Goal: Use online tool/utility: Utilize a website feature to perform a specific function

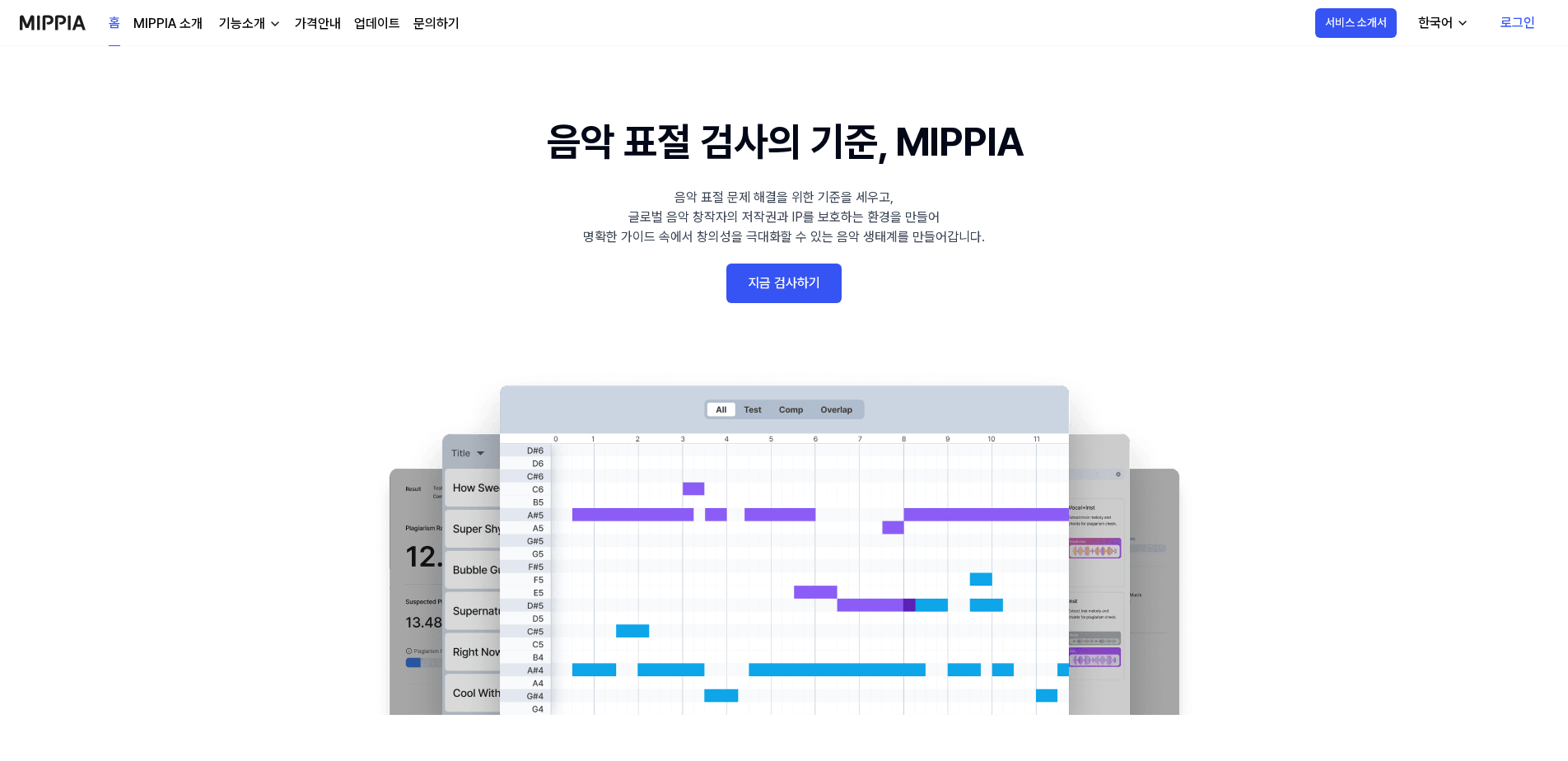
click at [1516, 24] on link "로그인" at bounding box center [1517, 23] width 61 height 46
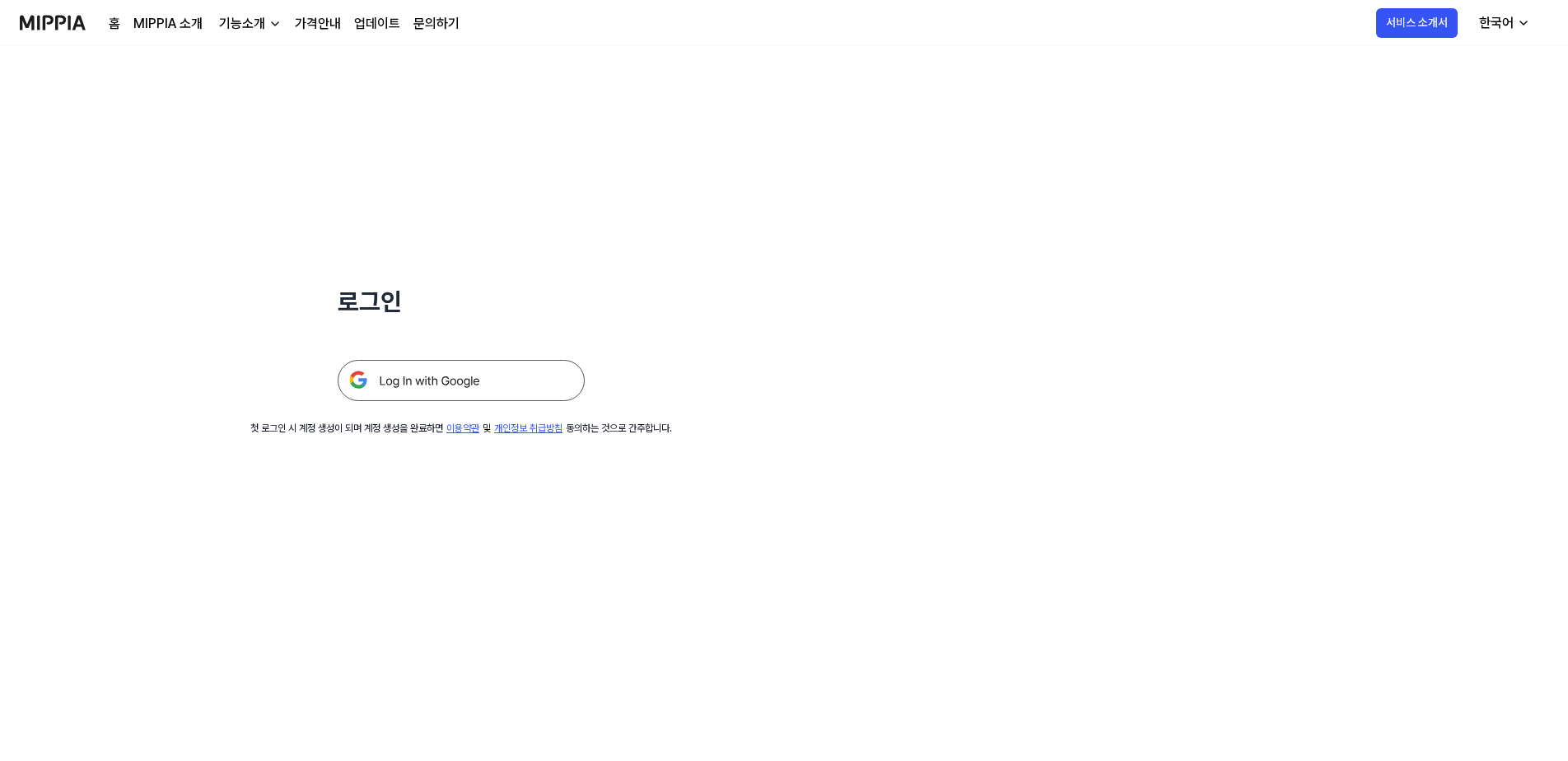
click at [430, 387] on img at bounding box center [460, 380] width 247 height 41
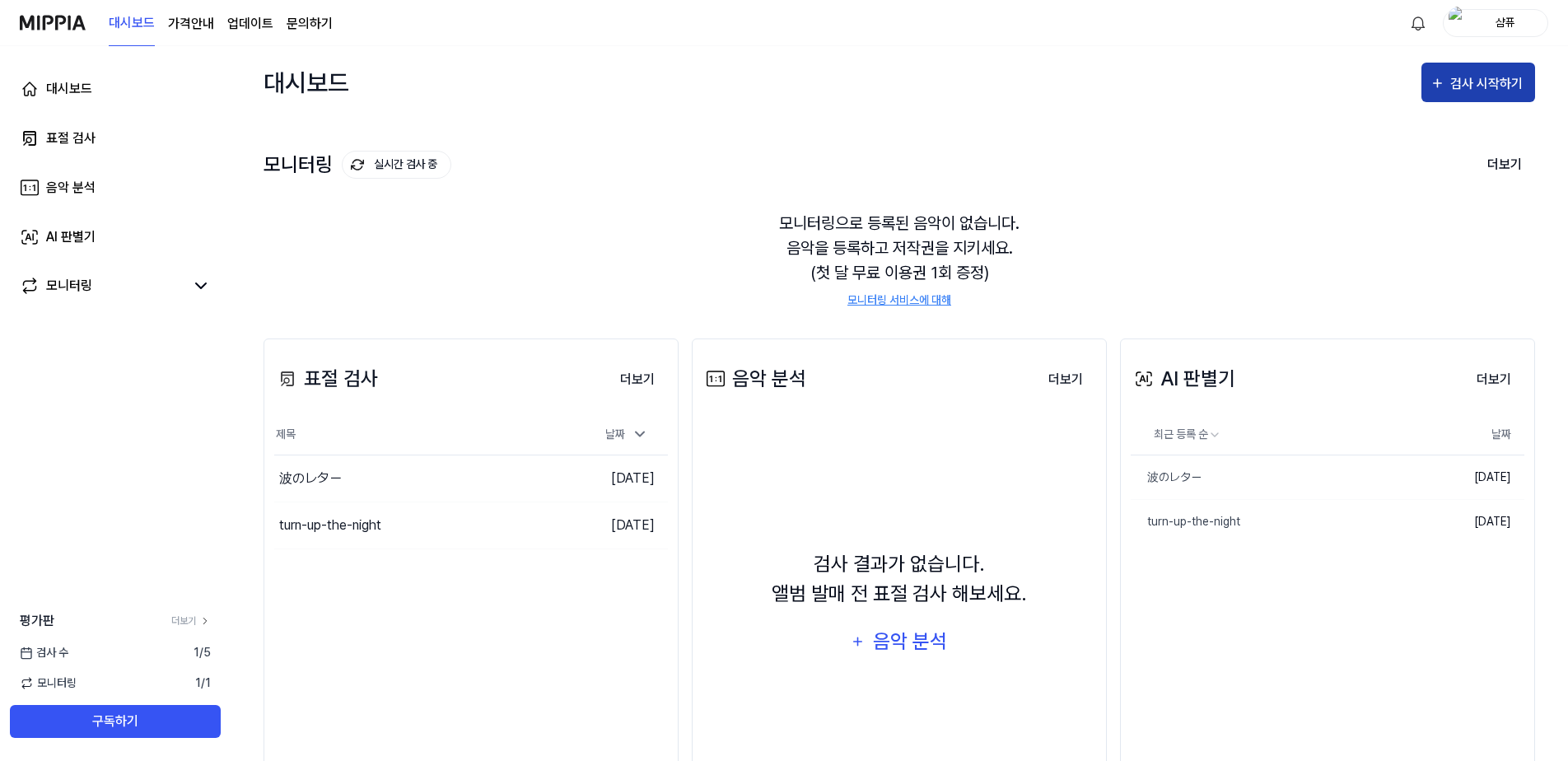
click at [1463, 90] on div "검사 시작하기" at bounding box center [1488, 84] width 77 height 22
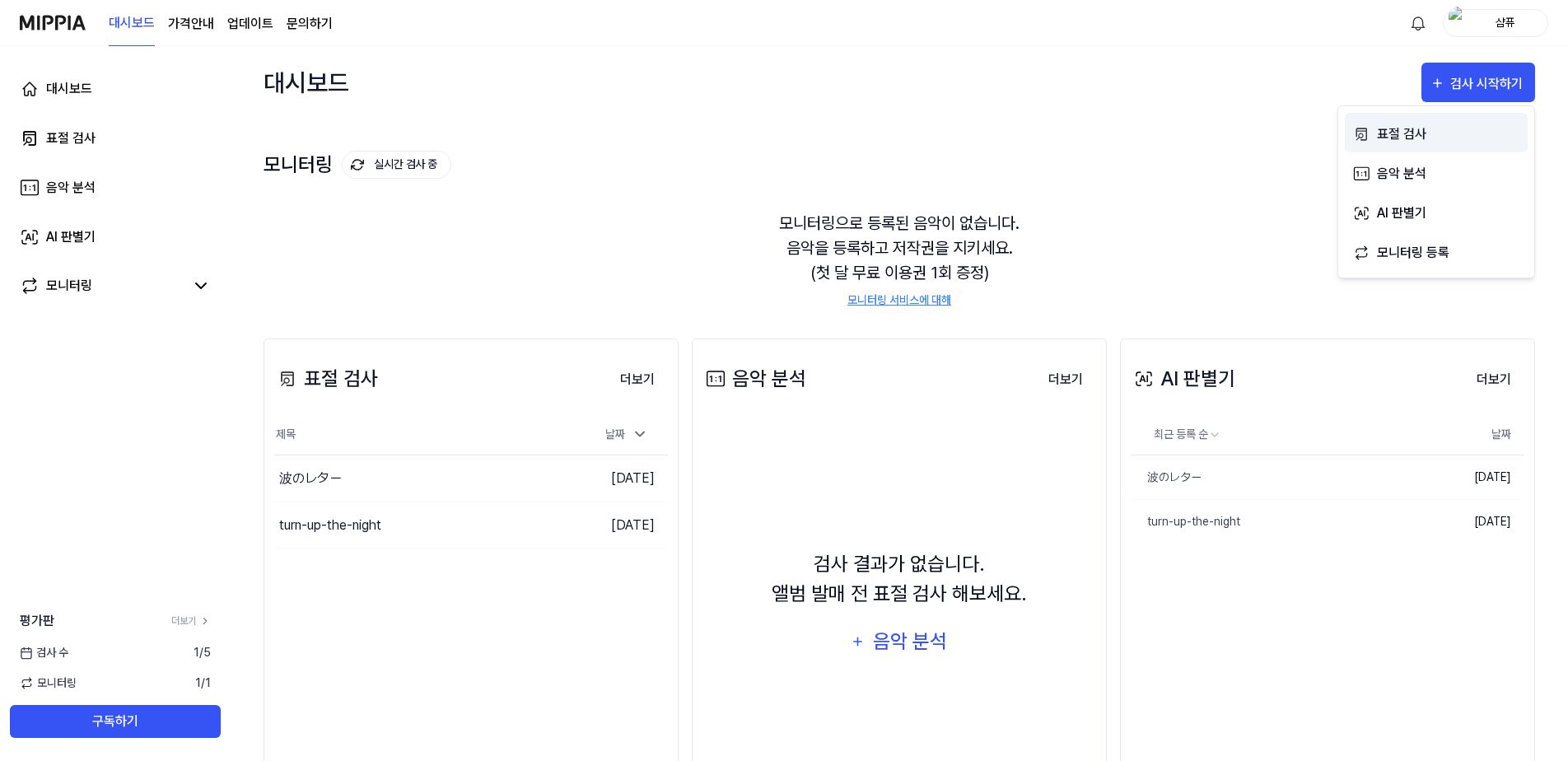
click at [1417, 137] on div "표절 검사" at bounding box center [1448, 134] width 143 height 22
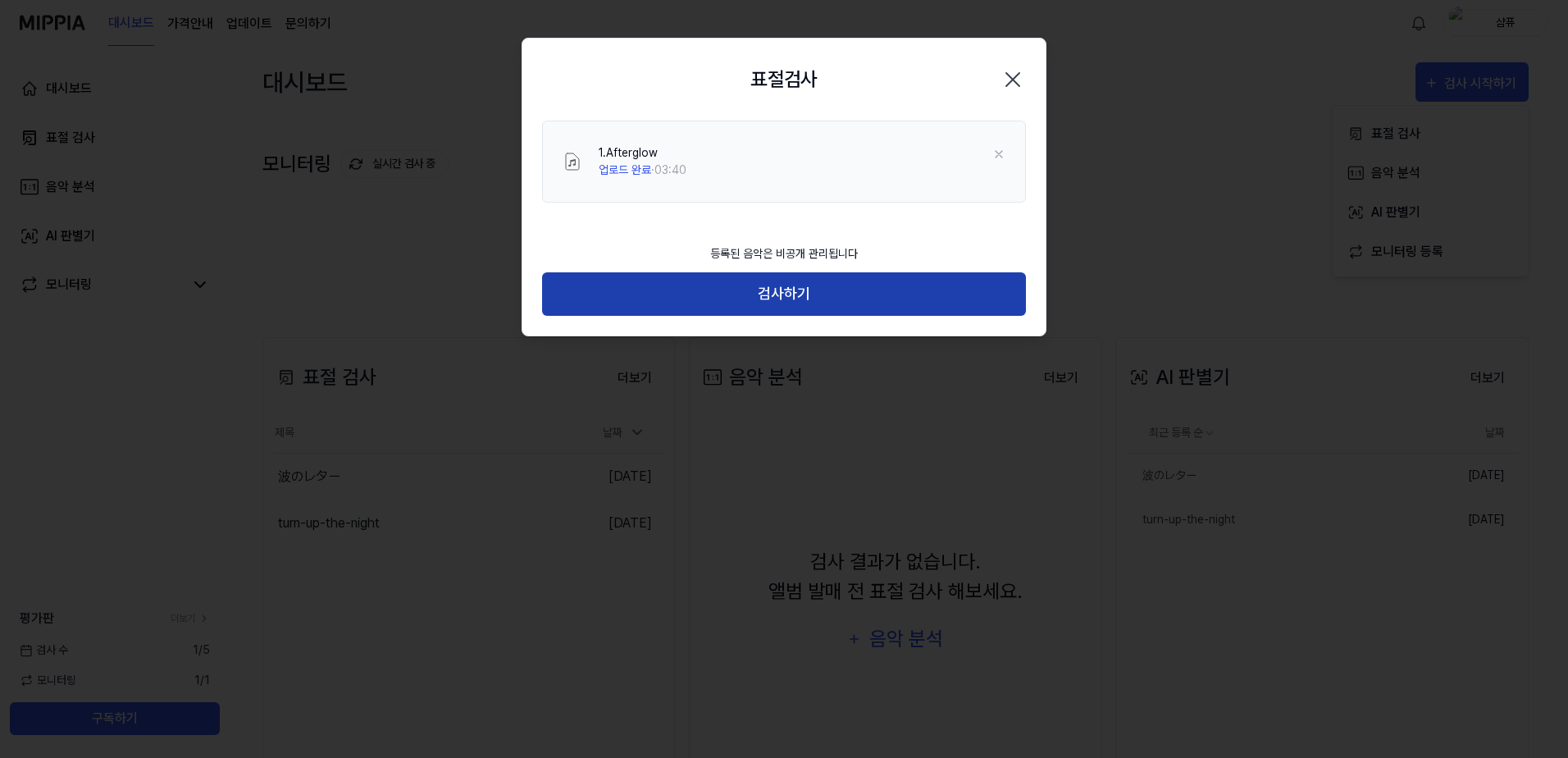
click at [745, 292] on button "검사하기" at bounding box center [784, 294] width 484 height 44
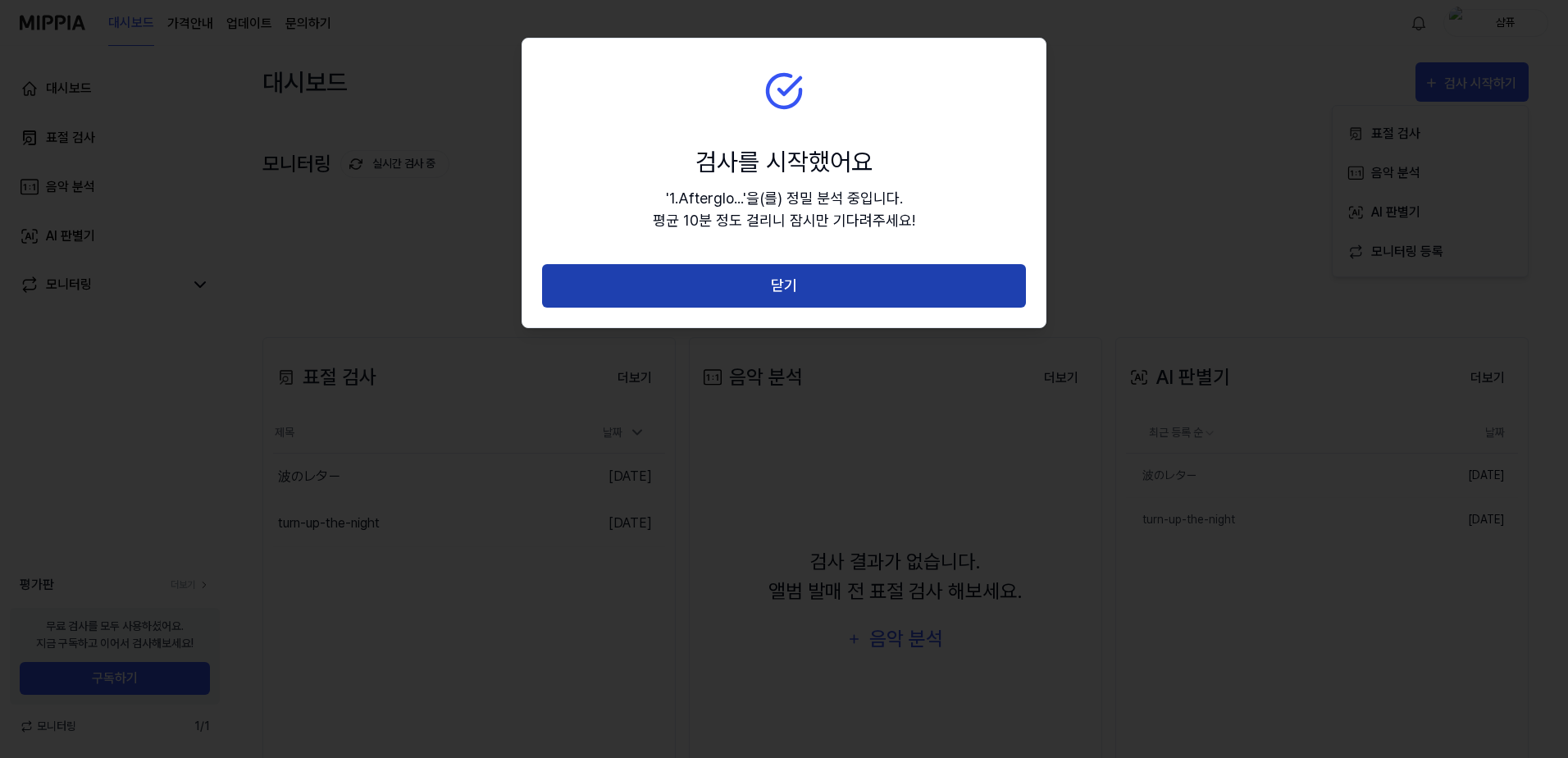
click at [796, 290] on button "닫기" at bounding box center [784, 286] width 484 height 44
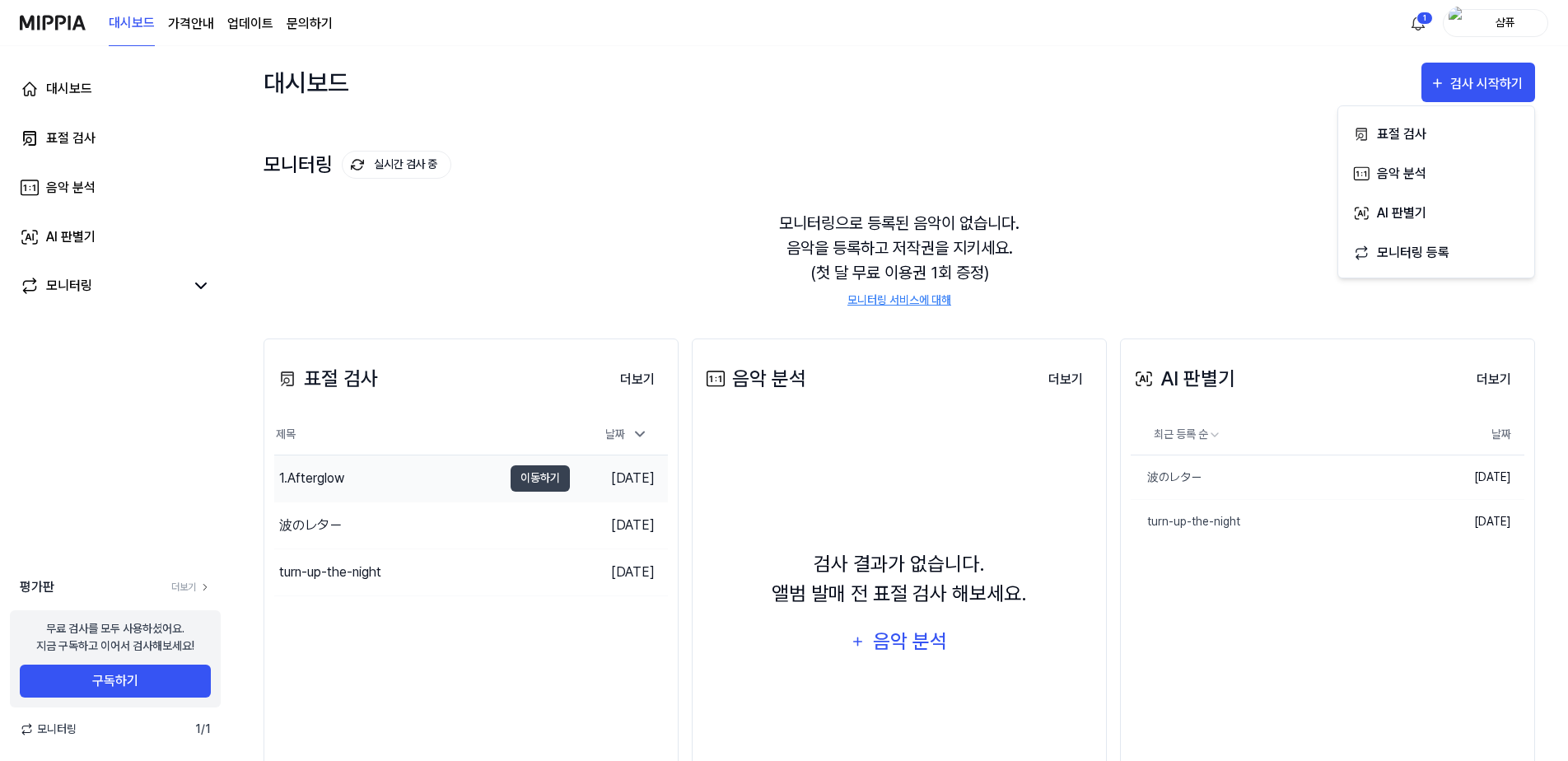
click at [410, 468] on div "1.Afterglow" at bounding box center [388, 479] width 228 height 46
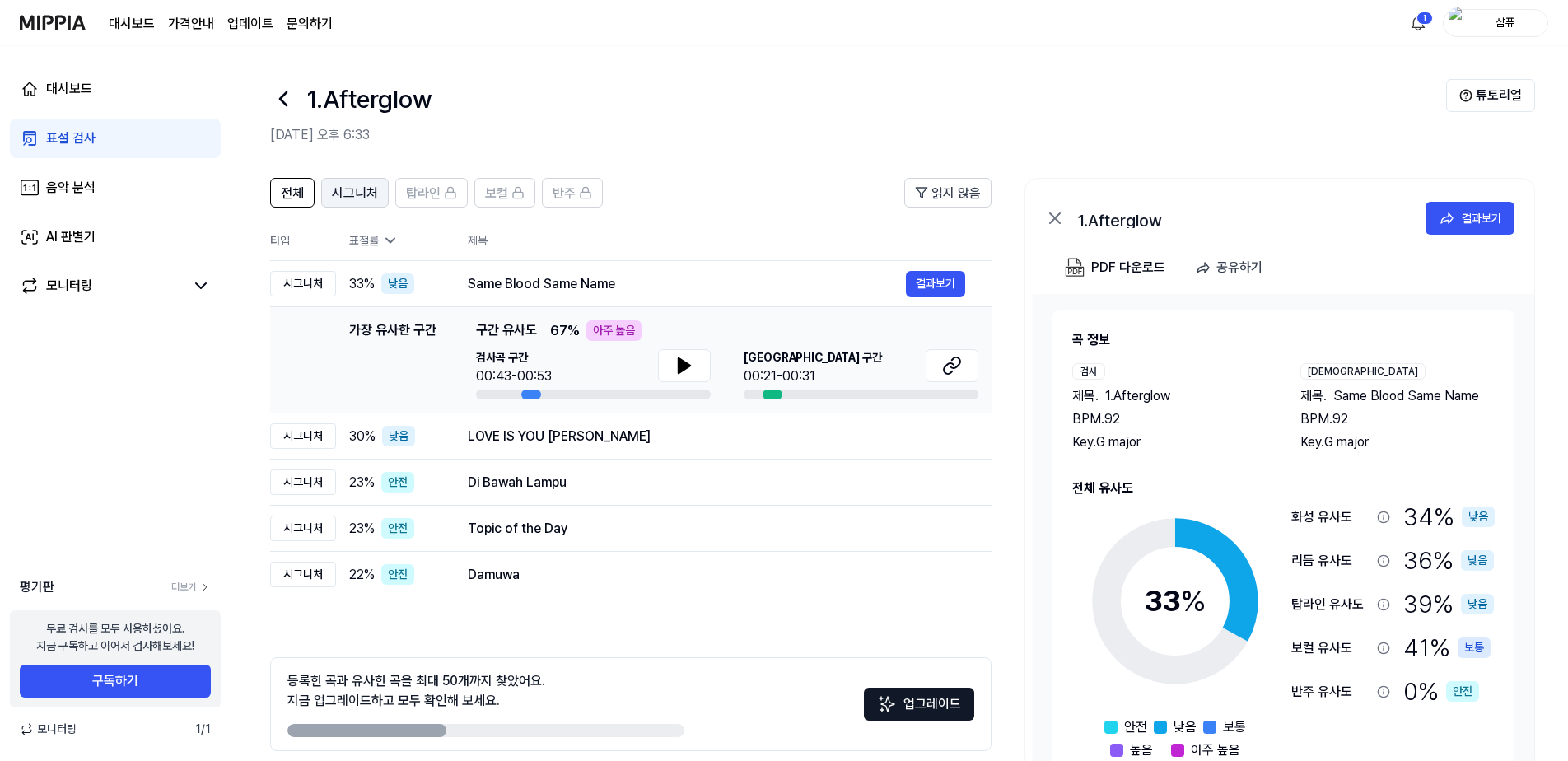
click at [367, 191] on span "시그니처" at bounding box center [355, 193] width 46 height 20
click at [528, 438] on div "LOVE IS YOU 케이윌" at bounding box center [686, 436] width 438 height 20
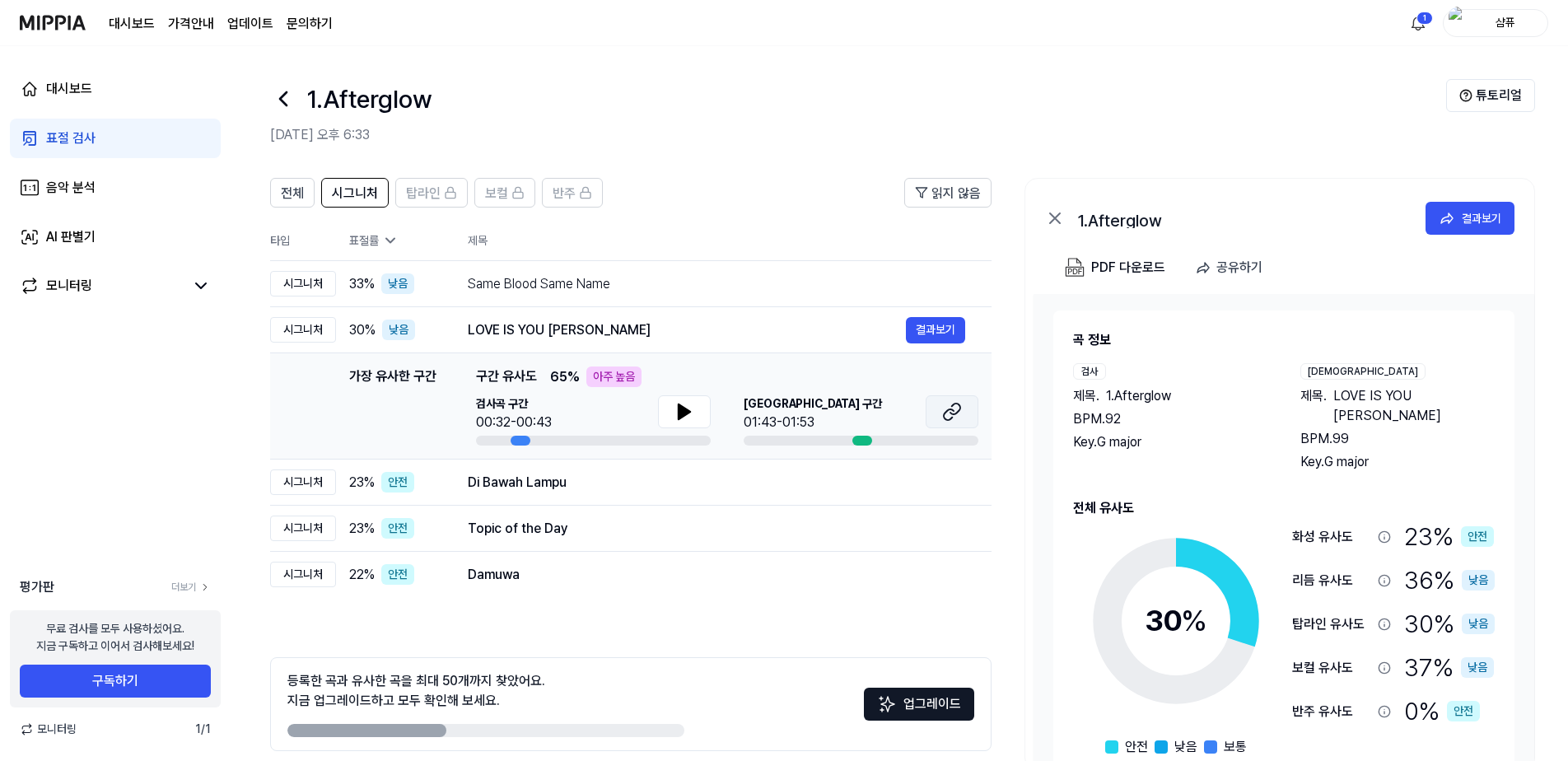
click at [953, 414] on icon at bounding box center [954, 409] width 9 height 10
click at [608, 280] on div "Same Blood Same Name" at bounding box center [686, 284] width 438 height 20
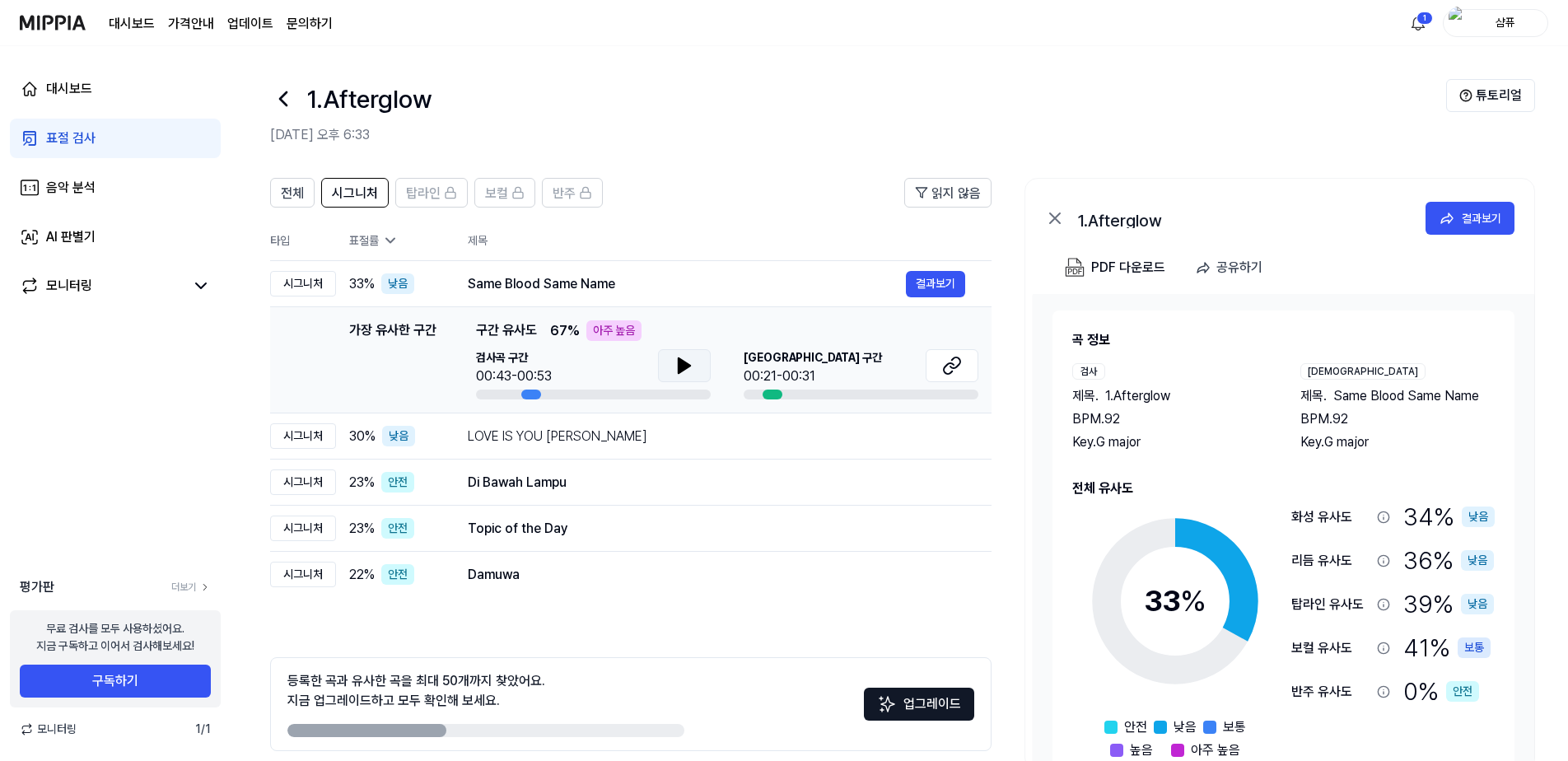
click at [675, 363] on icon at bounding box center [684, 365] width 20 height 20
click at [690, 374] on icon at bounding box center [684, 365] width 20 height 20
click at [139, 195] on link "음악 분석" at bounding box center [114, 188] width 211 height 40
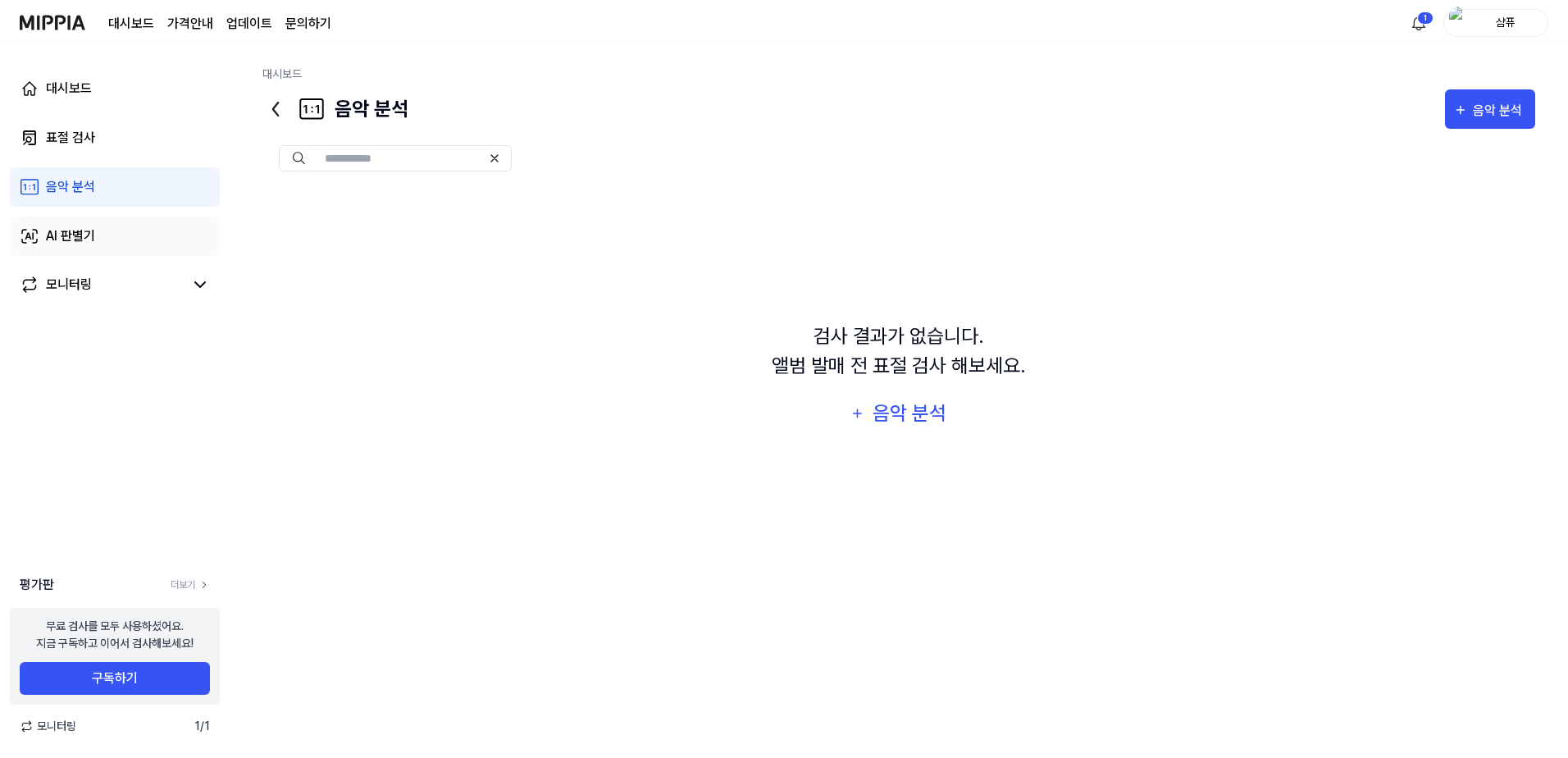
click at [123, 237] on link "AI 판별기" at bounding box center [114, 237] width 210 height 39
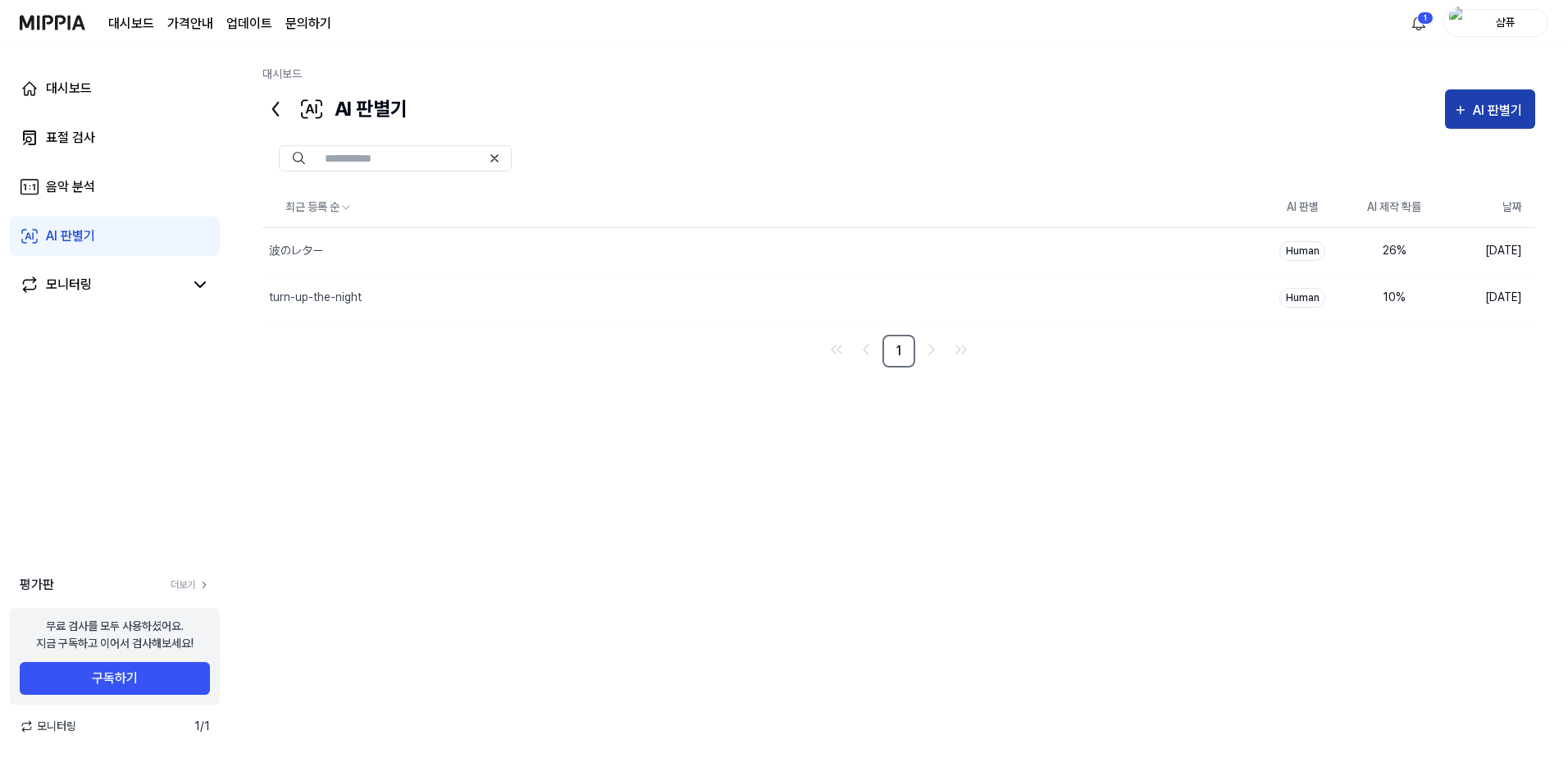
click at [1523, 98] on button "AI 판별기" at bounding box center [1490, 109] width 90 height 39
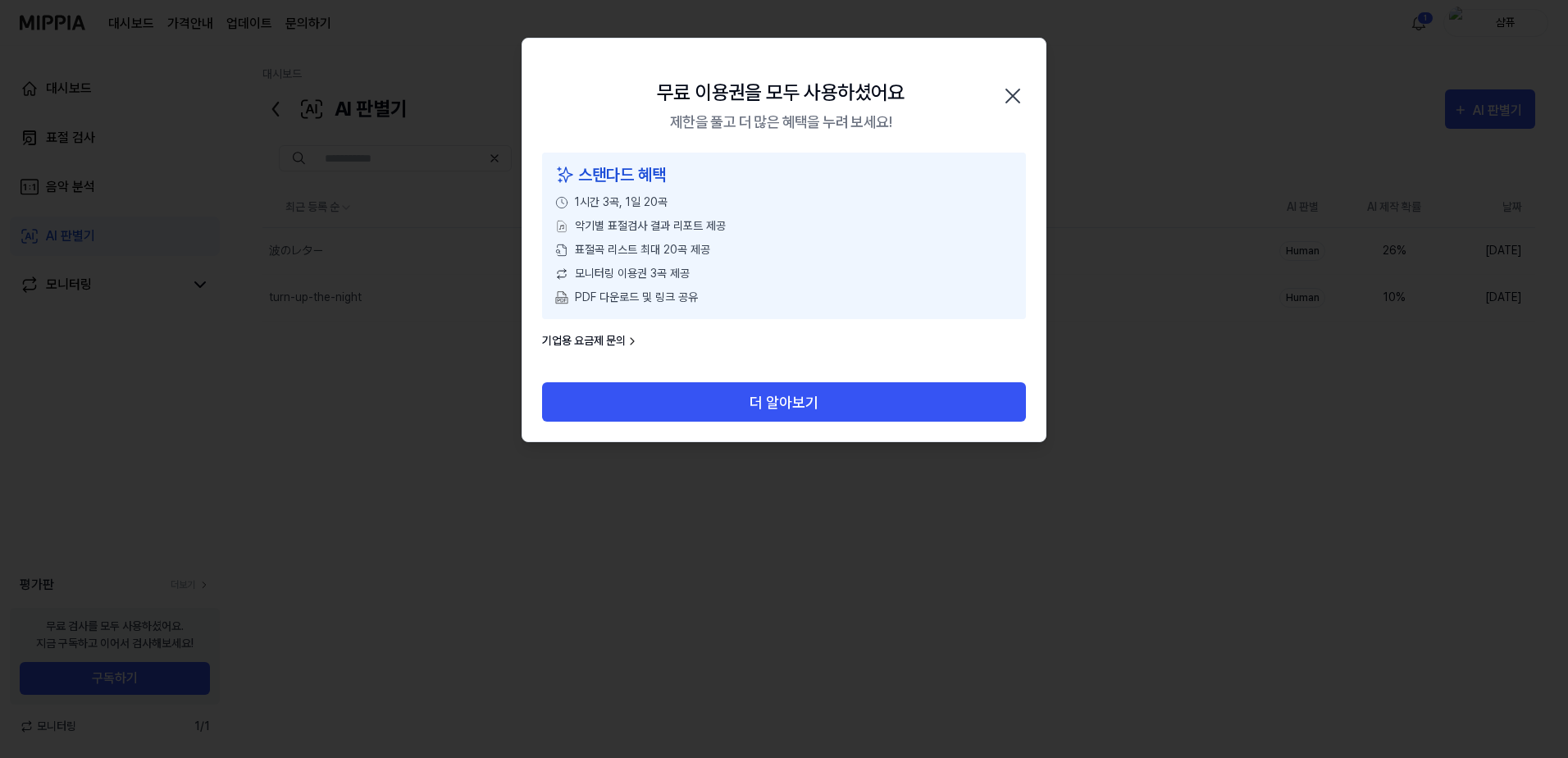
click at [1020, 92] on icon "button" at bounding box center [1012, 96] width 27 height 27
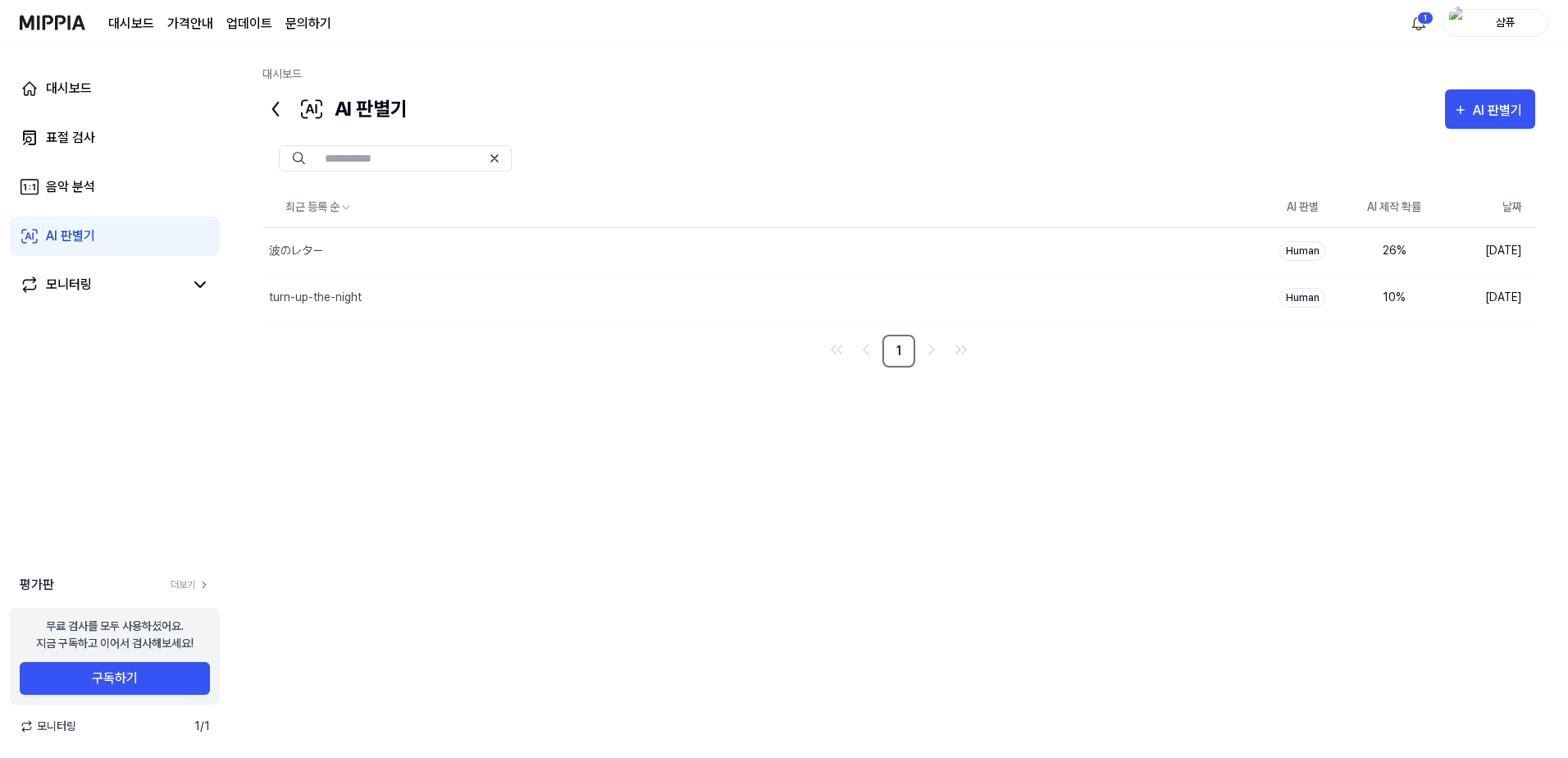
click at [1484, 27] on div "샴퓨" at bounding box center [1505, 21] width 64 height 18
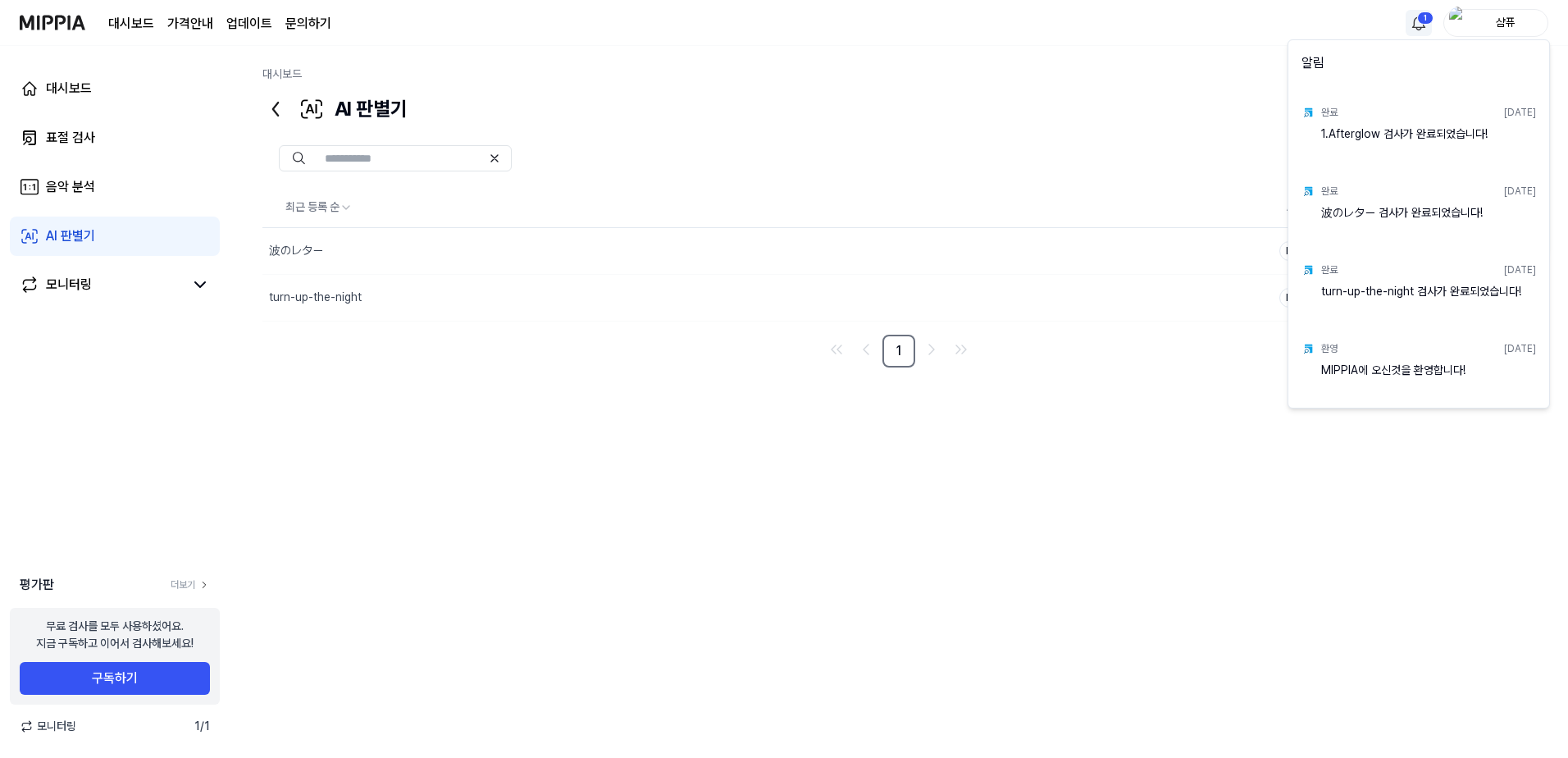
click at [1419, 21] on html "대시보드 가격안내 업데이트 문의하기 1 샴퓨 대시보드 표절 검사 음악 분석 AI 판별기 모니터링 평가판 더보기 무료 검사를 모두 사용하셨어요.…" at bounding box center [784, 379] width 1568 height 758
click at [1516, 22] on html "대시보드 가격안내 업데이트 문의하기 샴퓨 대시보드 표절 검사 음악 분석 AI 판별기 모니터링 평가판 더보기 무료 검사를 모두 사용하셨어요. 지…" at bounding box center [784, 379] width 1568 height 758
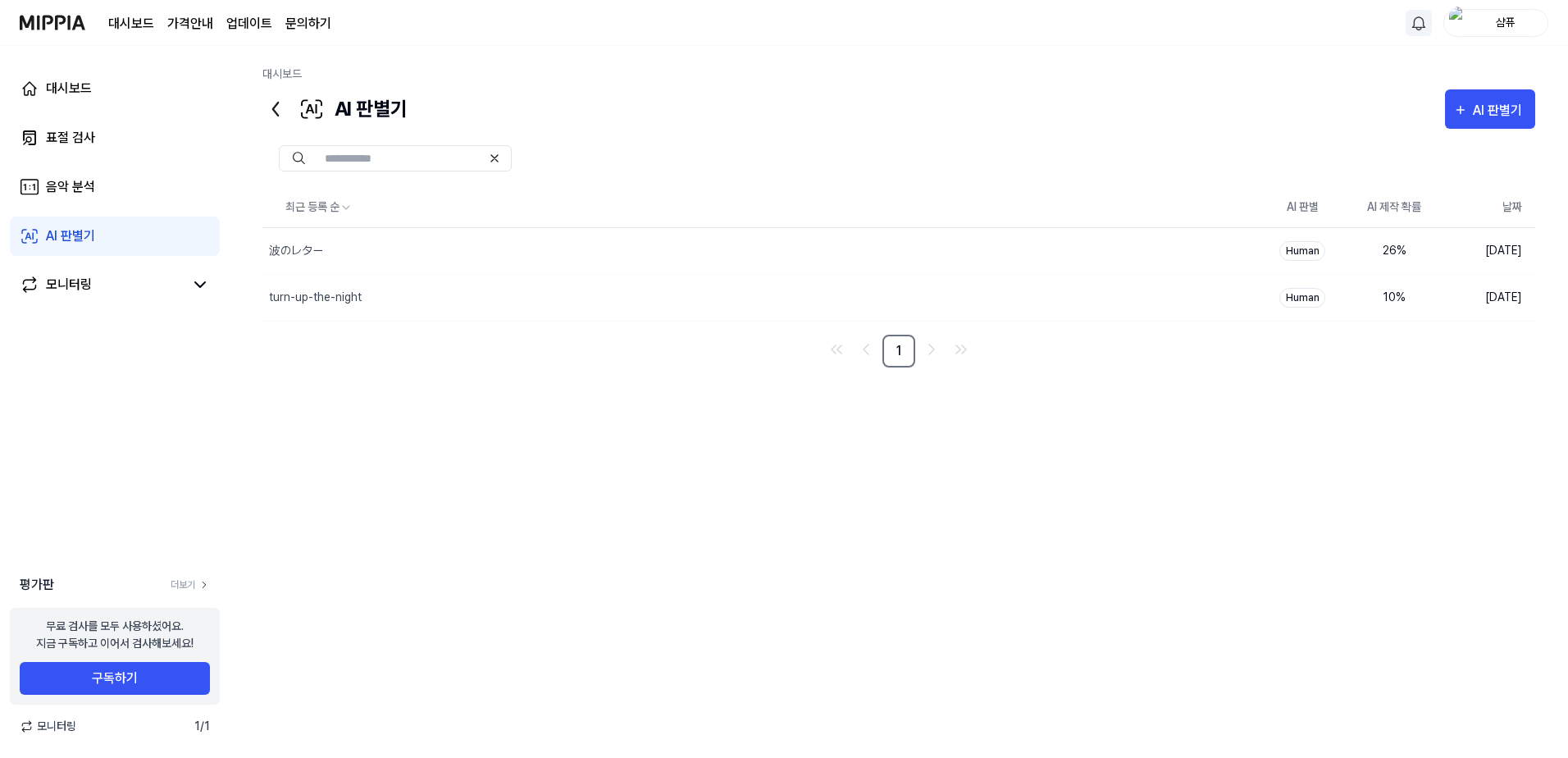
click at [1491, 18] on div "샴퓨" at bounding box center [1505, 21] width 64 height 18
click at [1385, 147] on button "로그아웃" at bounding box center [1444, 150] width 189 height 17
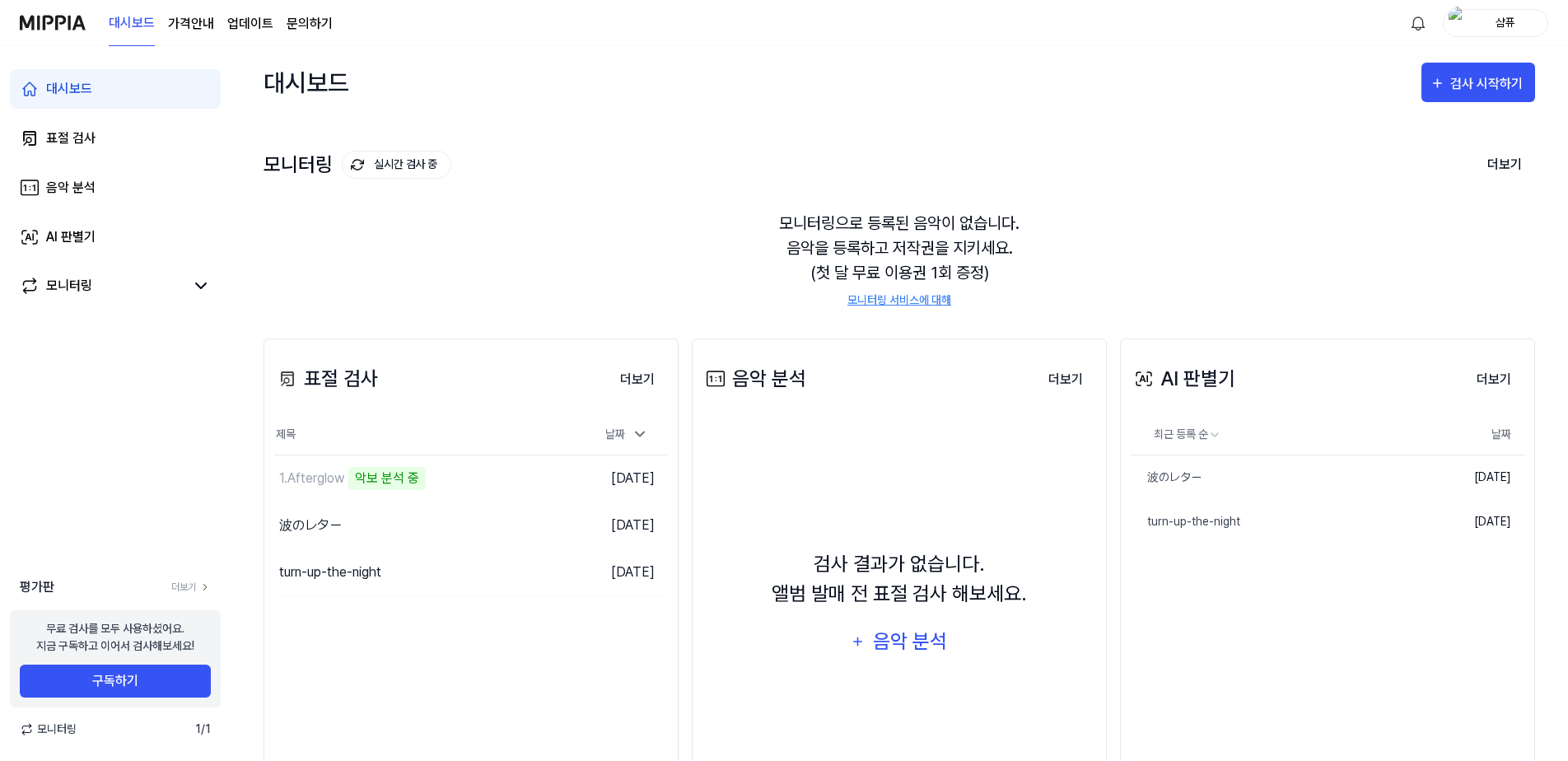
click at [1516, 18] on div "샴퓨" at bounding box center [1505, 22] width 65 height 18
click at [1106, 153] on div "모니터링 실시간 검사 중 더보기" at bounding box center [898, 164] width 1271 height 27
click at [315, 479] on div "1.Afterglow" at bounding box center [312, 478] width 65 height 20
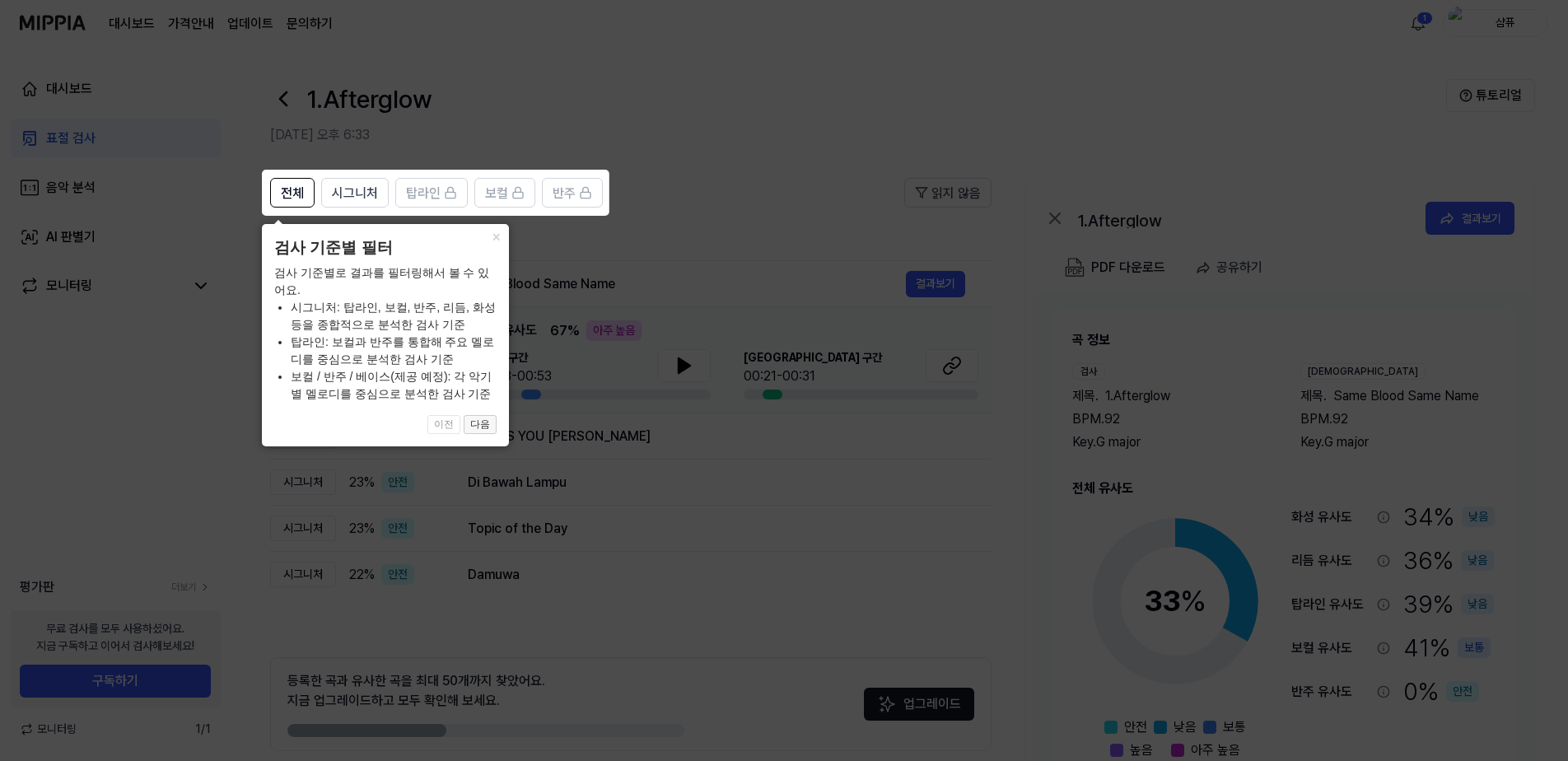
click at [482, 424] on button "다음" at bounding box center [480, 424] width 33 height 20
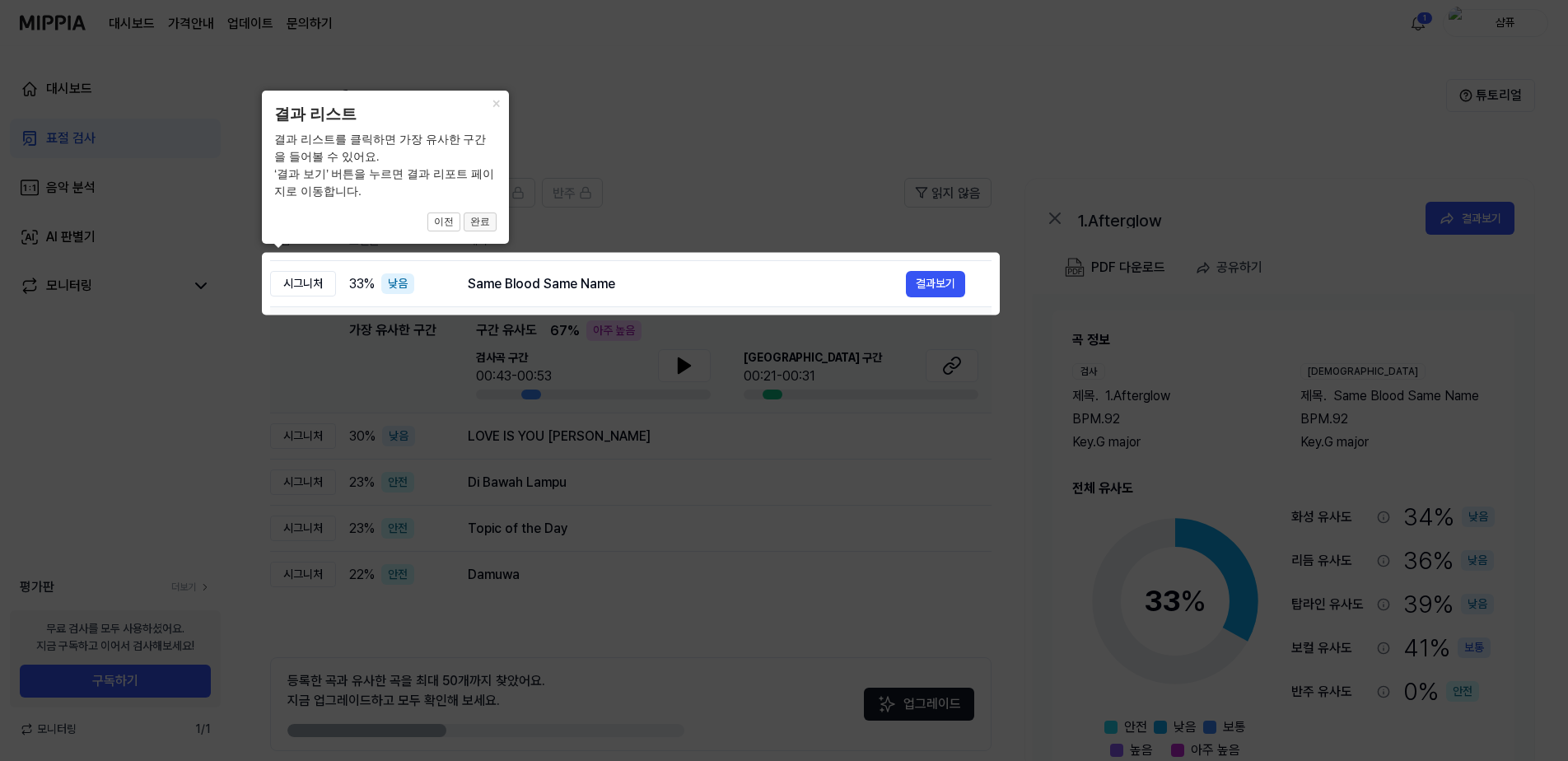
click at [469, 221] on button "완료" at bounding box center [480, 222] width 33 height 20
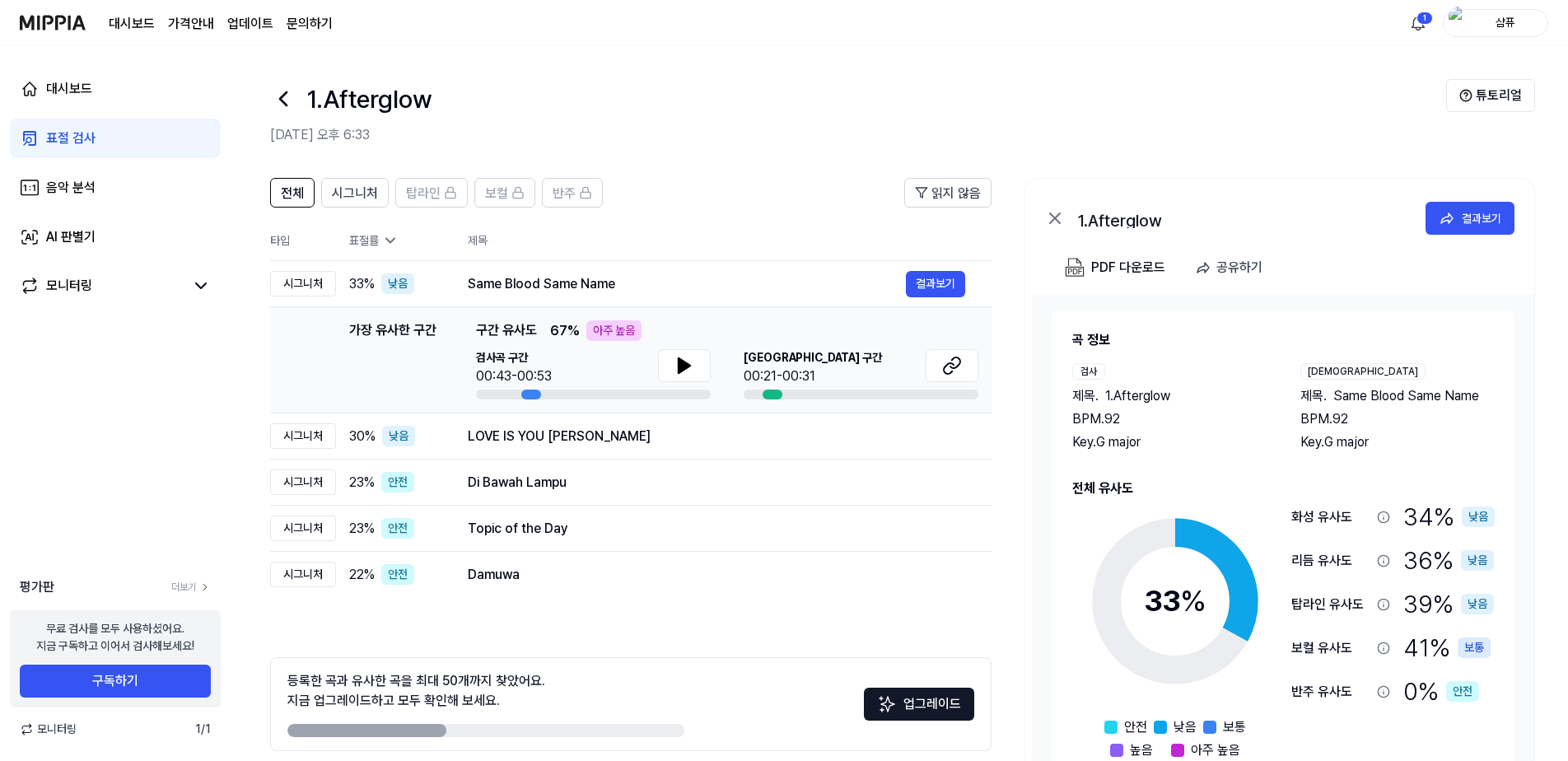
click at [86, 130] on div "표절 검사" at bounding box center [71, 138] width 49 height 20
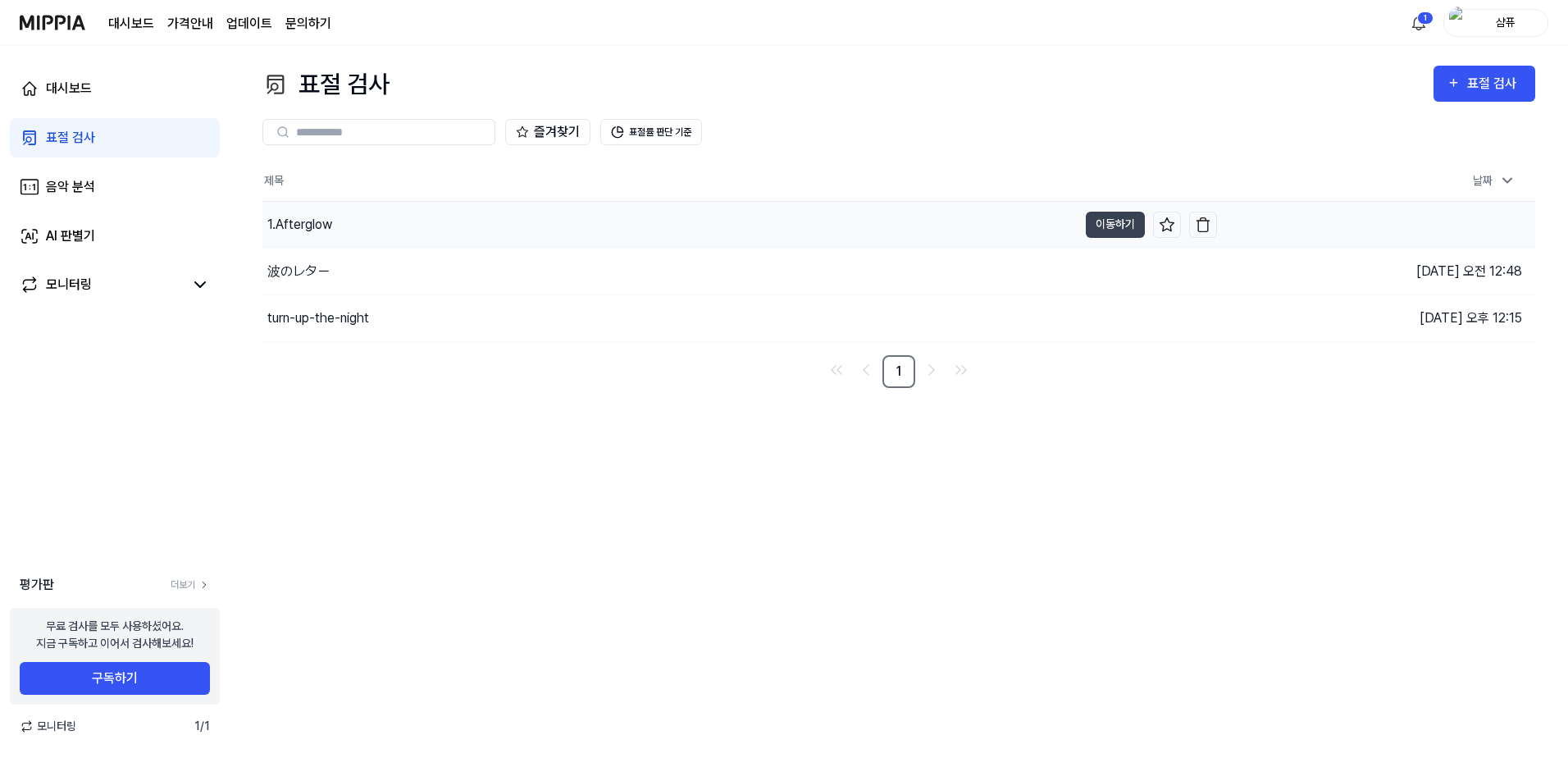
click at [318, 234] on div "1.Afterglow" at bounding box center [300, 225] width 65 height 20
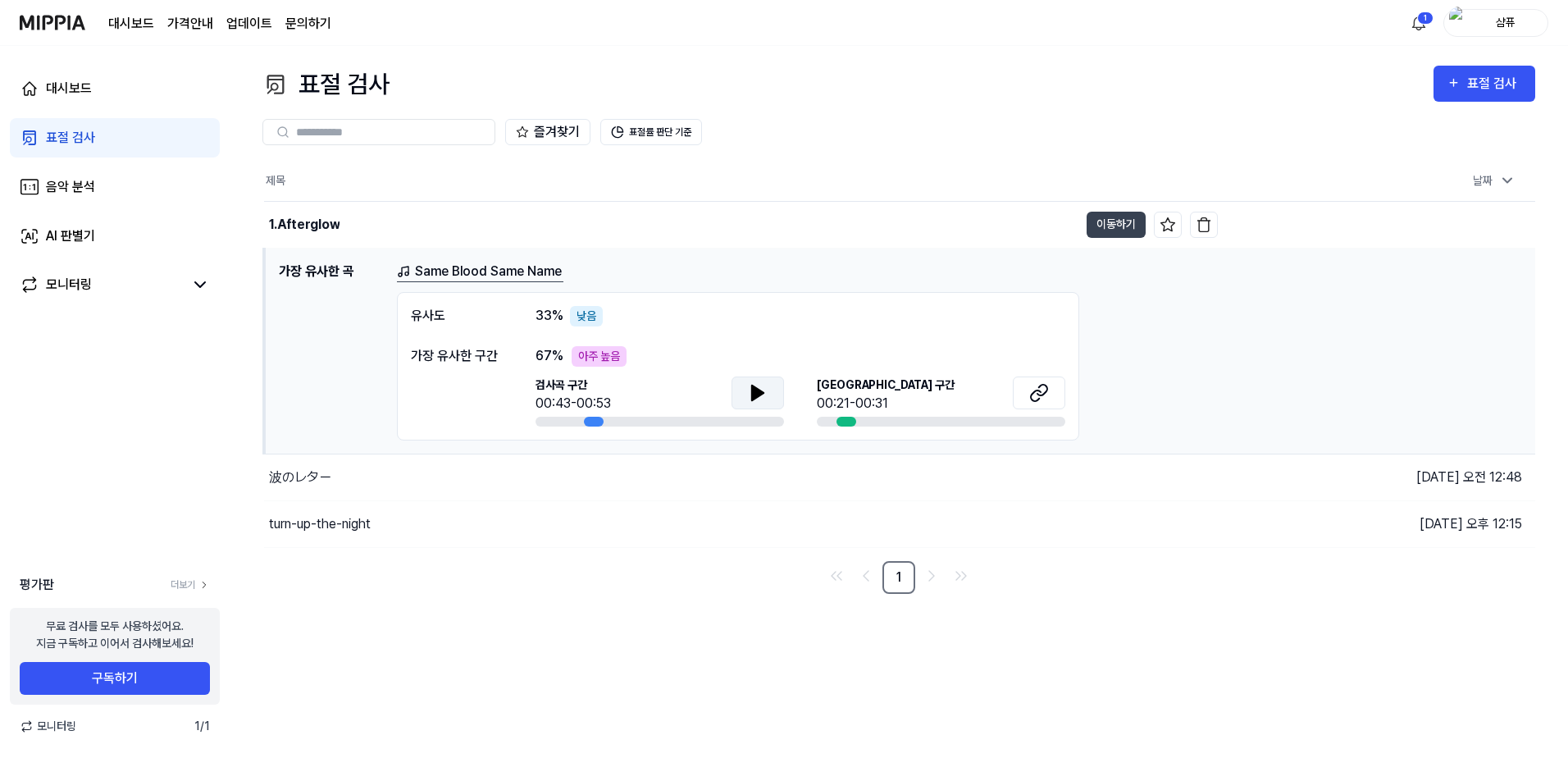
click at [767, 393] on icon at bounding box center [758, 393] width 20 height 20
click at [1042, 395] on icon at bounding box center [1042, 390] width 9 height 10
click at [764, 395] on icon at bounding box center [758, 393] width 20 height 20
click at [427, 262] on link "Same Blood Same Name" at bounding box center [480, 272] width 166 height 21
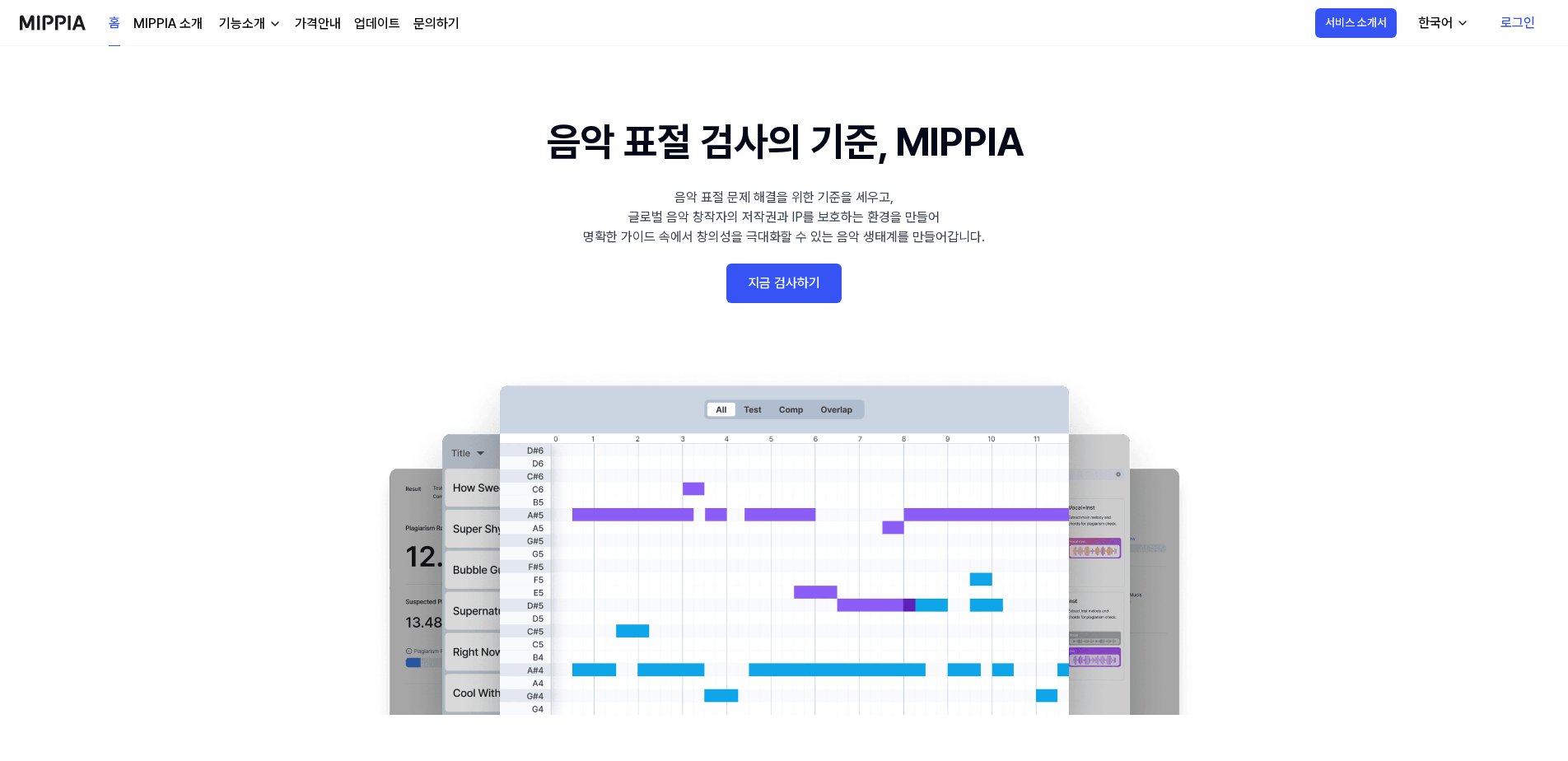
click at [1528, 28] on link "로그인" at bounding box center [1517, 23] width 61 height 46
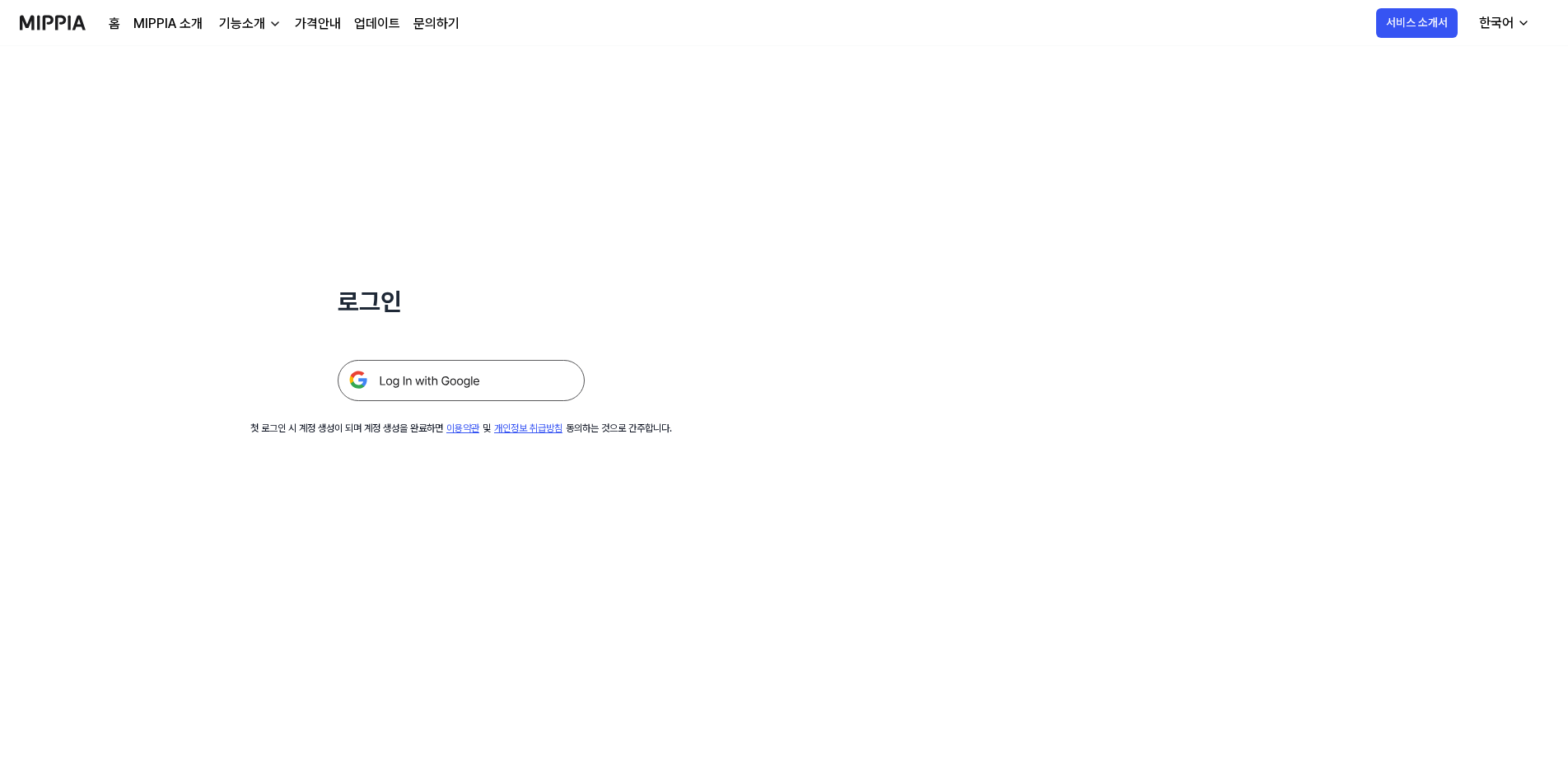
click at [463, 382] on img at bounding box center [460, 380] width 247 height 41
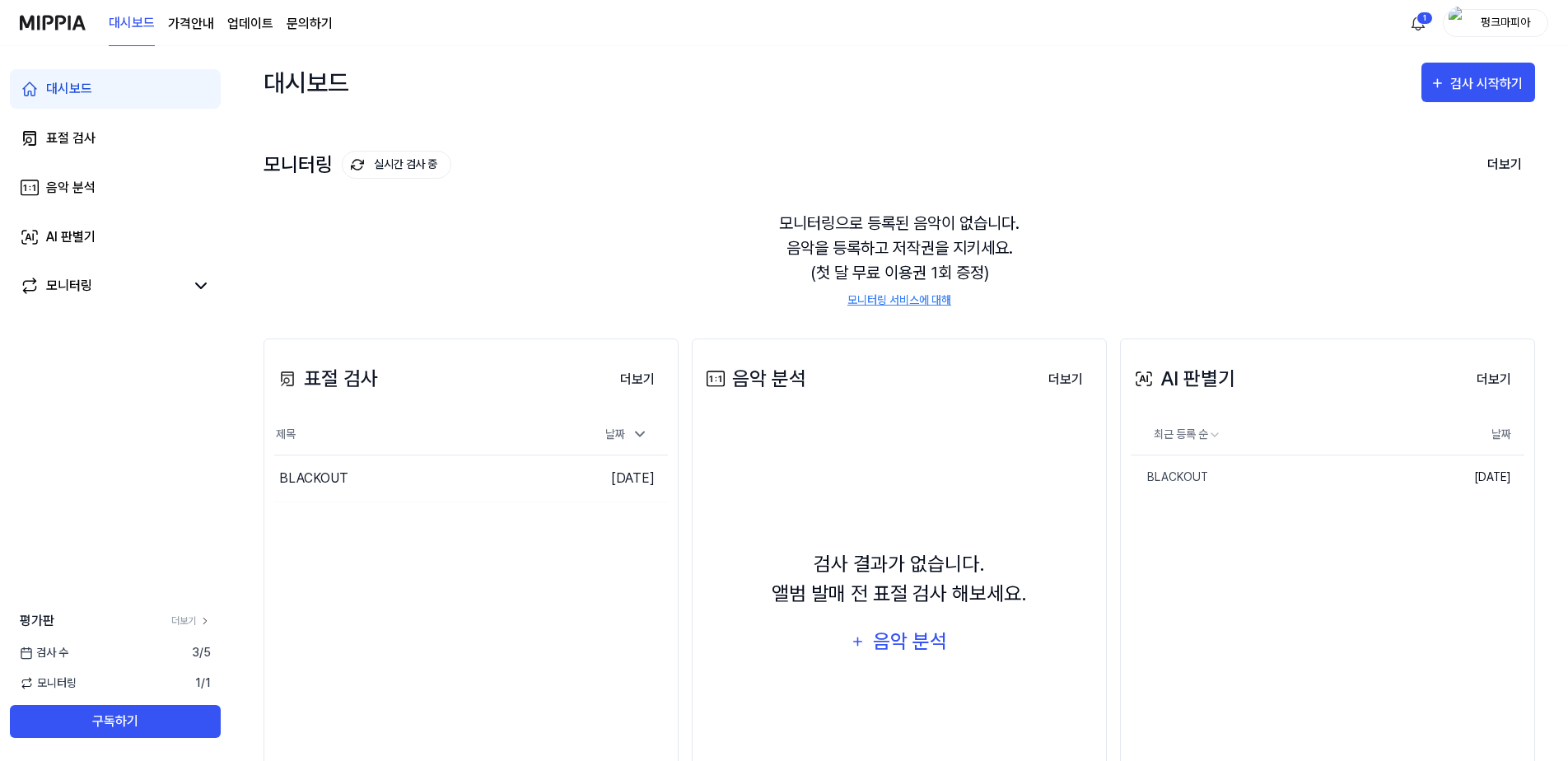
click at [1214, 384] on div "AI 판별기" at bounding box center [1183, 379] width 105 height 29
click at [1472, 87] on div "검사 시작하기" at bounding box center [1488, 84] width 77 height 22
click at [1421, 207] on div "AI 판별기" at bounding box center [1448, 213] width 143 height 22
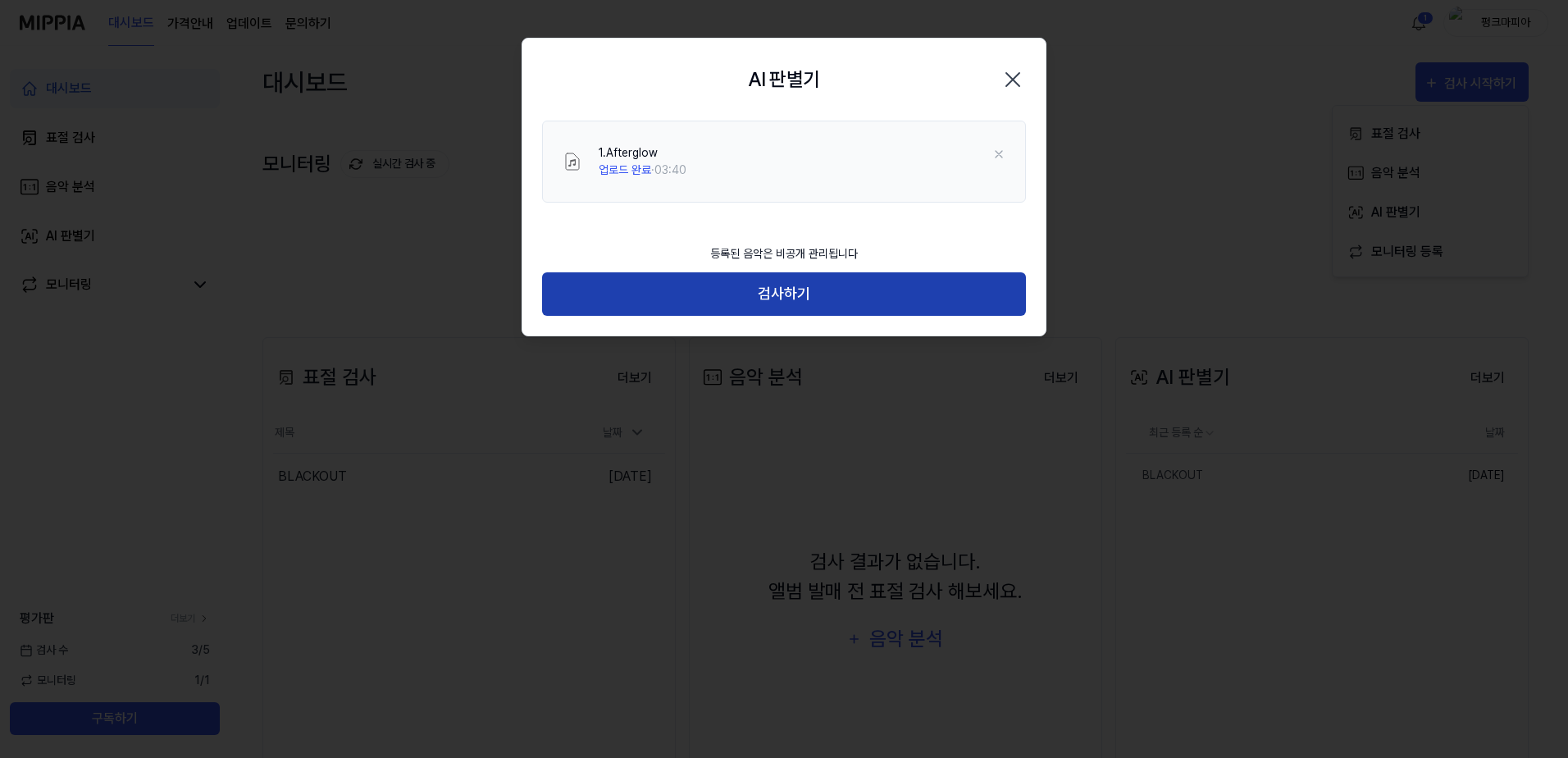
click at [864, 291] on button "검사하기" at bounding box center [784, 294] width 484 height 44
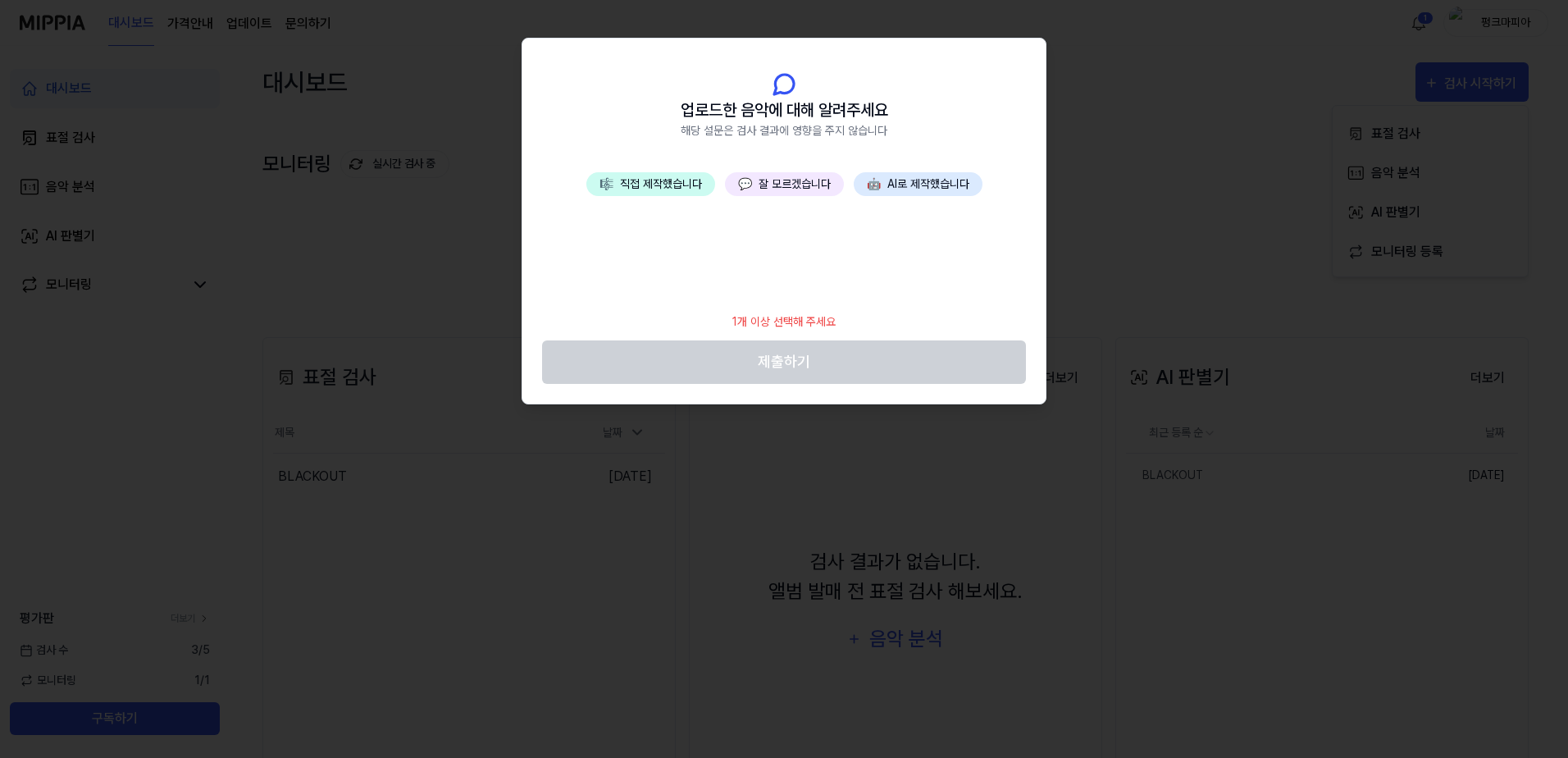
click at [906, 183] on button "🤖 AI로 제작했습니다" at bounding box center [918, 184] width 129 height 24
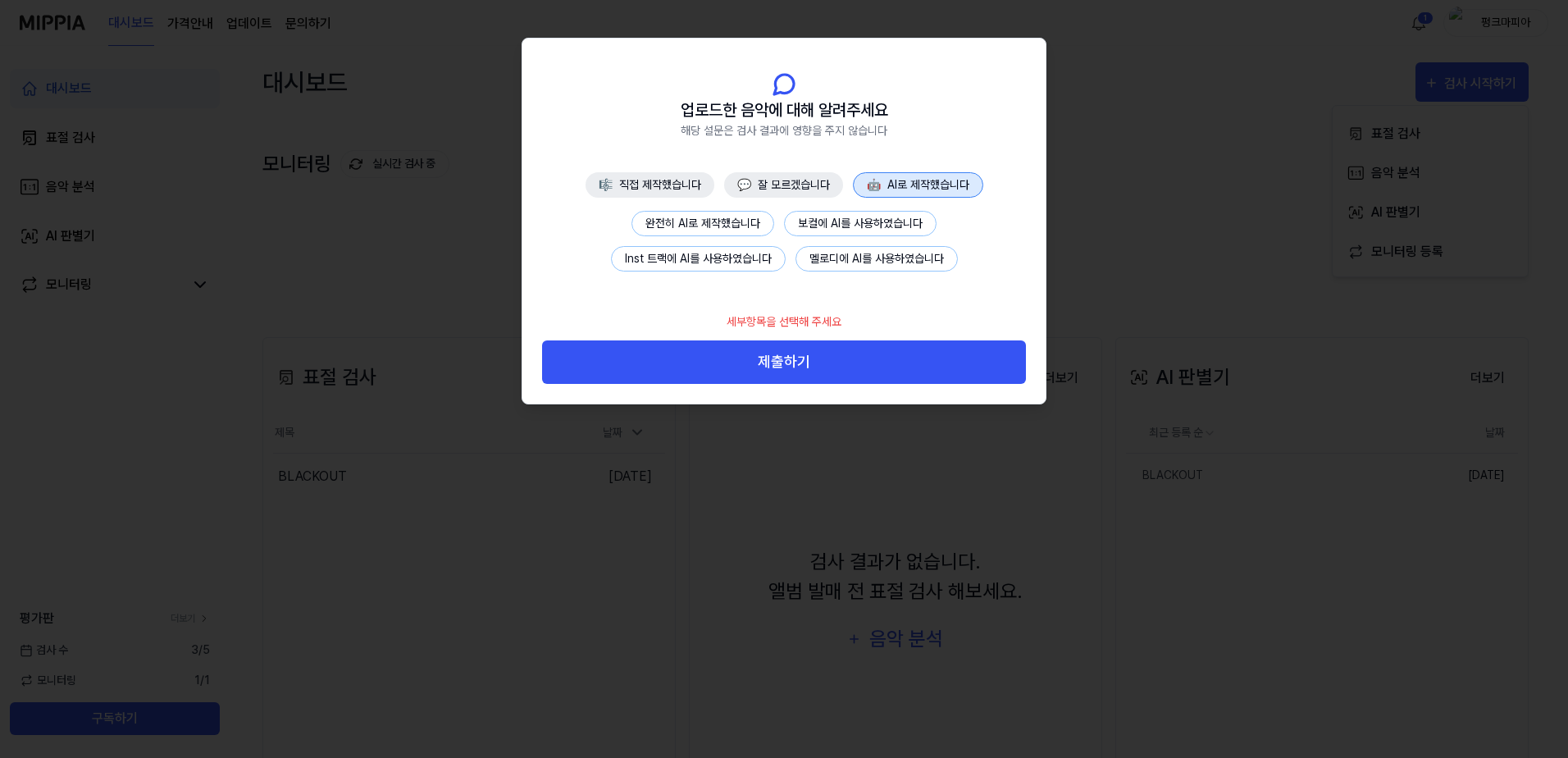
click at [729, 219] on button "완전히 AI로 제작했습니다" at bounding box center [703, 224] width 142 height 26
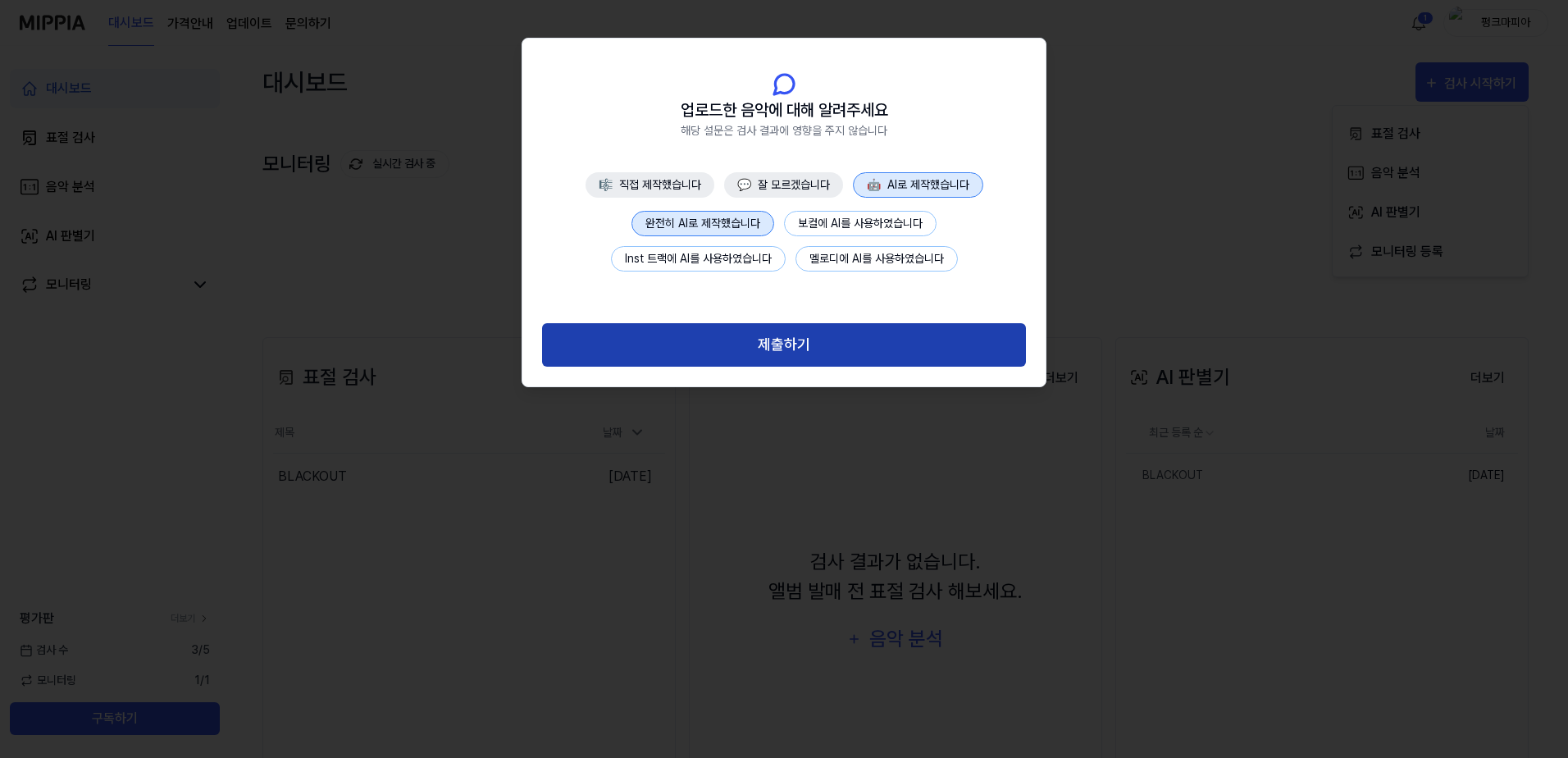
click at [800, 333] on button "제출하기" at bounding box center [784, 345] width 484 height 44
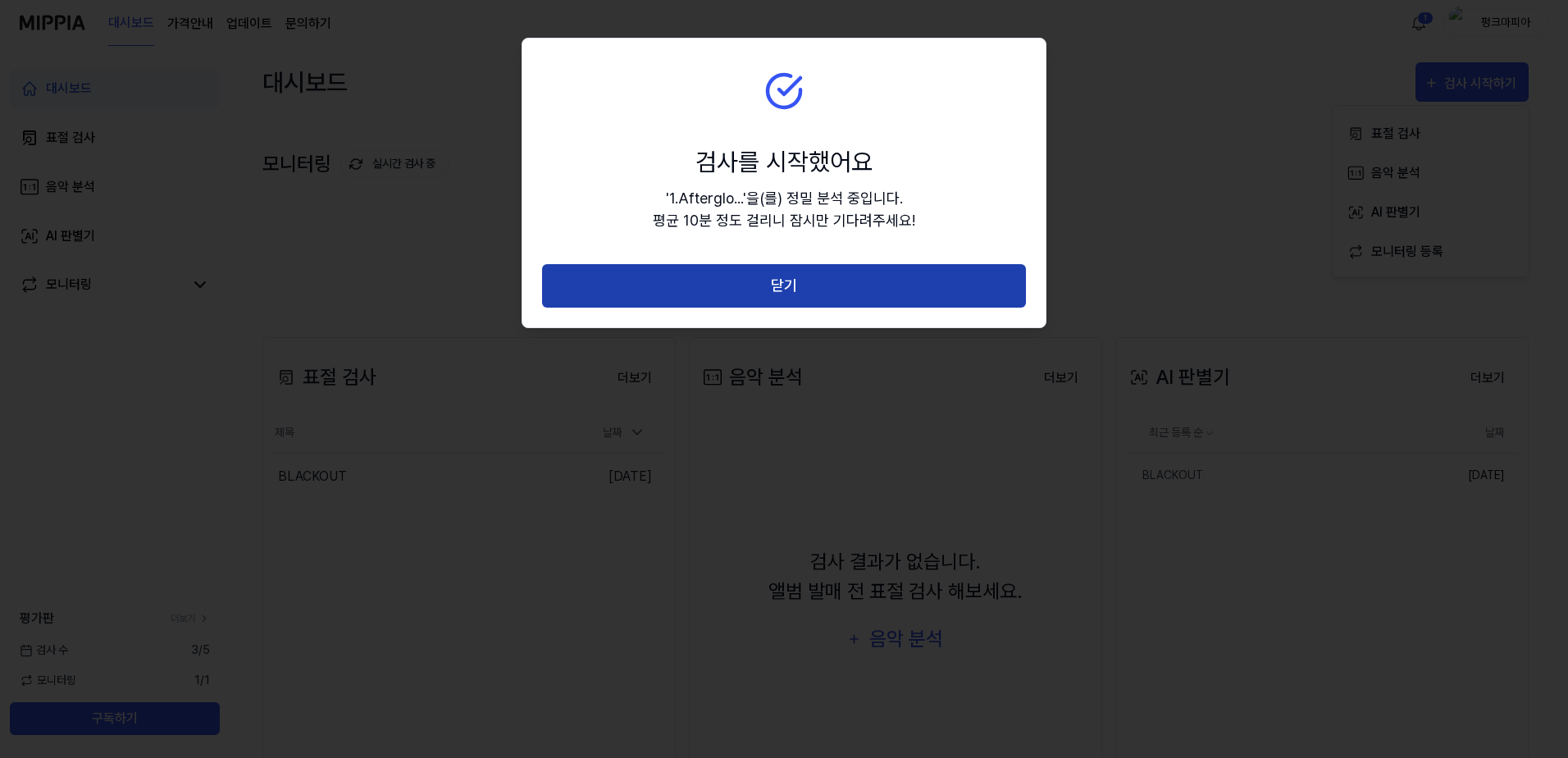
click at [796, 275] on button "닫기" at bounding box center [784, 286] width 484 height 44
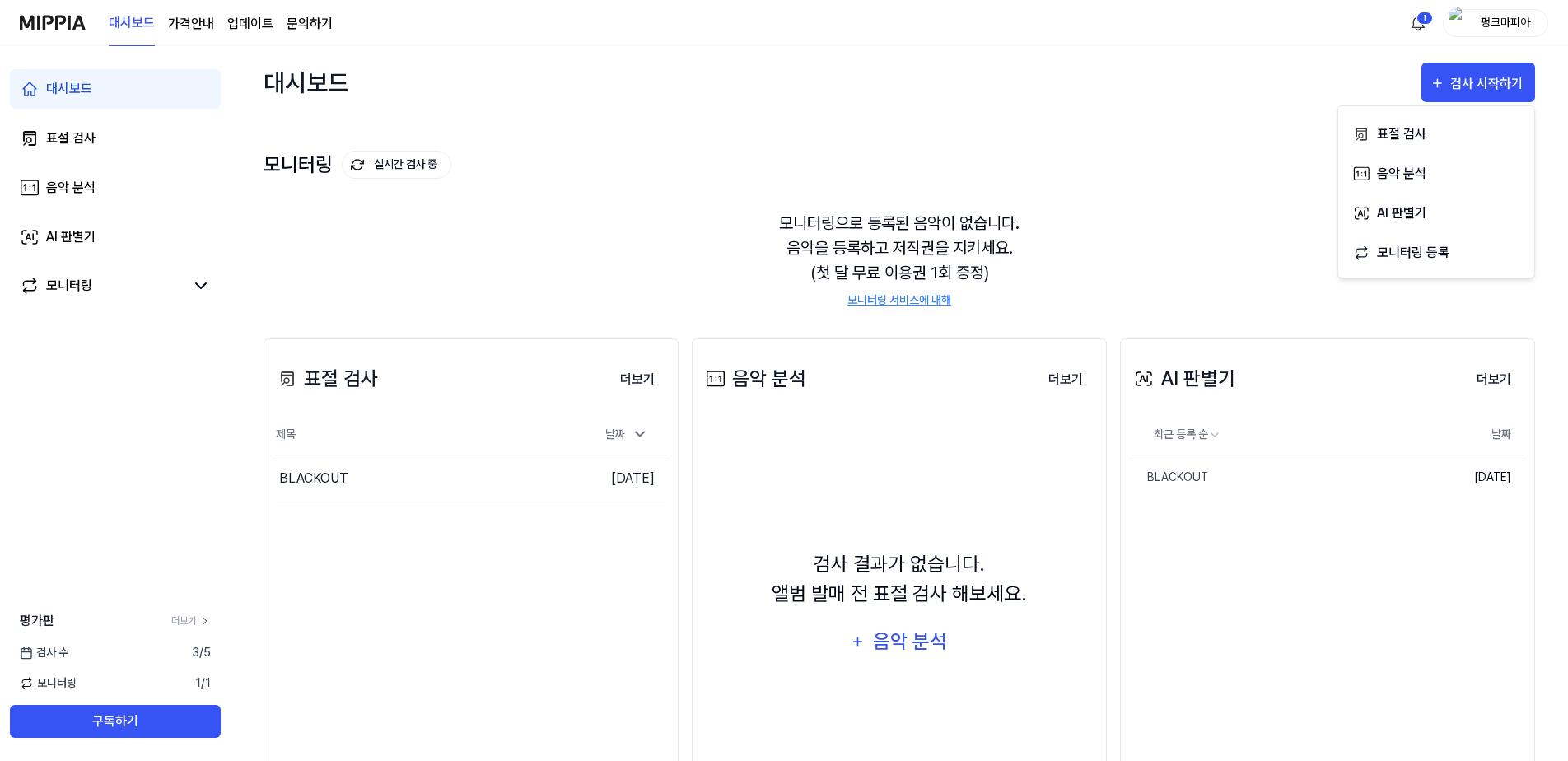
click at [1254, 604] on div "AI 판별기 더보기 AI 판별기 최근 등록 순 날짜 BLACKOUT 삭제 [DATE] 더보기" at bounding box center [1327, 577] width 415 height 478
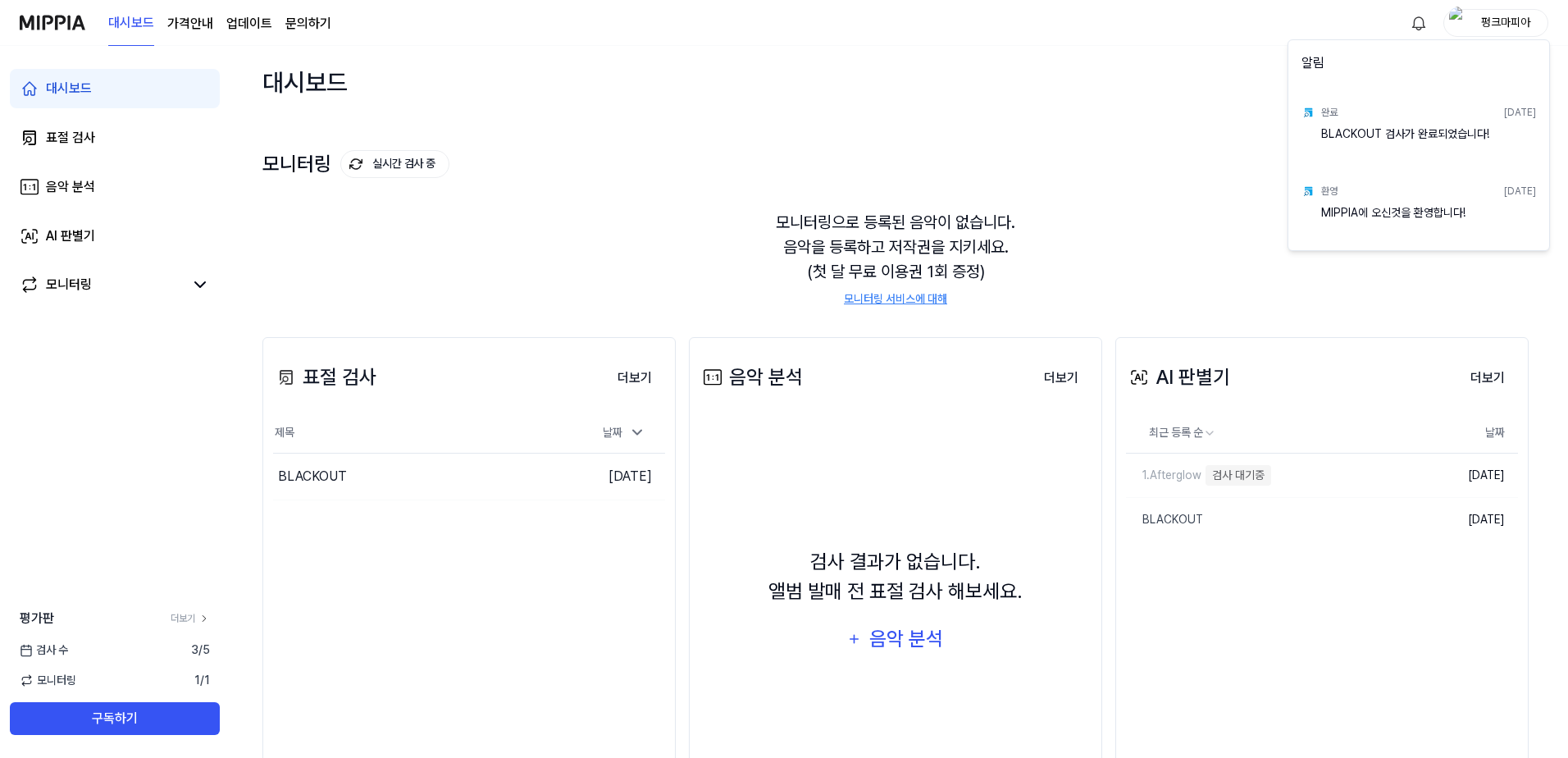
click at [1209, 193] on html "대시보드 가격안내 업데이트 문의하기 펑크마피아 대시보드 표절 검사 음악 분석 AI 판별기 모니터링 평가판 더보기 검사 [DATE] 모니터링 1…" at bounding box center [784, 379] width 1568 height 758
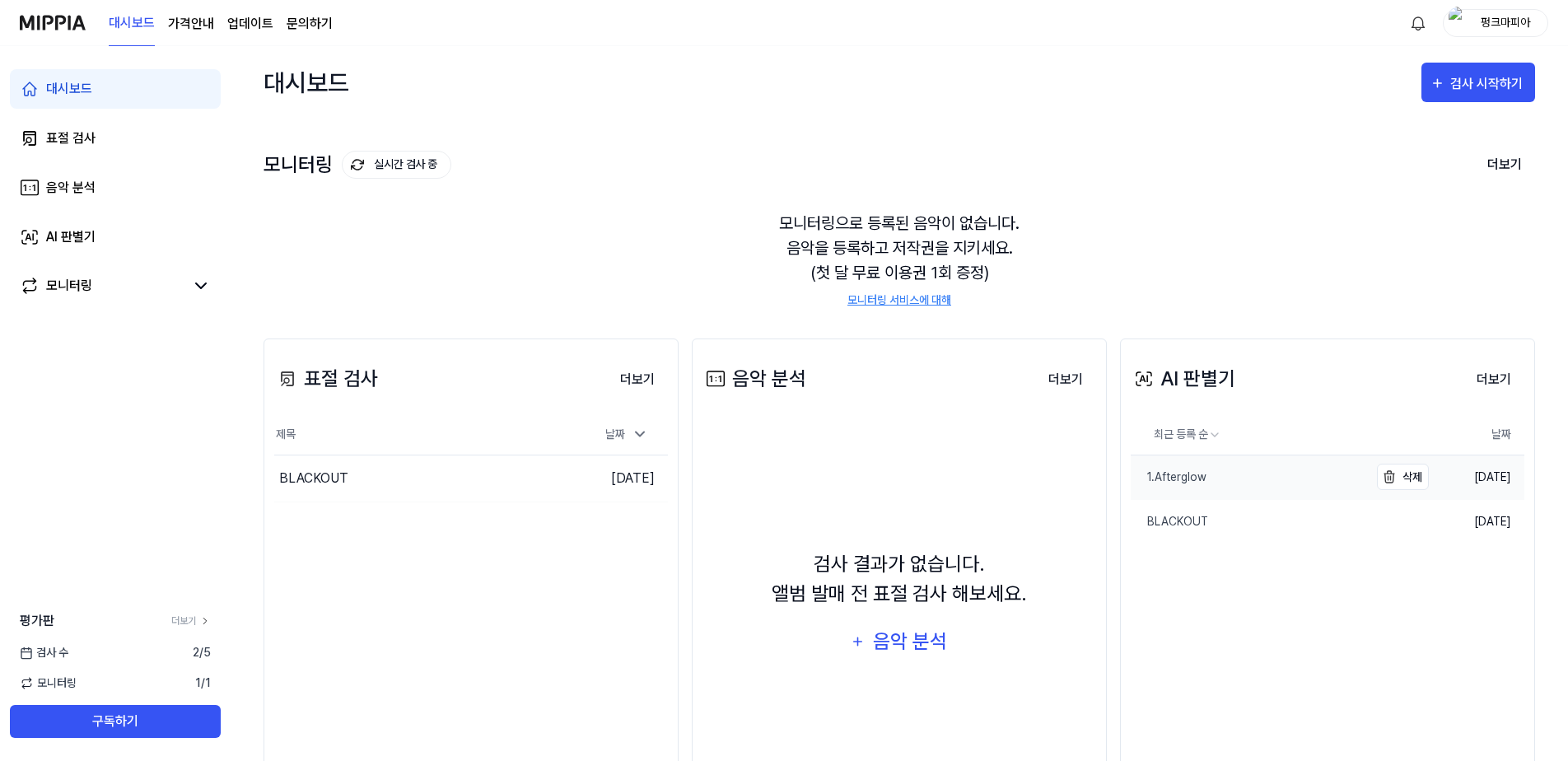
click at [1227, 474] on link "1.Afterglow" at bounding box center [1250, 477] width 238 height 44
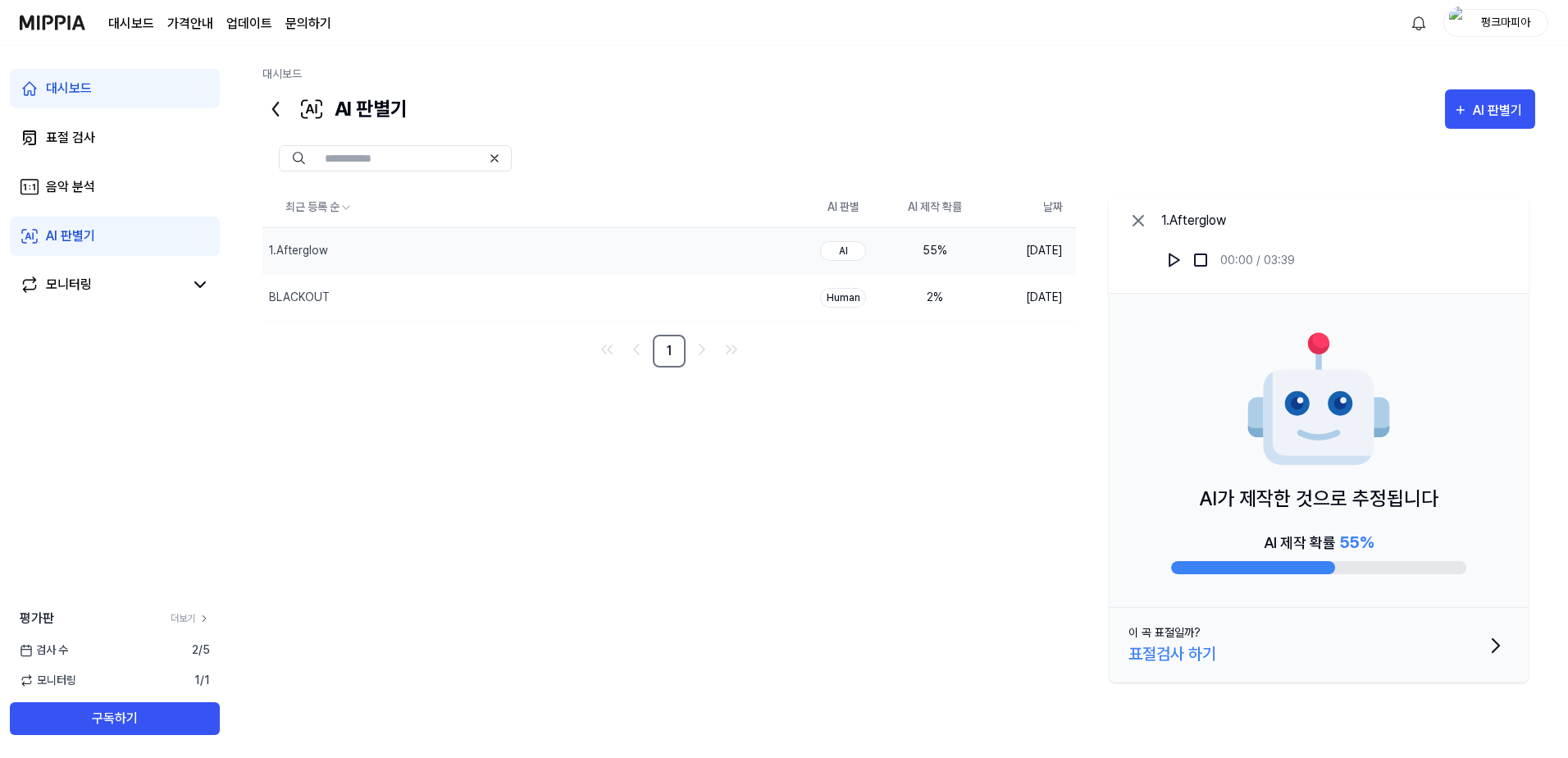
drag, startPoint x: 1196, startPoint y: 504, endPoint x: 1438, endPoint y: 522, distance: 242.7
click at [1438, 514] on div "AI가 제작한 것으로 추정됩니다 AI 제작 확률 55 %" at bounding box center [1319, 451] width 420 height 314
drag, startPoint x: 1205, startPoint y: 495, endPoint x: 1457, endPoint y: 489, distance: 252.1
click at [1457, 489] on div "AI가 제작한 것으로 추정됩니다 AI 제작 확률 55 %" at bounding box center [1319, 451] width 420 height 314
click at [1176, 262] on img at bounding box center [1174, 260] width 16 height 16
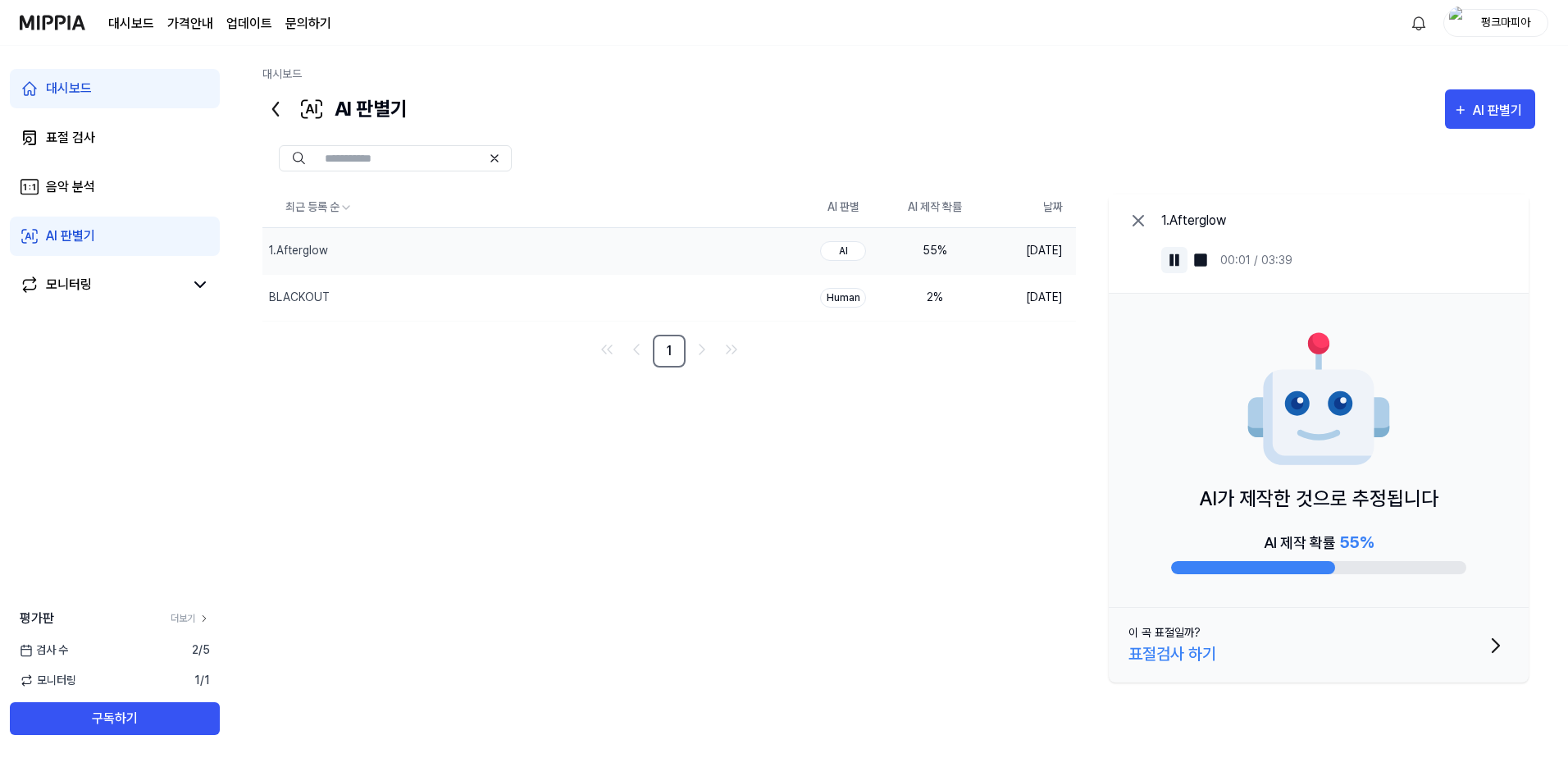
click at [1175, 262] on img at bounding box center [1174, 260] width 16 height 16
click at [1497, 111] on div "AI 판별기" at bounding box center [1499, 111] width 54 height 21
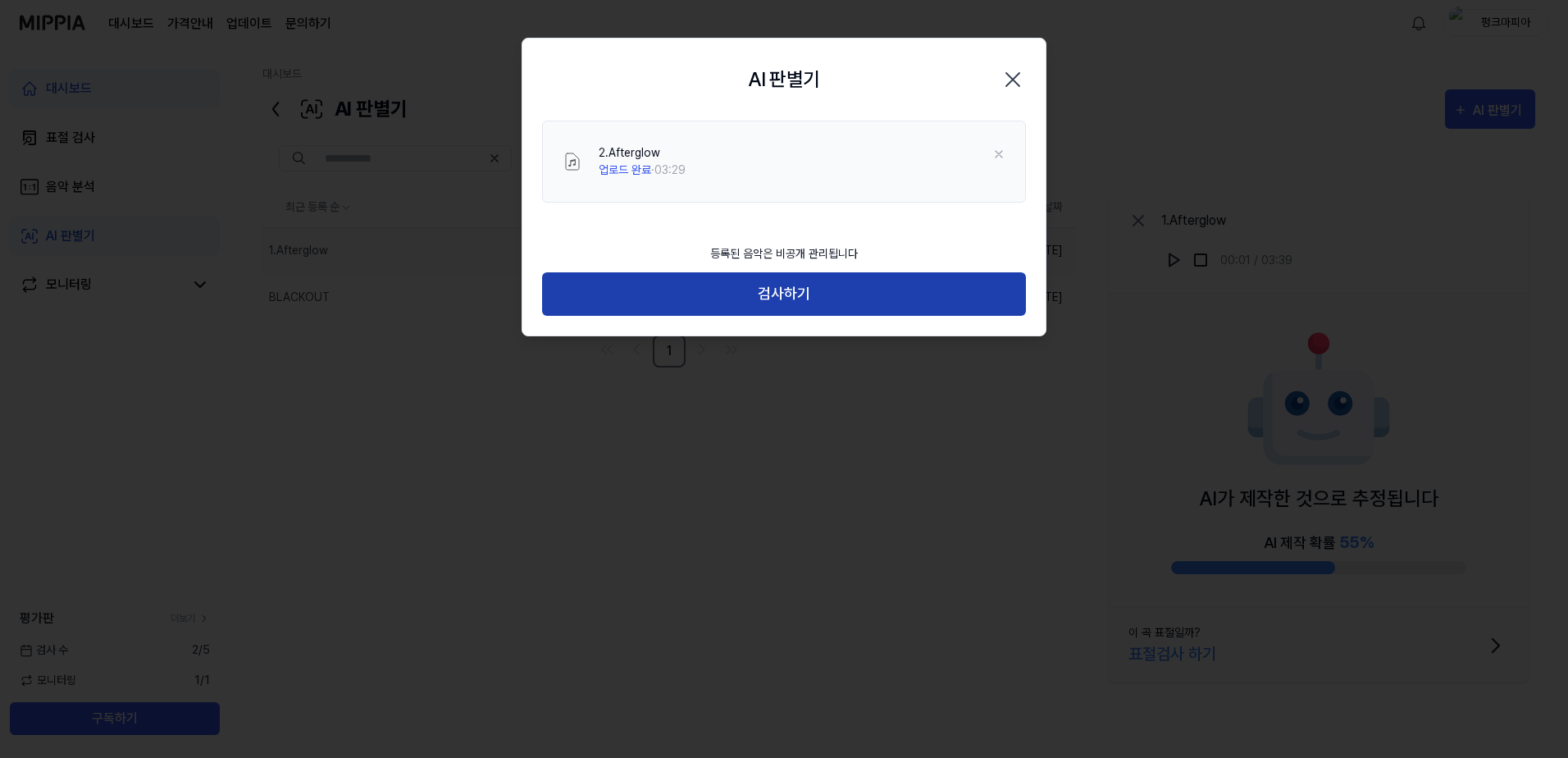
click at [845, 288] on button "검사하기" at bounding box center [784, 294] width 484 height 44
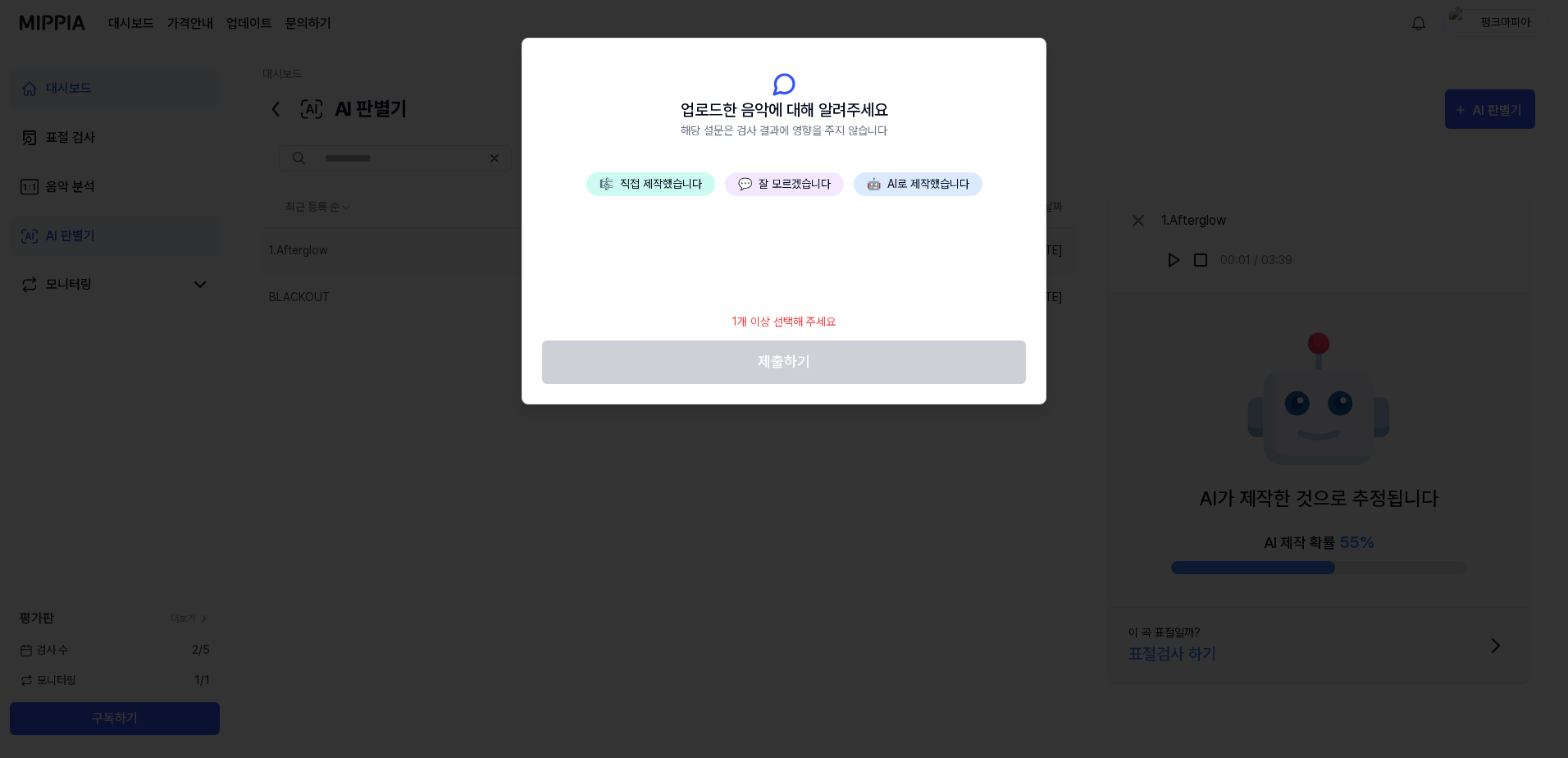
click at [910, 186] on button "🤖 AI로 제작했습니다" at bounding box center [918, 184] width 129 height 24
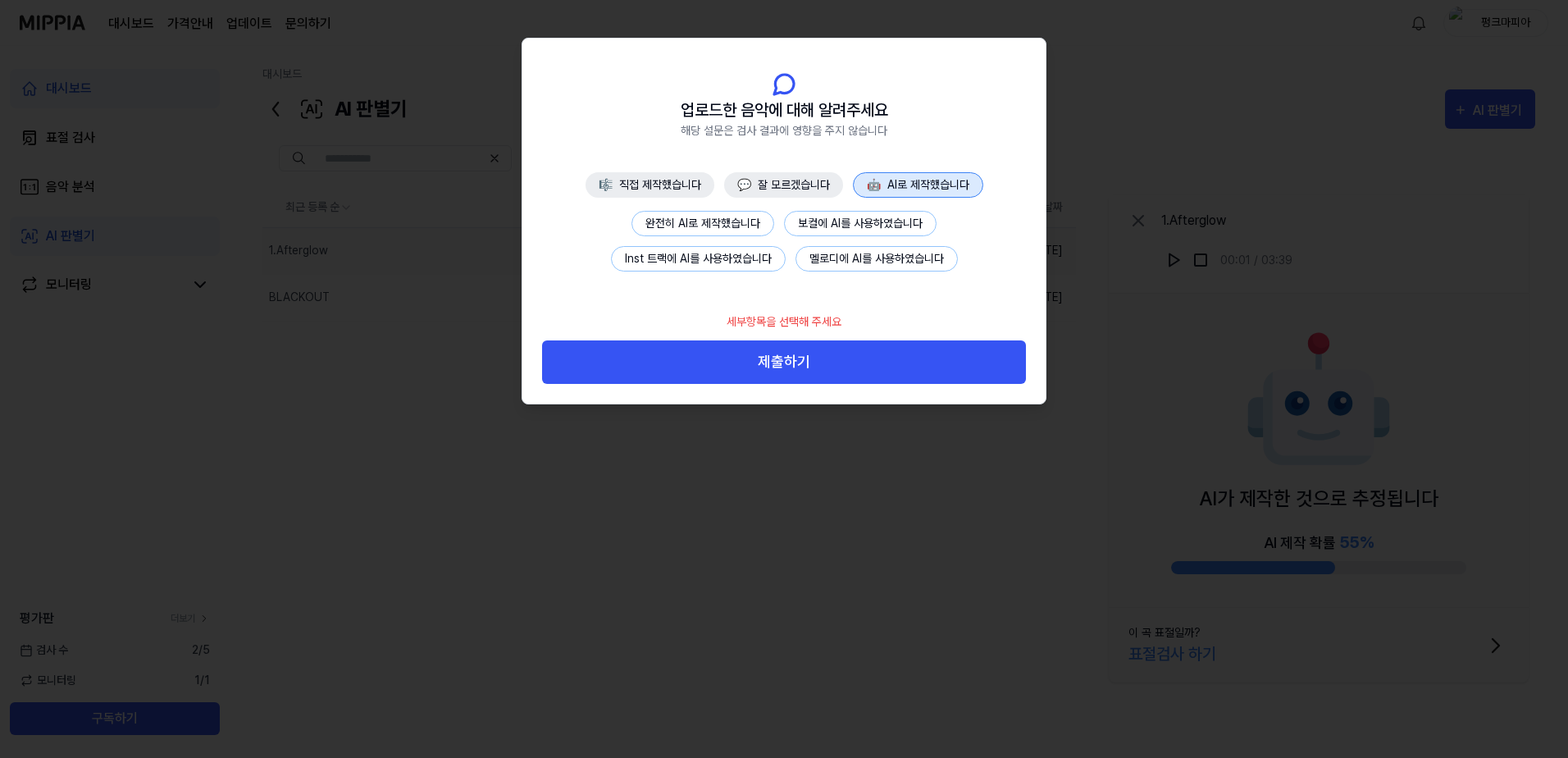
click at [875, 223] on button "보컬에 AI를 사용하였습니다" at bounding box center [861, 224] width 153 height 26
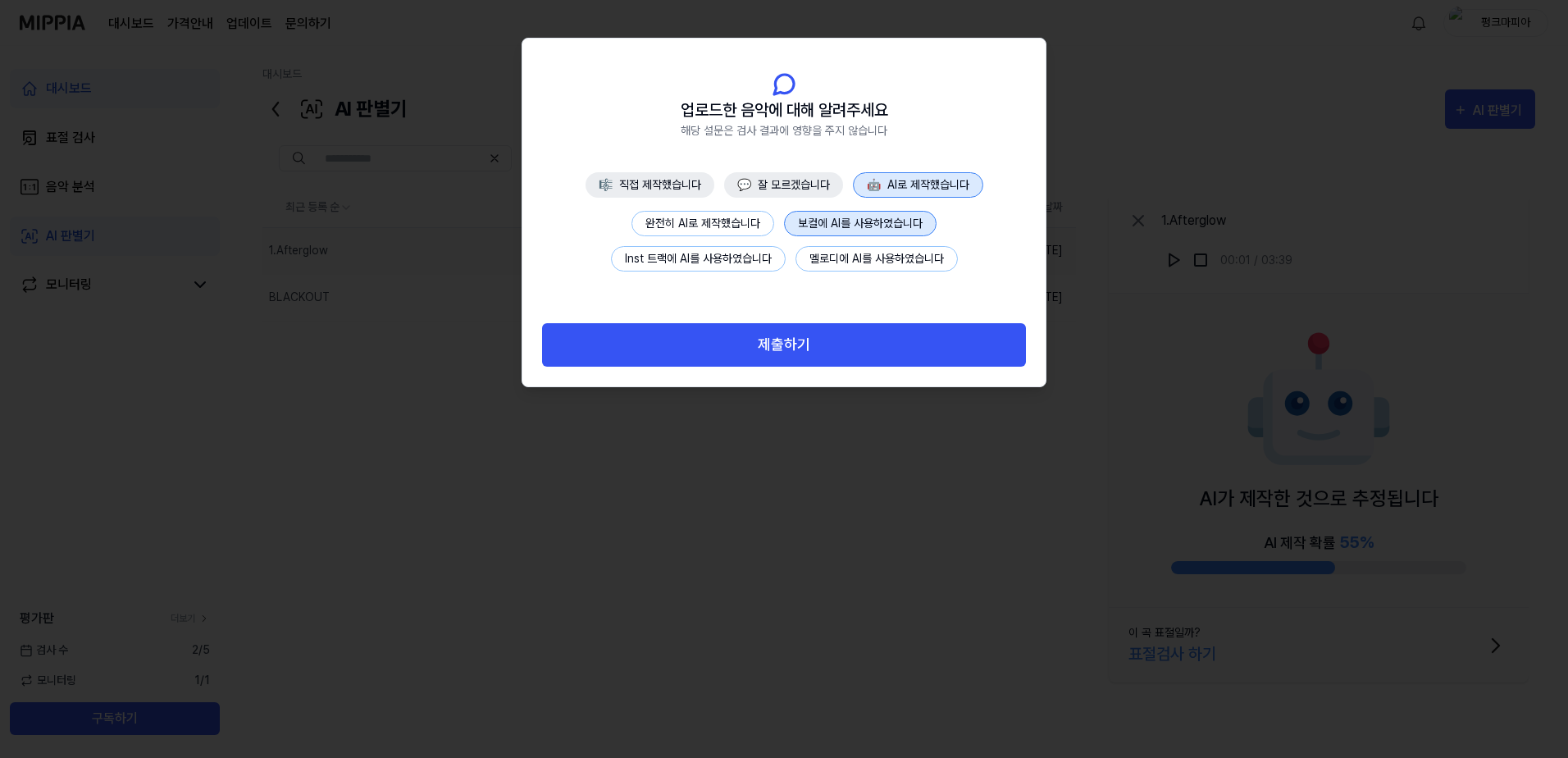
click at [678, 220] on button "완전히 AI로 제작했습니다" at bounding box center [703, 224] width 142 height 26
click at [766, 340] on button "제출하기" at bounding box center [784, 345] width 484 height 44
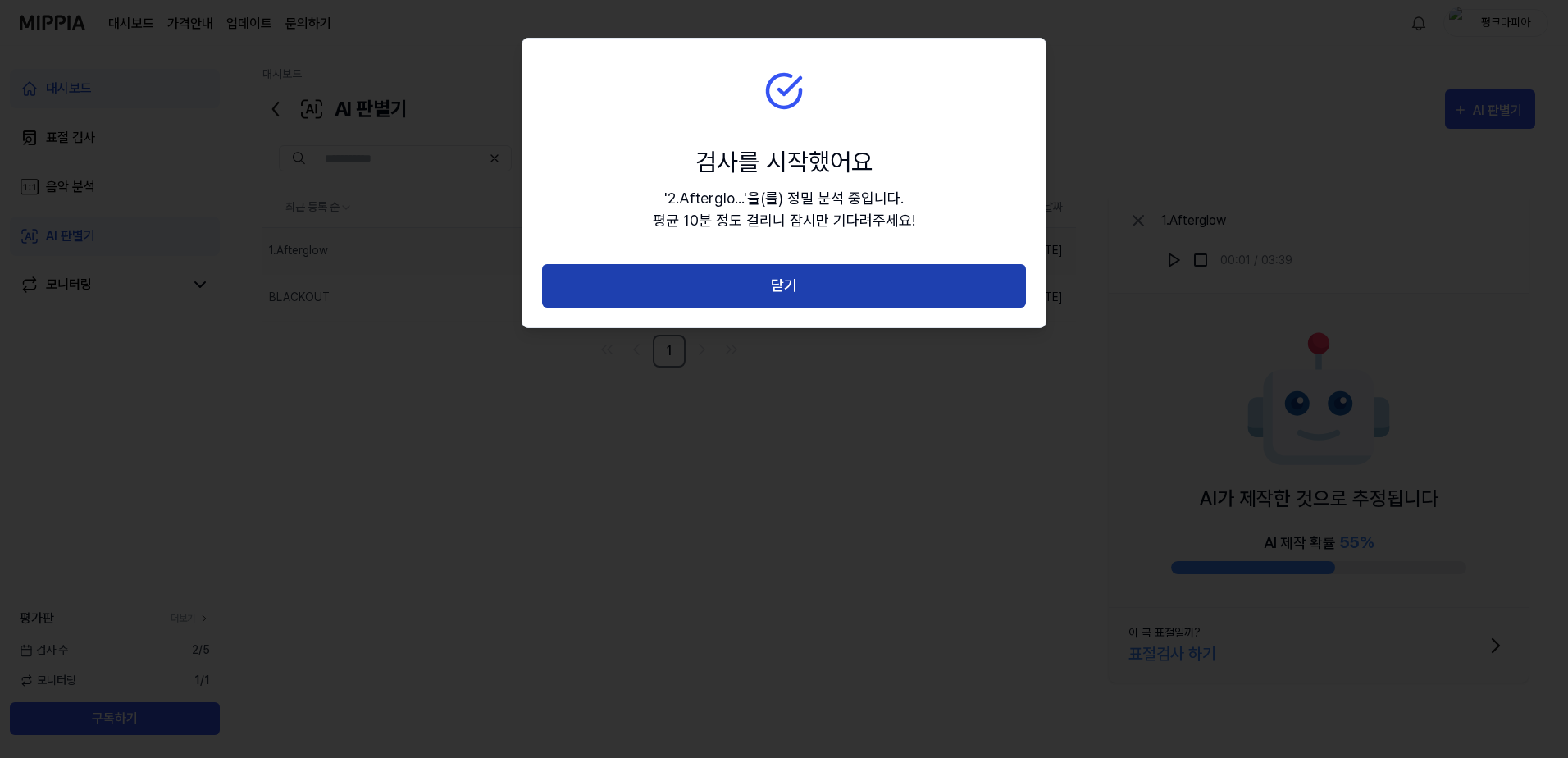
click at [782, 276] on button "닫기" at bounding box center [784, 286] width 484 height 44
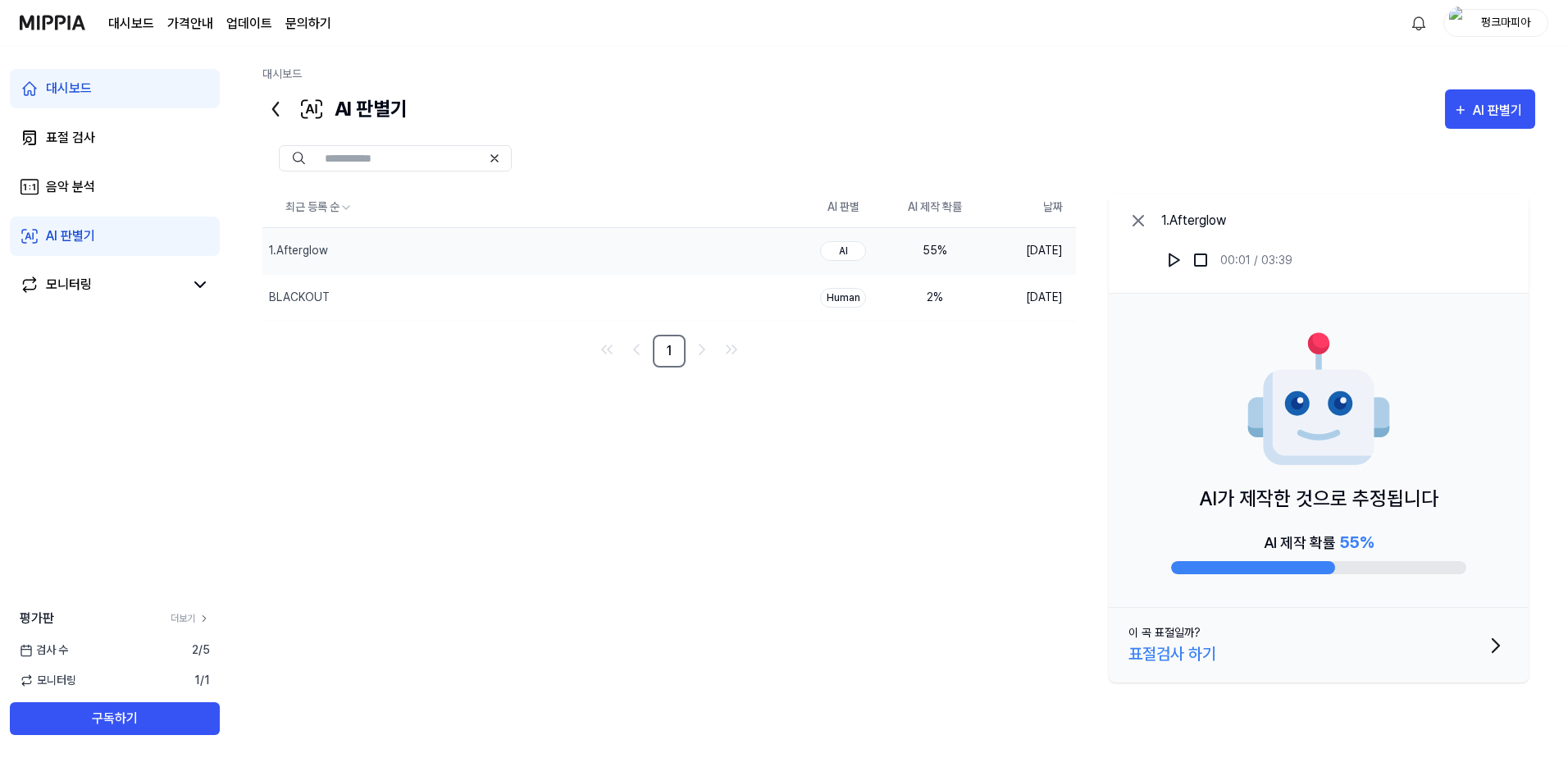
click at [408, 467] on div "최근 등록 순 AI 판별 AI 제작 확률 날짜 1.Afterglow 삭제 AI 55 % [DATE] BLACKOUT 삭제 Human 2 % […" at bounding box center [898, 438] width 1273 height 502
click at [555, 408] on div "최근 등록 순 AI 판별 AI 제작 확률 날짜 1.Afterglow 삭제 AI 55 % [DATE] BLACKOUT 삭제 Human 2 % […" at bounding box center [898, 438] width 1273 height 502
click at [402, 303] on div "BLACKOUT" at bounding box center [497, 298] width 471 height 46
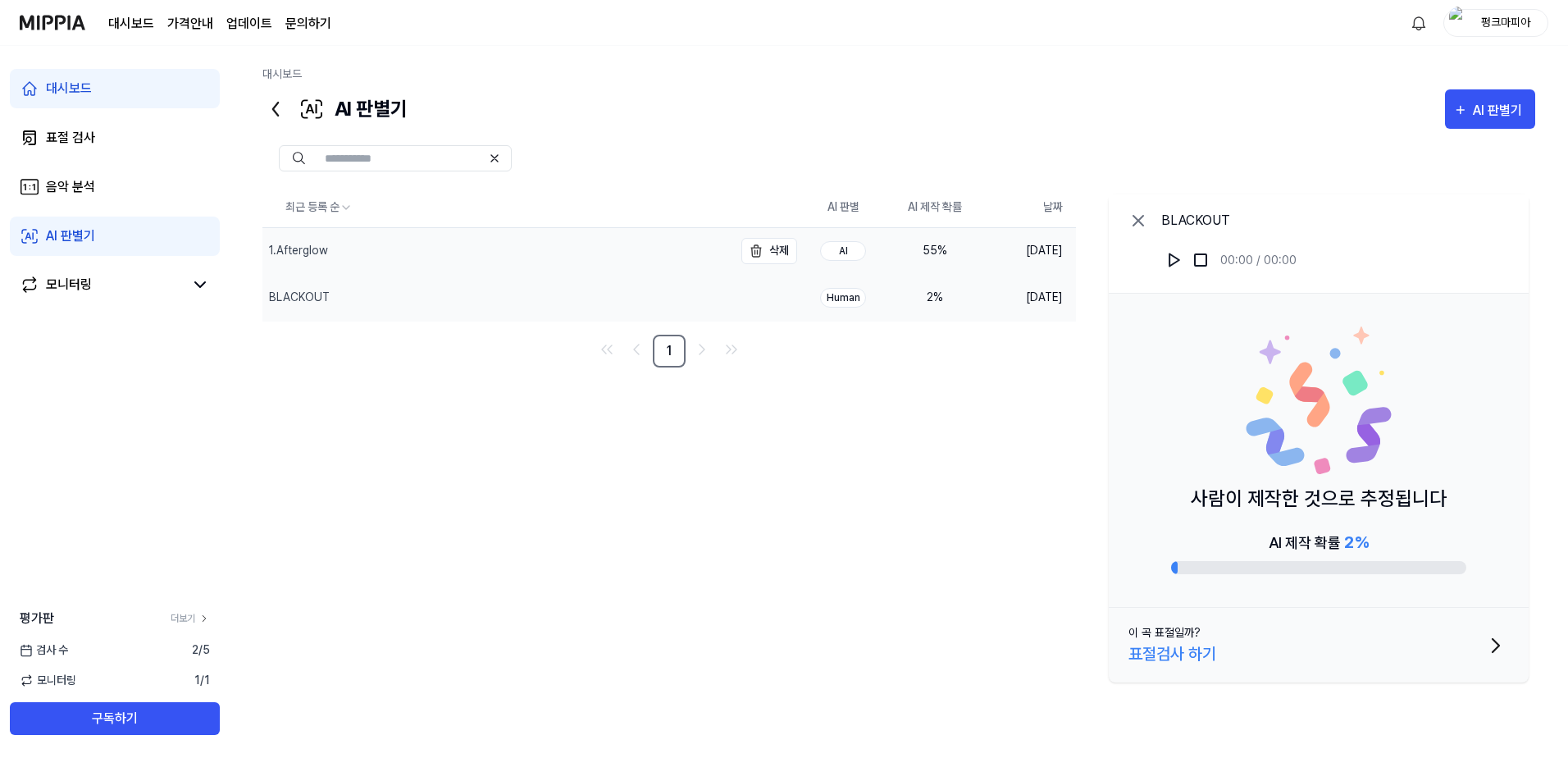
click at [390, 244] on div "1.Afterglow" at bounding box center [497, 251] width 471 height 46
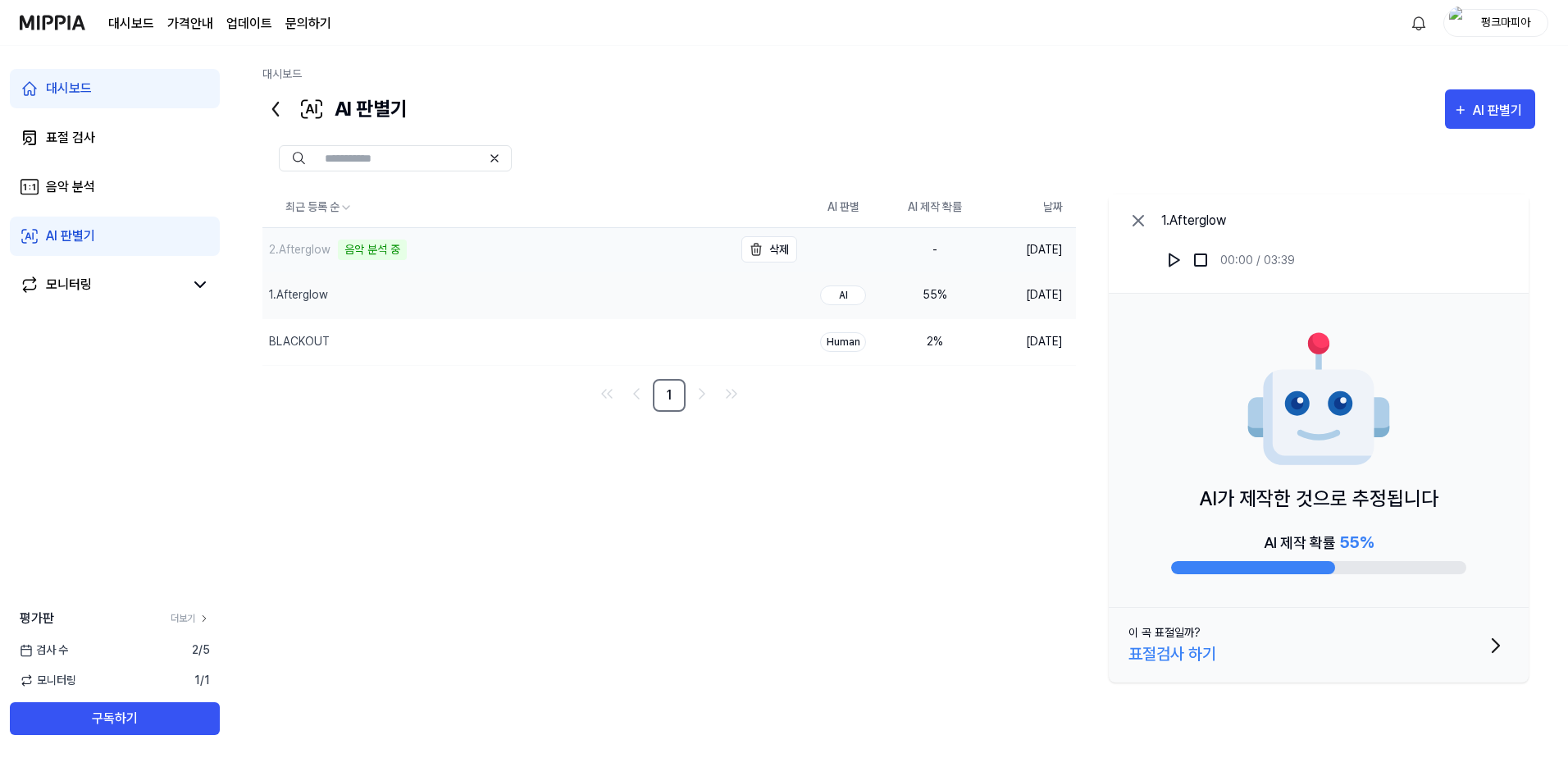
click at [497, 250] on div "2.Afterglow 음악 분석 중" at bounding box center [497, 250] width 471 height 44
click at [525, 460] on div "최근 등록 순 AI 판별 AI 제작 확률 날짜 2.Afterglow 음악 분석 중 삭제 - [DATE] 1.Afterglow 삭제 AI 55 …" at bounding box center [898, 438] width 1273 height 502
click at [452, 254] on div "2.Afterglow" at bounding box center [497, 251] width 471 height 46
click at [1167, 257] on img at bounding box center [1174, 260] width 16 height 16
click at [314, 247] on div "2.Afterglow" at bounding box center [300, 250] width 62 height 17
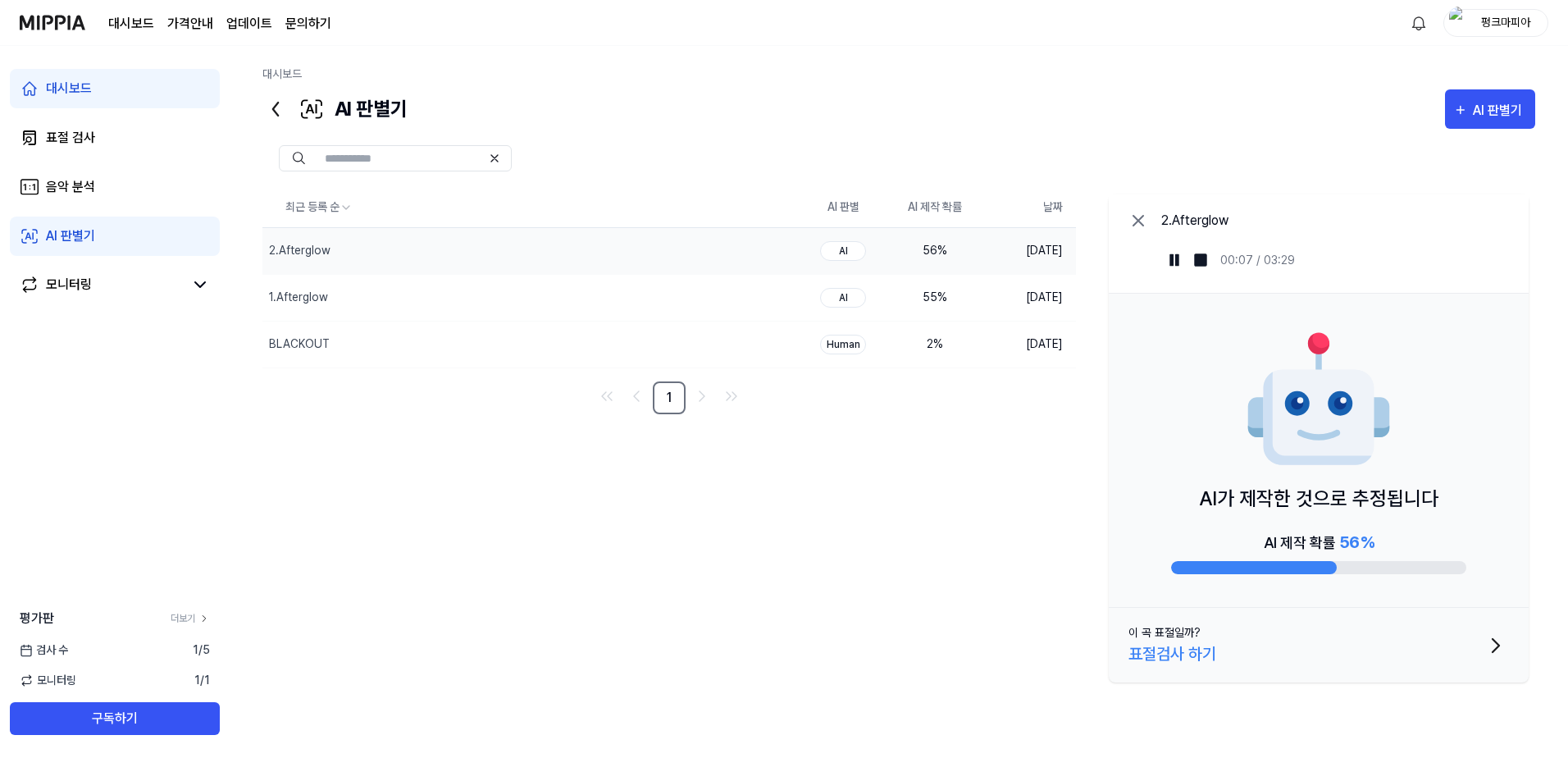
click at [941, 251] on div "56 %" at bounding box center [934, 250] width 66 height 17
click at [202, 286] on icon at bounding box center [200, 285] width 20 height 20
click at [206, 286] on icon at bounding box center [200, 285] width 20 height 20
click at [133, 196] on link "음악 분석" at bounding box center [114, 187] width 210 height 39
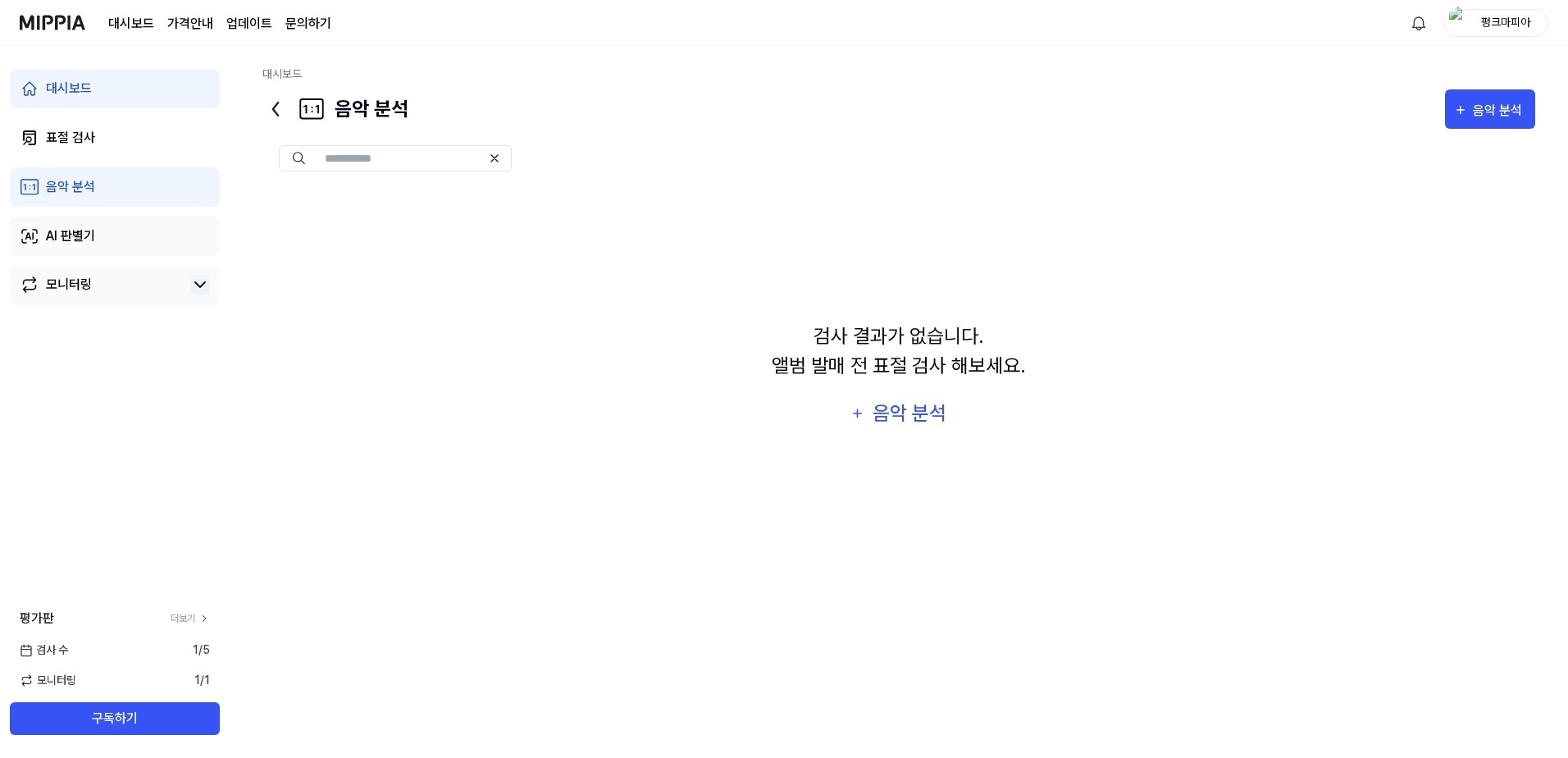
click at [163, 240] on link "AI 판별기" at bounding box center [114, 237] width 210 height 39
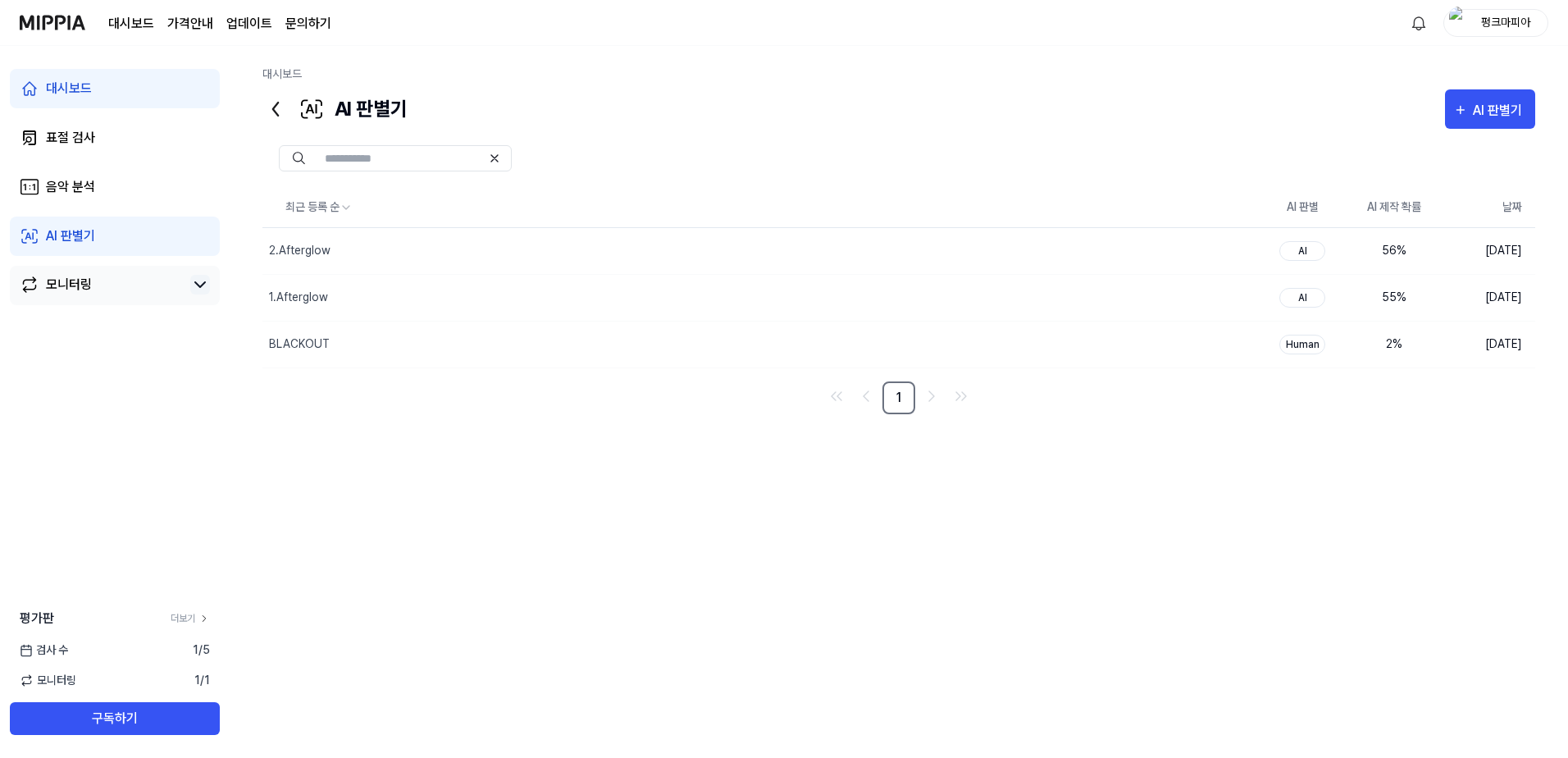
click at [133, 283] on link "모니터링" at bounding box center [101, 285] width 164 height 20
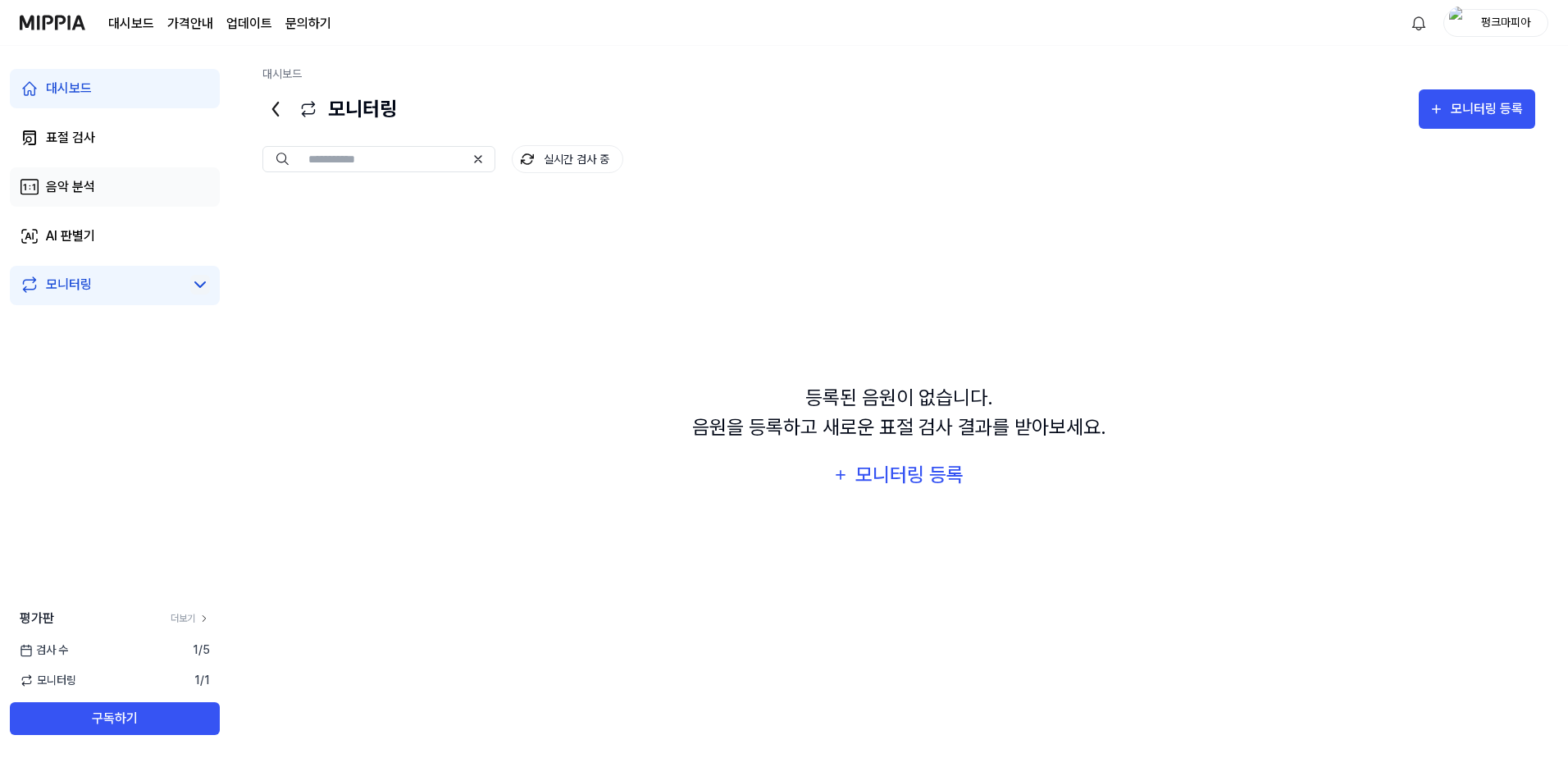
click at [108, 184] on link "음악 분석" at bounding box center [114, 187] width 210 height 39
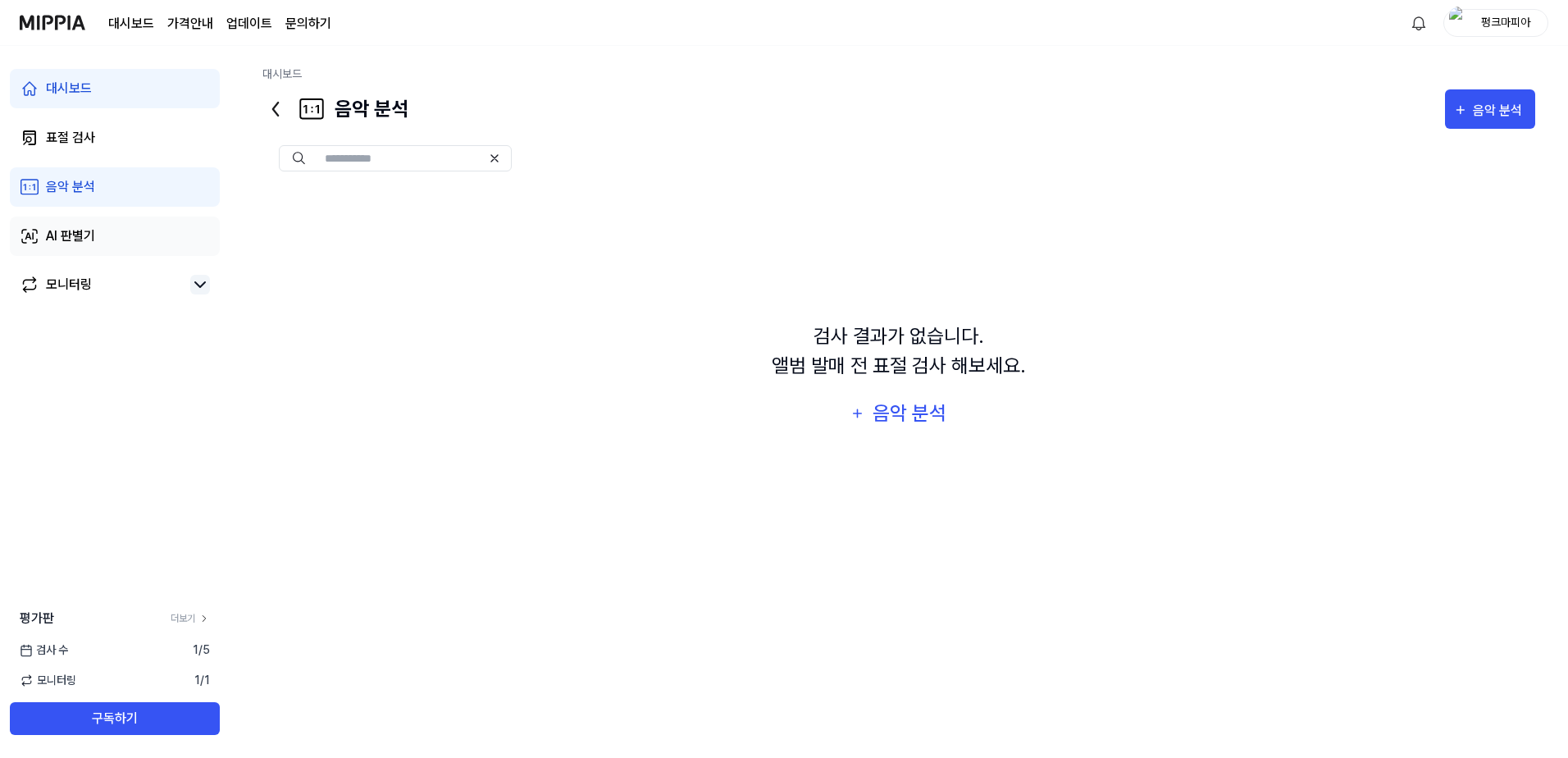
click at [110, 238] on link "AI 판별기" at bounding box center [114, 237] width 210 height 39
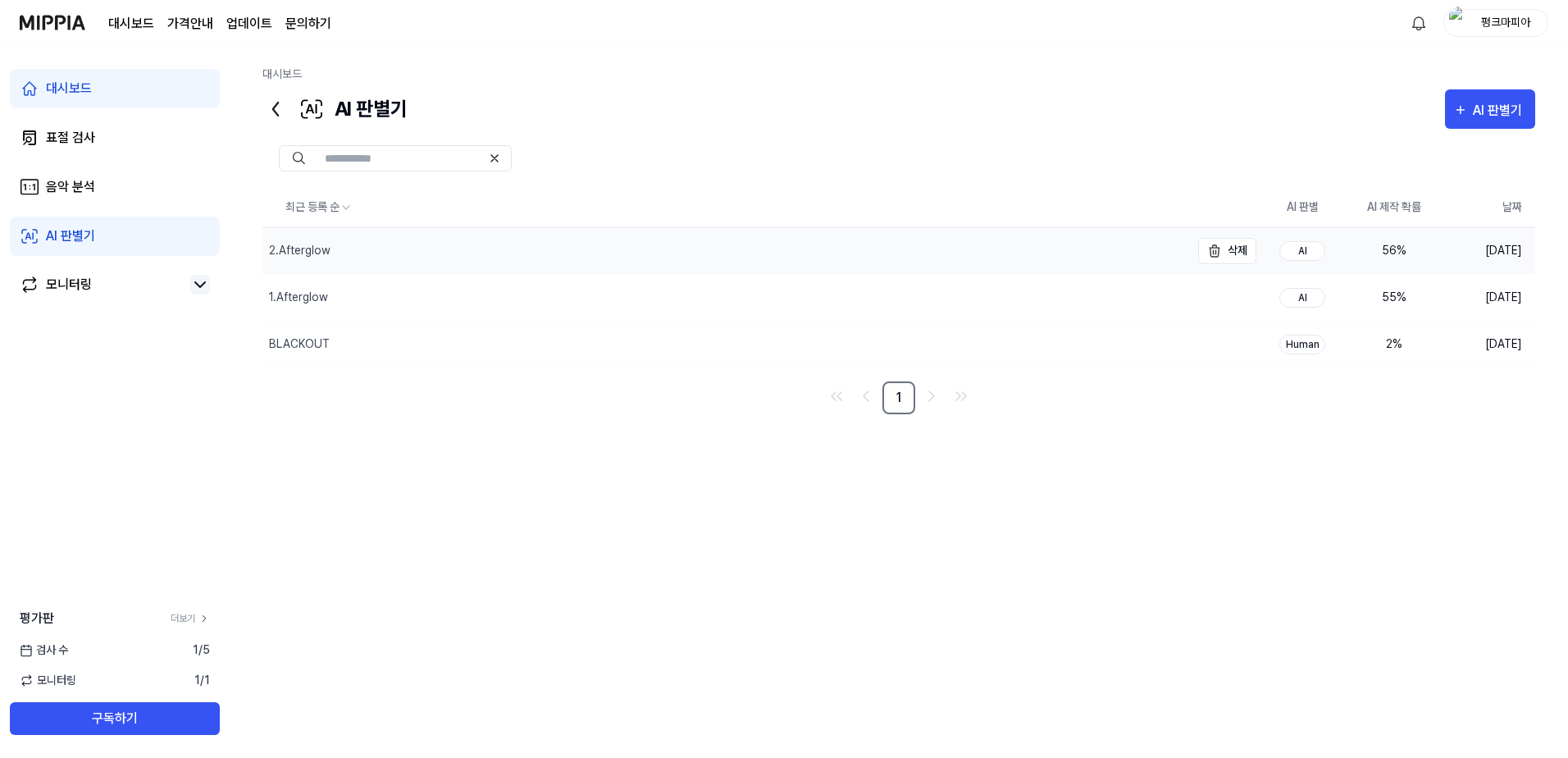
click at [305, 251] on div "2.Afterglow" at bounding box center [300, 250] width 62 height 17
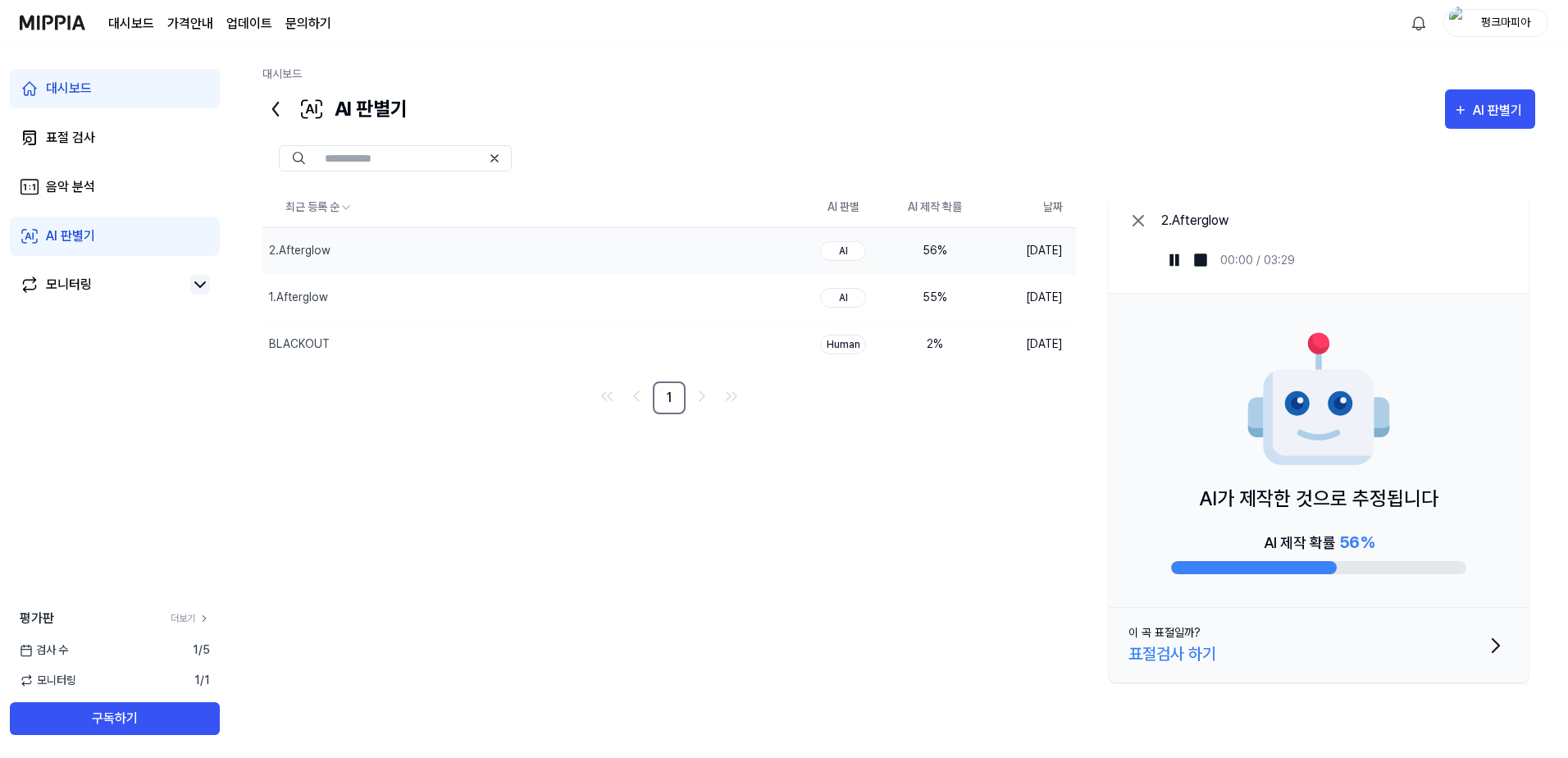
click at [1312, 568] on div at bounding box center [1253, 567] width 165 height 13
click at [1231, 576] on div "AI가 제작한 것으로 추정됩니다 AI 제작 확률 56 %" at bounding box center [1319, 451] width 420 height 314
click at [370, 110] on div "AI 판별기" at bounding box center [334, 109] width 145 height 39
click at [1475, 108] on div "AI 판별기" at bounding box center [1499, 111] width 54 height 21
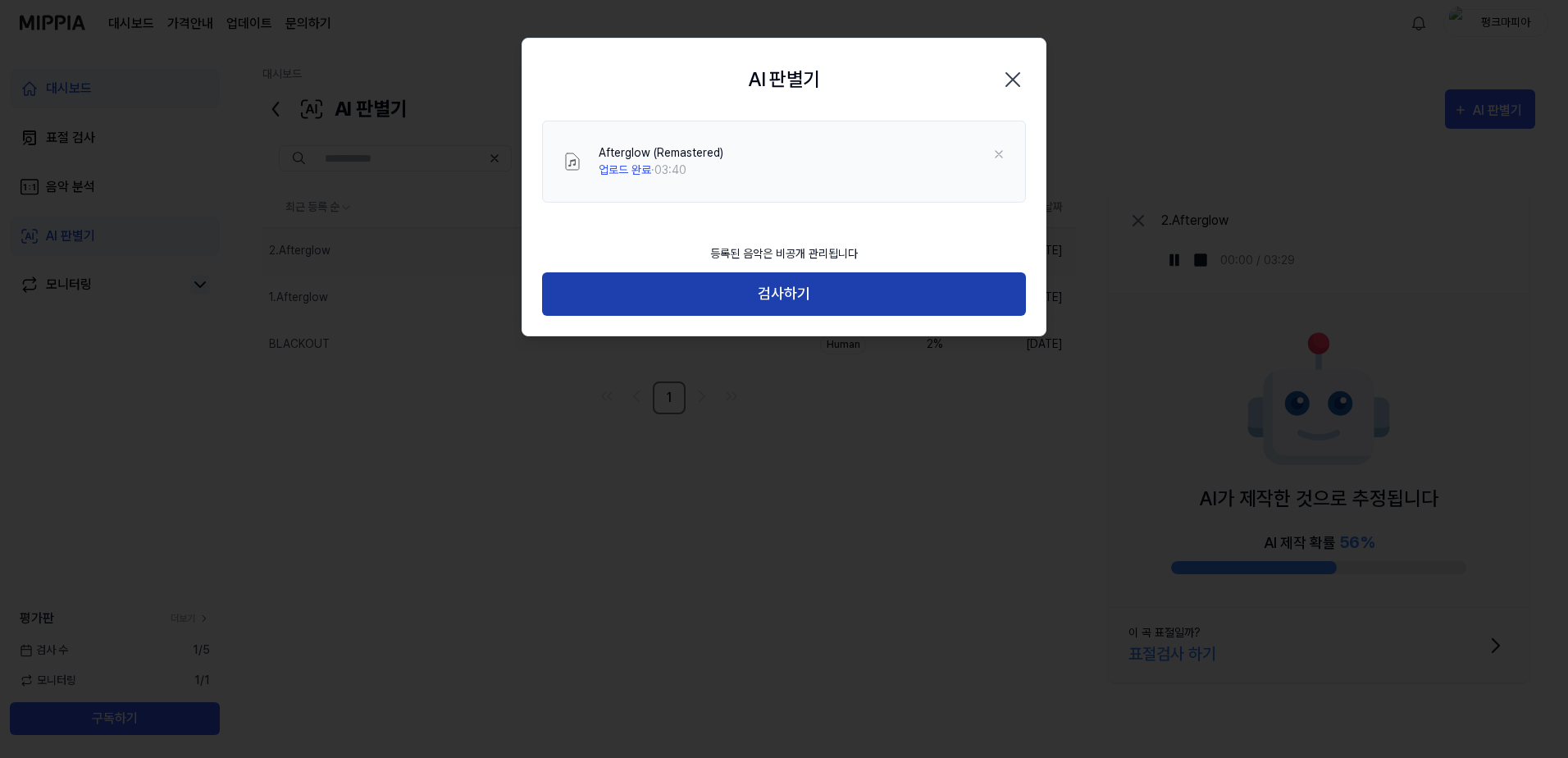
click at [845, 310] on button "검사하기" at bounding box center [784, 294] width 484 height 44
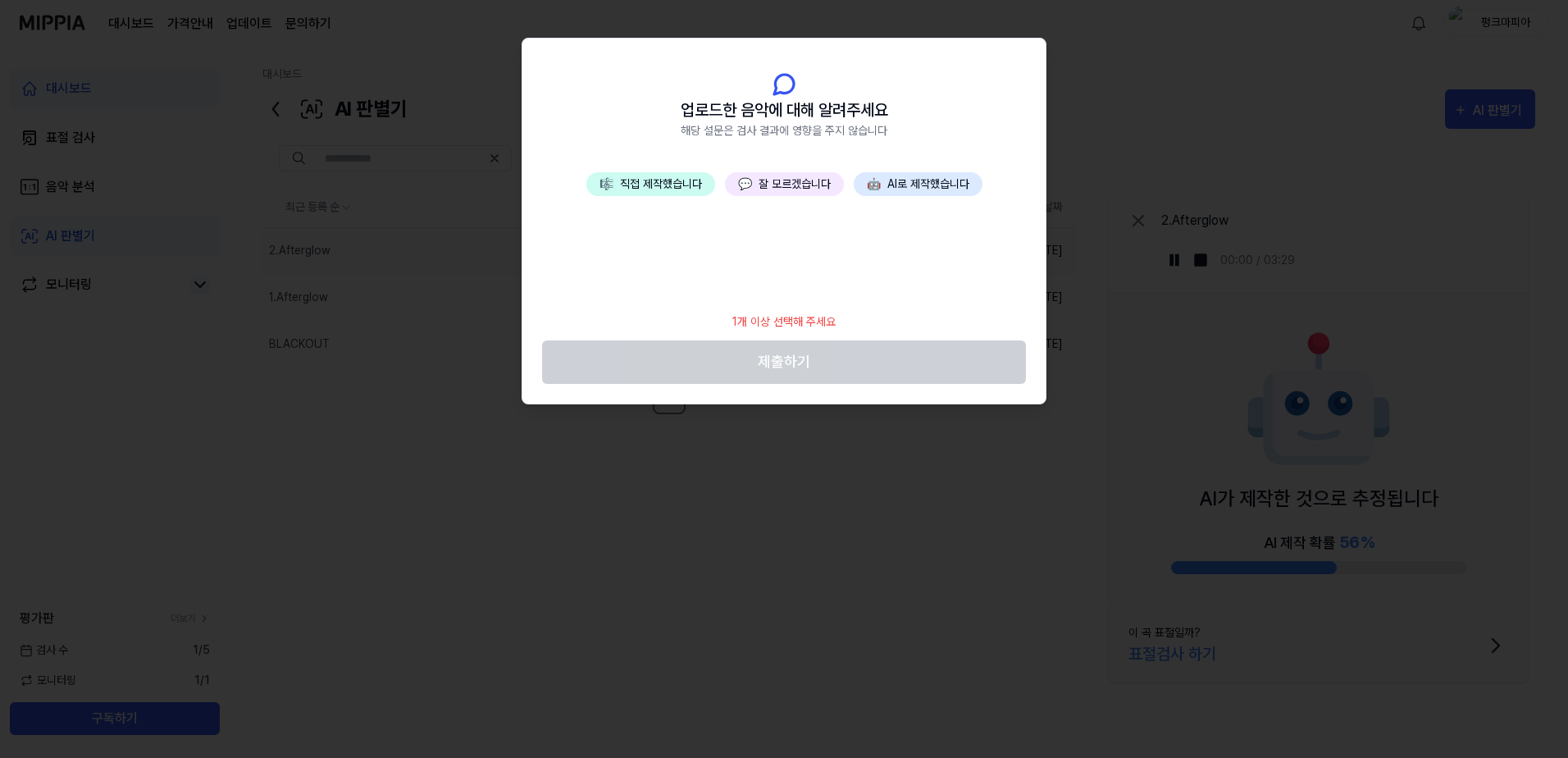
click at [911, 183] on button "🤖 AI로 제작했습니다" at bounding box center [918, 184] width 129 height 24
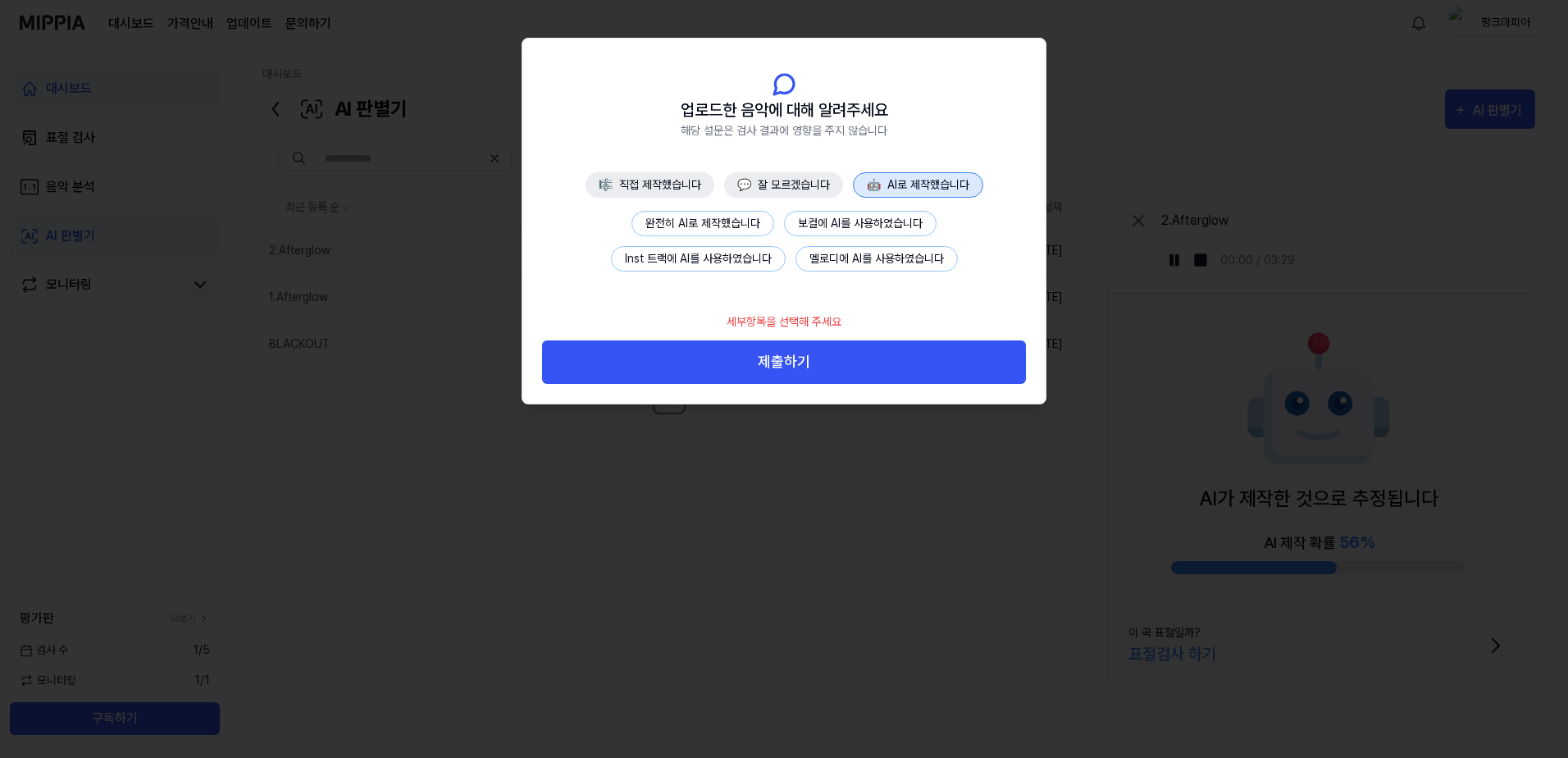
click at [890, 227] on button "보컬에 AI를 사용하였습니다" at bounding box center [861, 224] width 153 height 26
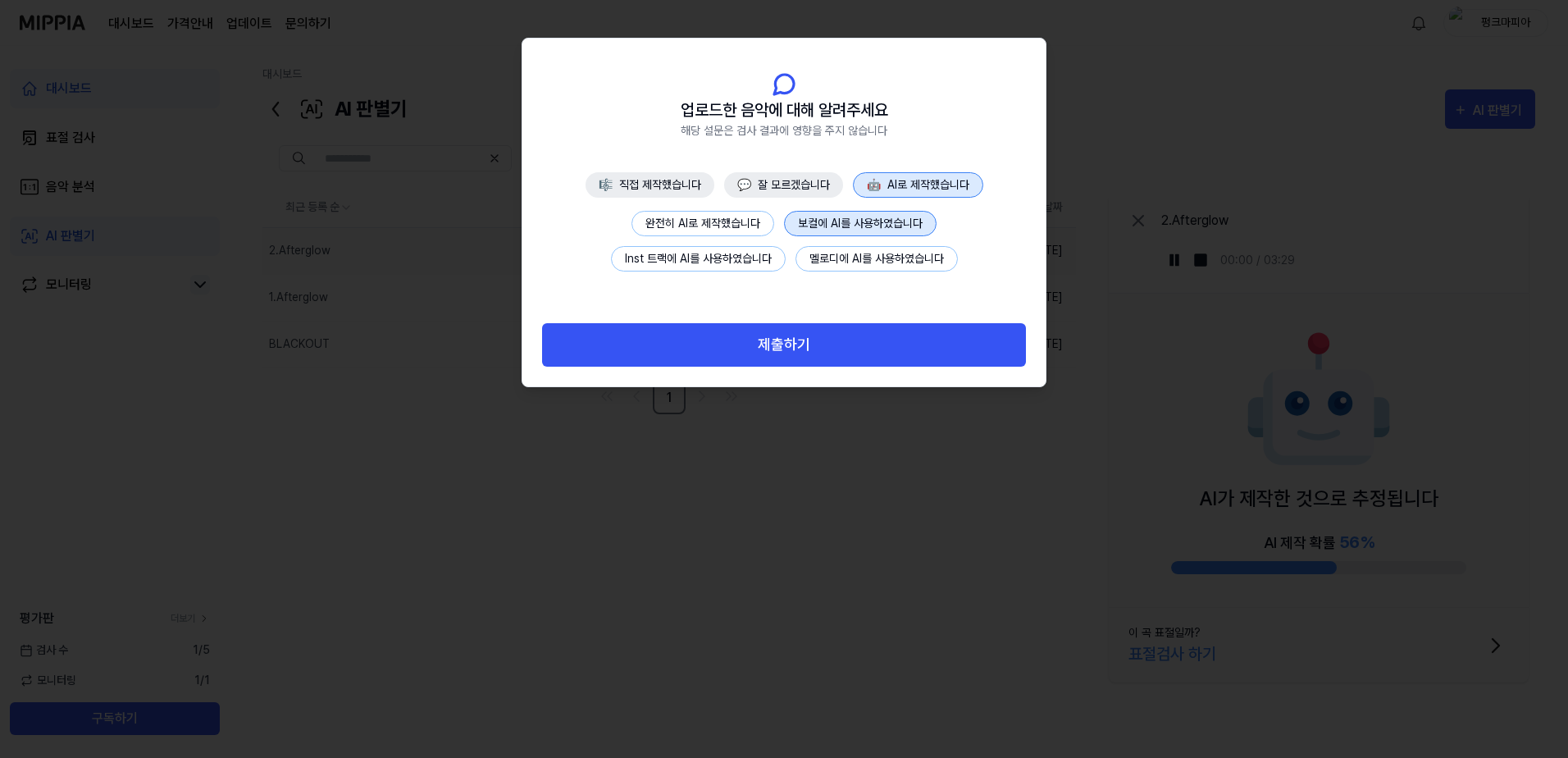
click at [700, 220] on button "완전히 AI로 제작했습니다" at bounding box center [703, 224] width 142 height 26
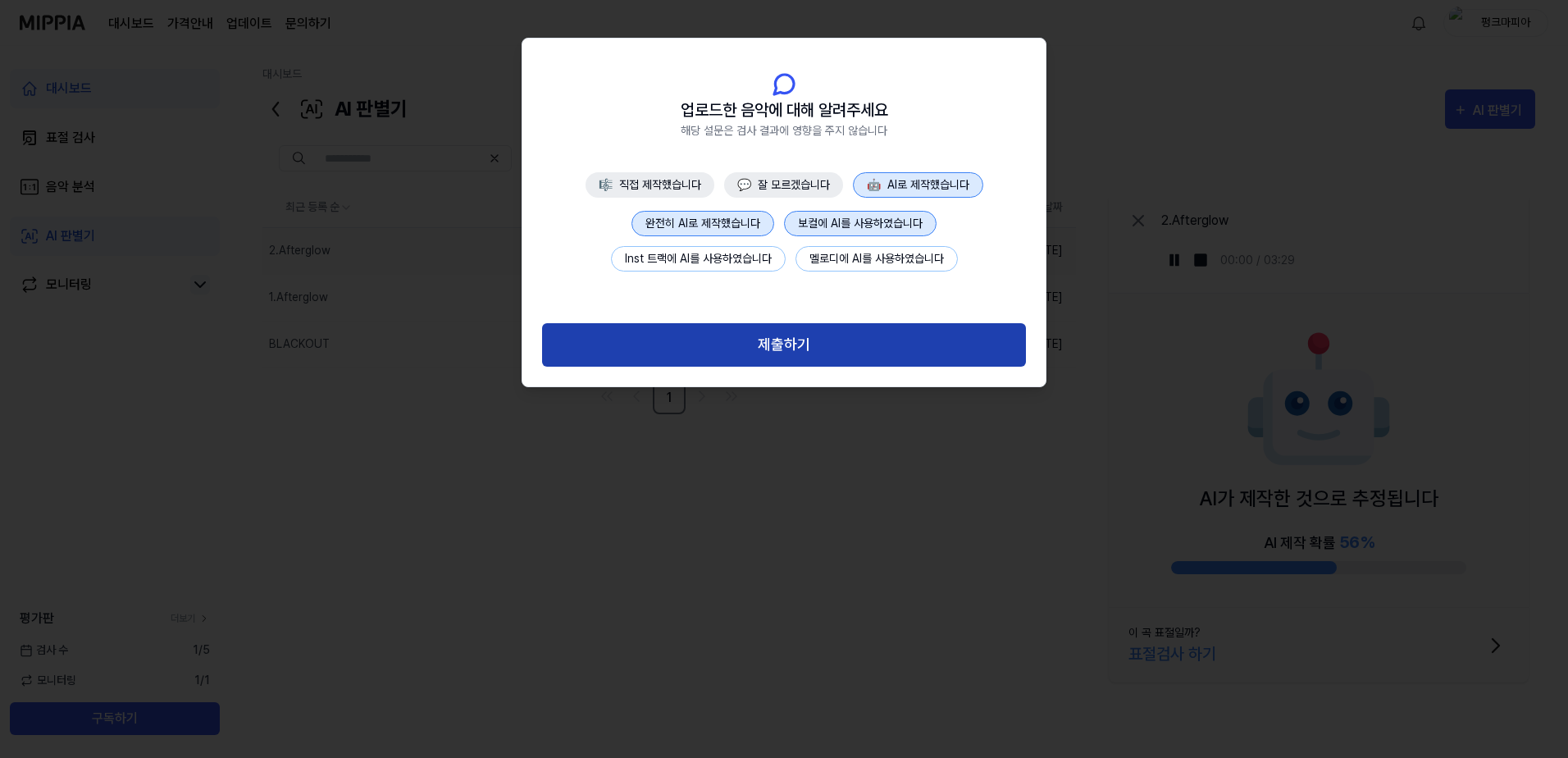
click at [807, 352] on button "제출하기" at bounding box center [784, 345] width 484 height 44
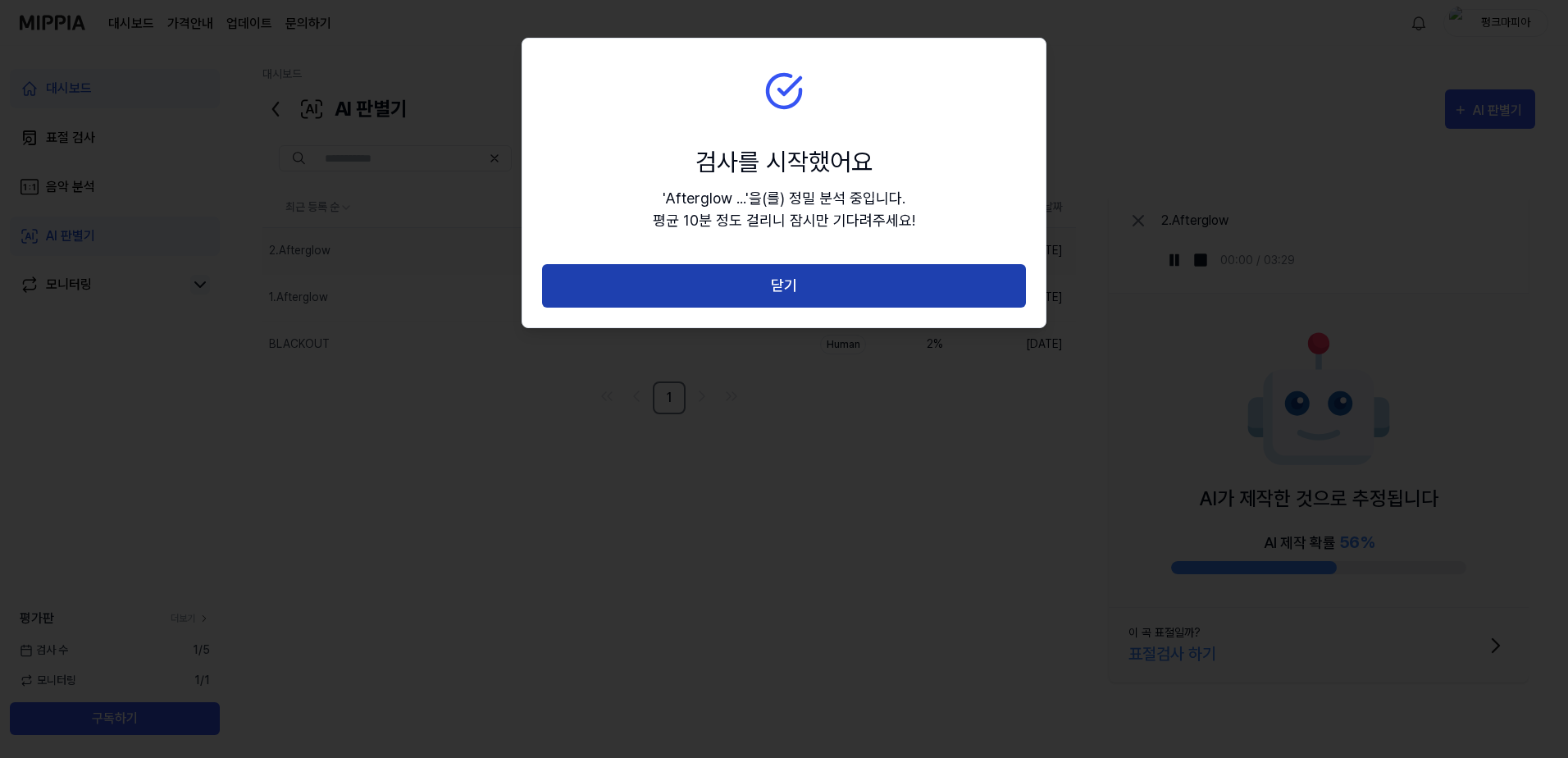
click at [814, 287] on button "닫기" at bounding box center [784, 286] width 484 height 44
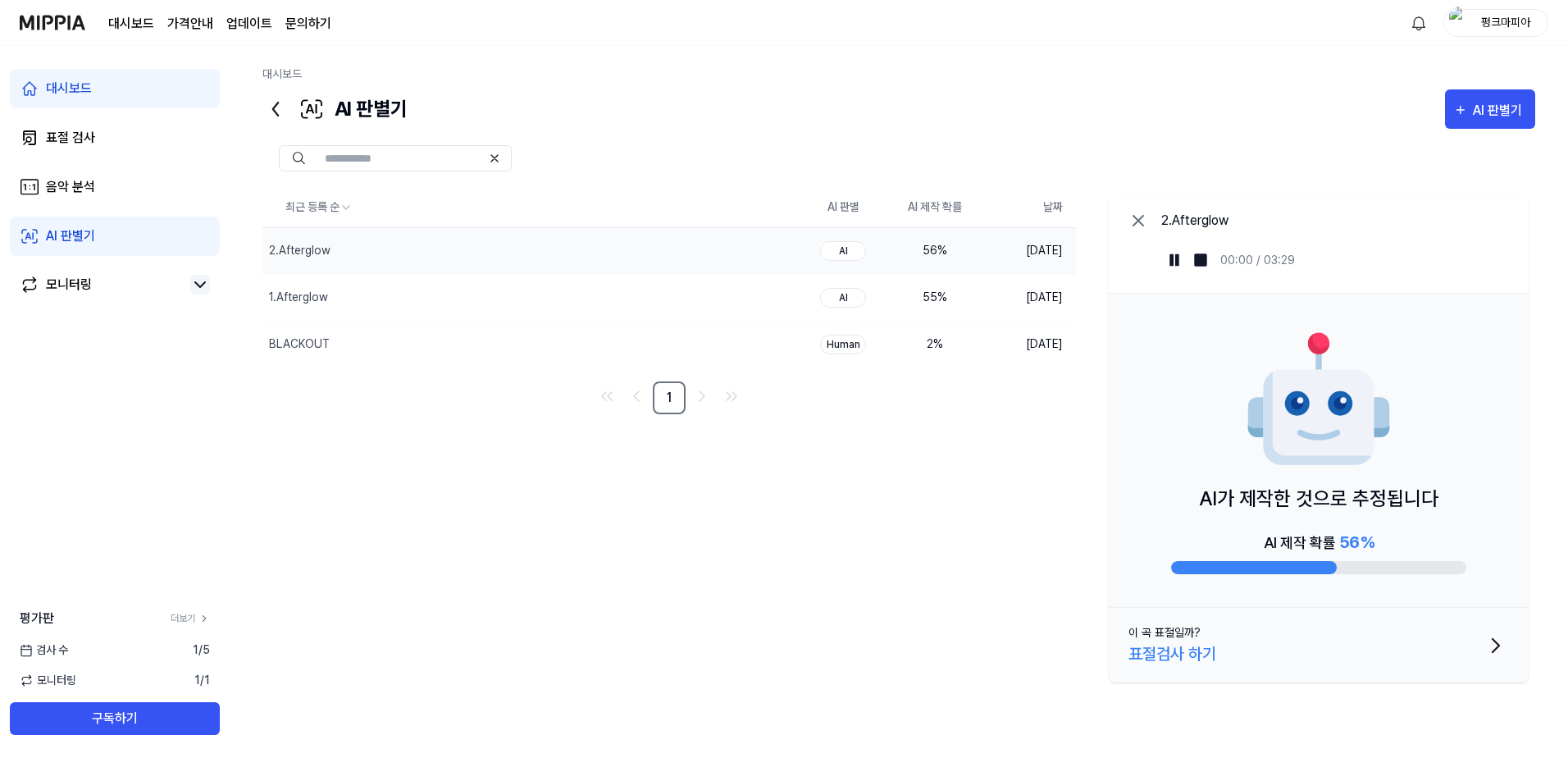
click at [750, 540] on div "최근 등록 순 AI 판별 AI 제작 확률 날짜 2.Afterglow 삭제 AI 56 % [DATE] 1.Afterglow 삭제 AI 55 % …" at bounding box center [898, 438] width 1273 height 502
